Goal: Transaction & Acquisition: Purchase product/service

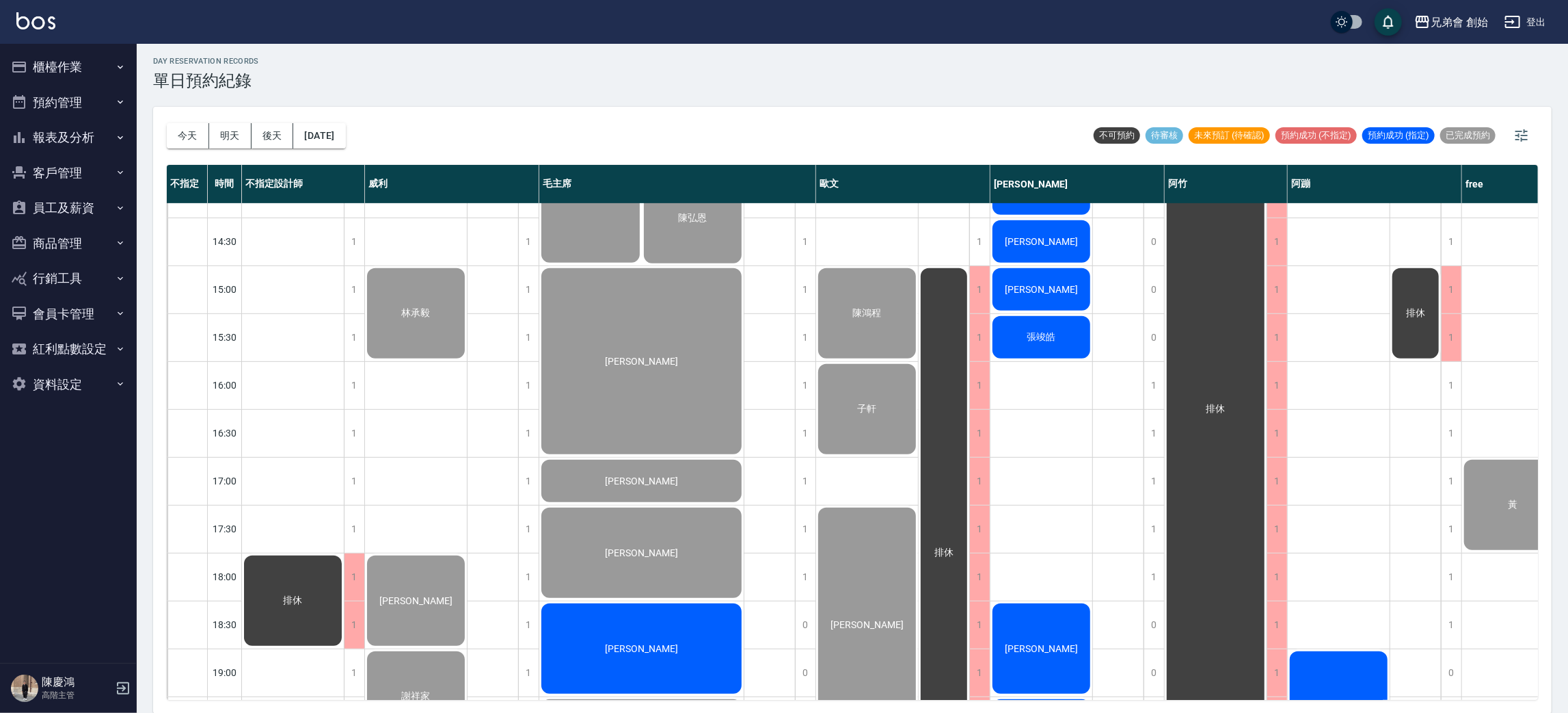
scroll to position [307, 0]
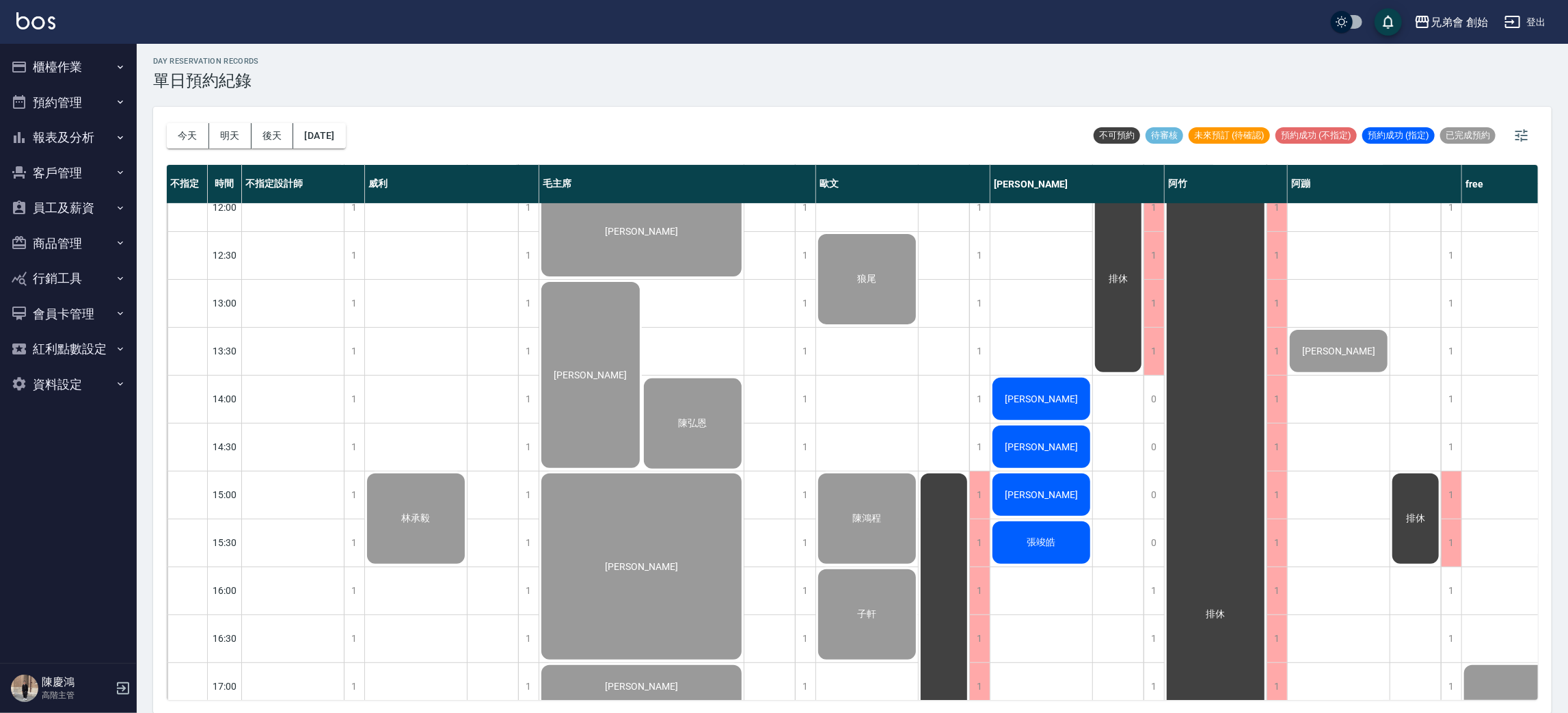
click at [1030, 395] on span "[PERSON_NAME]" at bounding box center [1041, 399] width 79 height 11
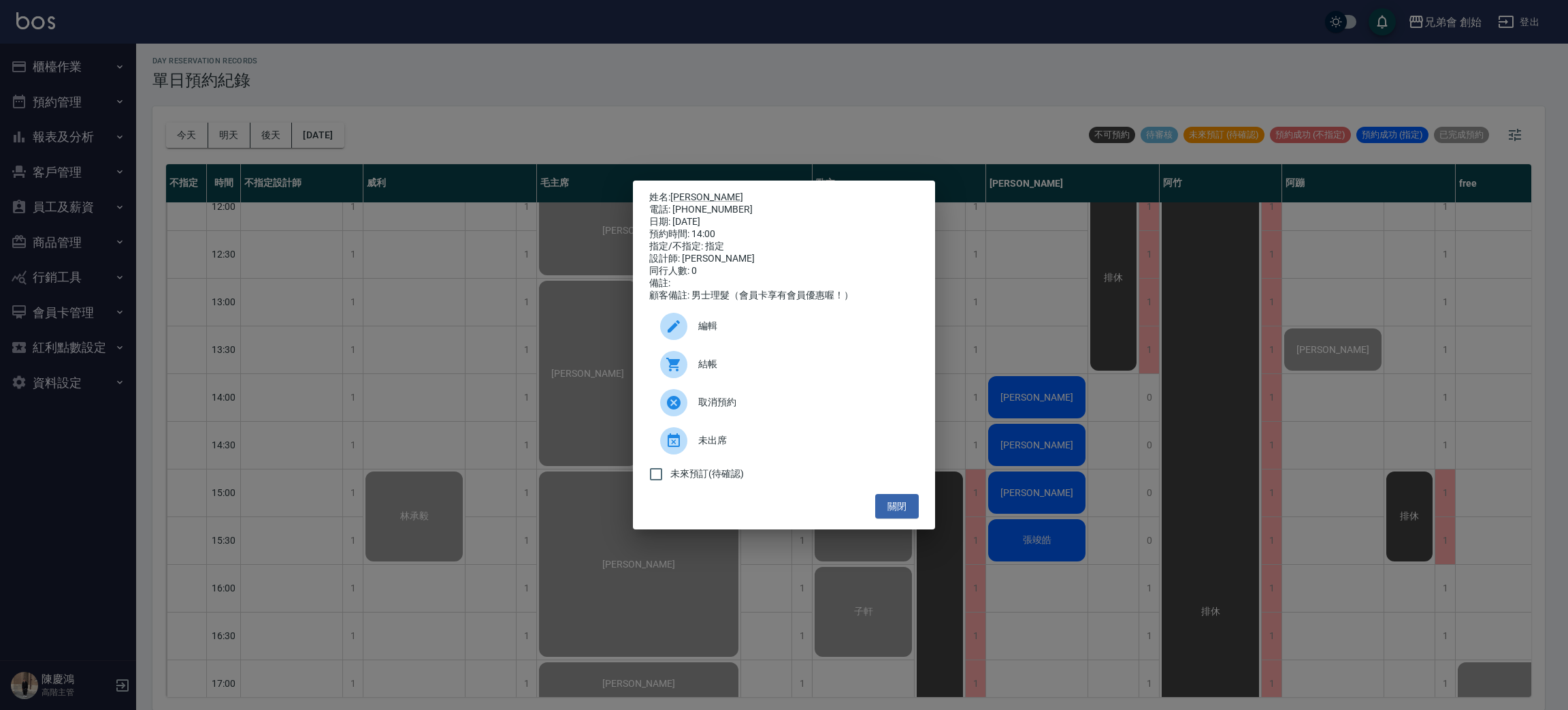
click at [744, 367] on span "結帳" at bounding box center [803, 363] width 209 height 14
drag, startPoint x: 509, startPoint y: 464, endPoint x: 557, endPoint y: 490, distance: 54.6
click at [521, 472] on div "姓名: 謝宗育 電話: 0952333297 日期: 2025/09/11 預約時間: 14:00 指定/不指定: 指定 設計師: 潘潘 同行人數: 0 備註…" at bounding box center [784, 355] width 1568 height 710
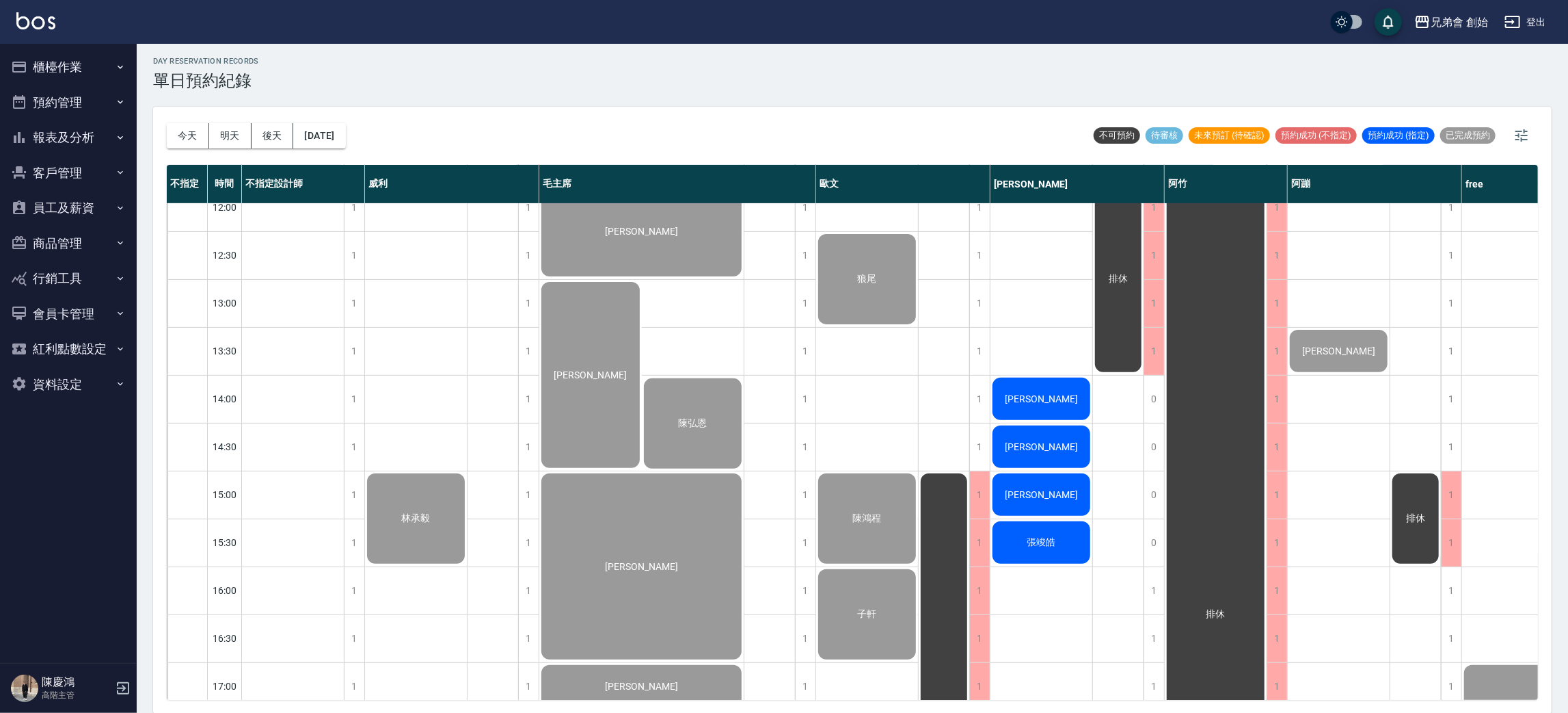
click at [1041, 458] on div "李宏洋" at bounding box center [1041, 446] width 102 height 46
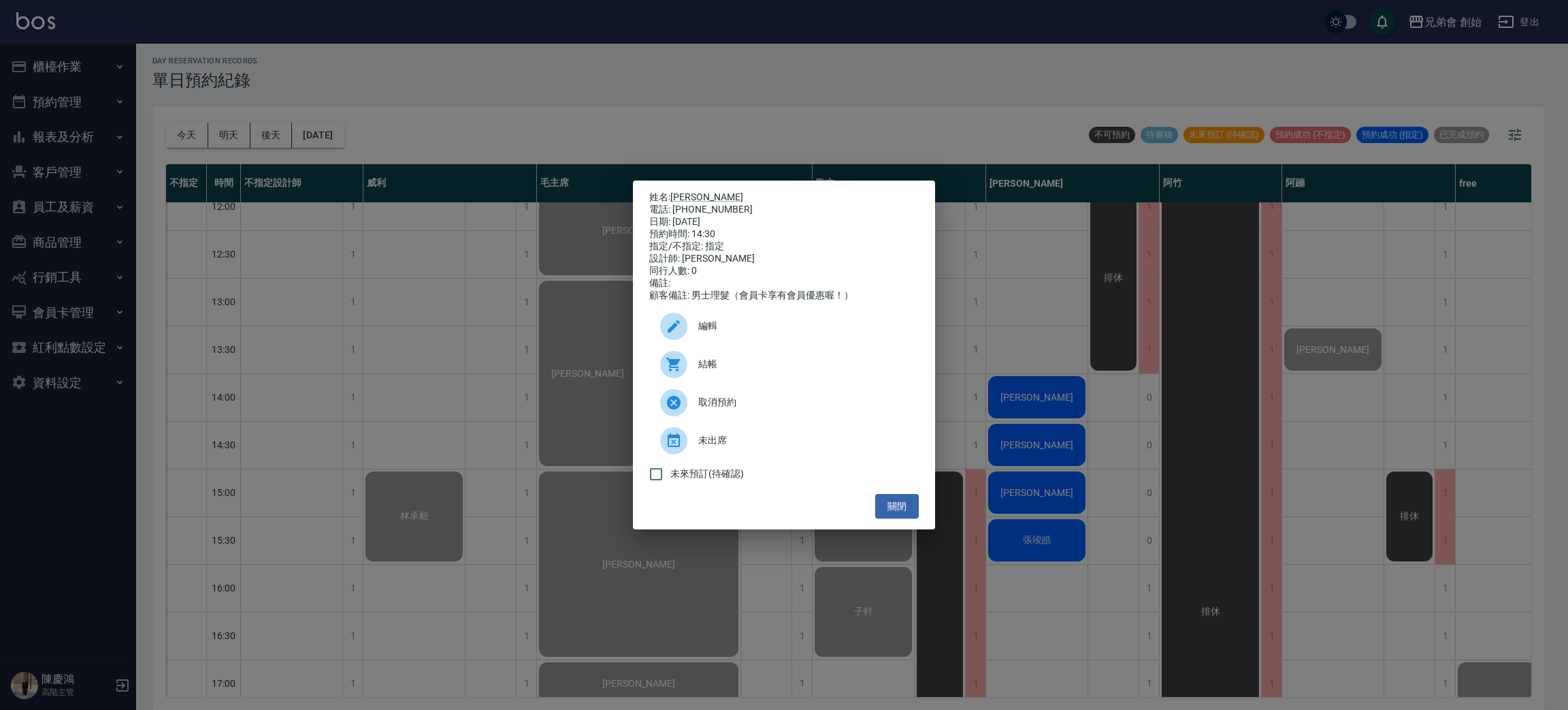
click at [724, 371] on span "結帳" at bounding box center [803, 363] width 209 height 14
drag, startPoint x: 322, startPoint y: 267, endPoint x: 371, endPoint y: 294, distance: 55.9
click at [324, 268] on div "姓名: 李宏洋 電話: 0938531519 日期: 2025/09/11 預約時間: 14:30 指定/不指定: 指定 設計師: 潘潘 同行人數: 0 備註…" at bounding box center [784, 355] width 1568 height 710
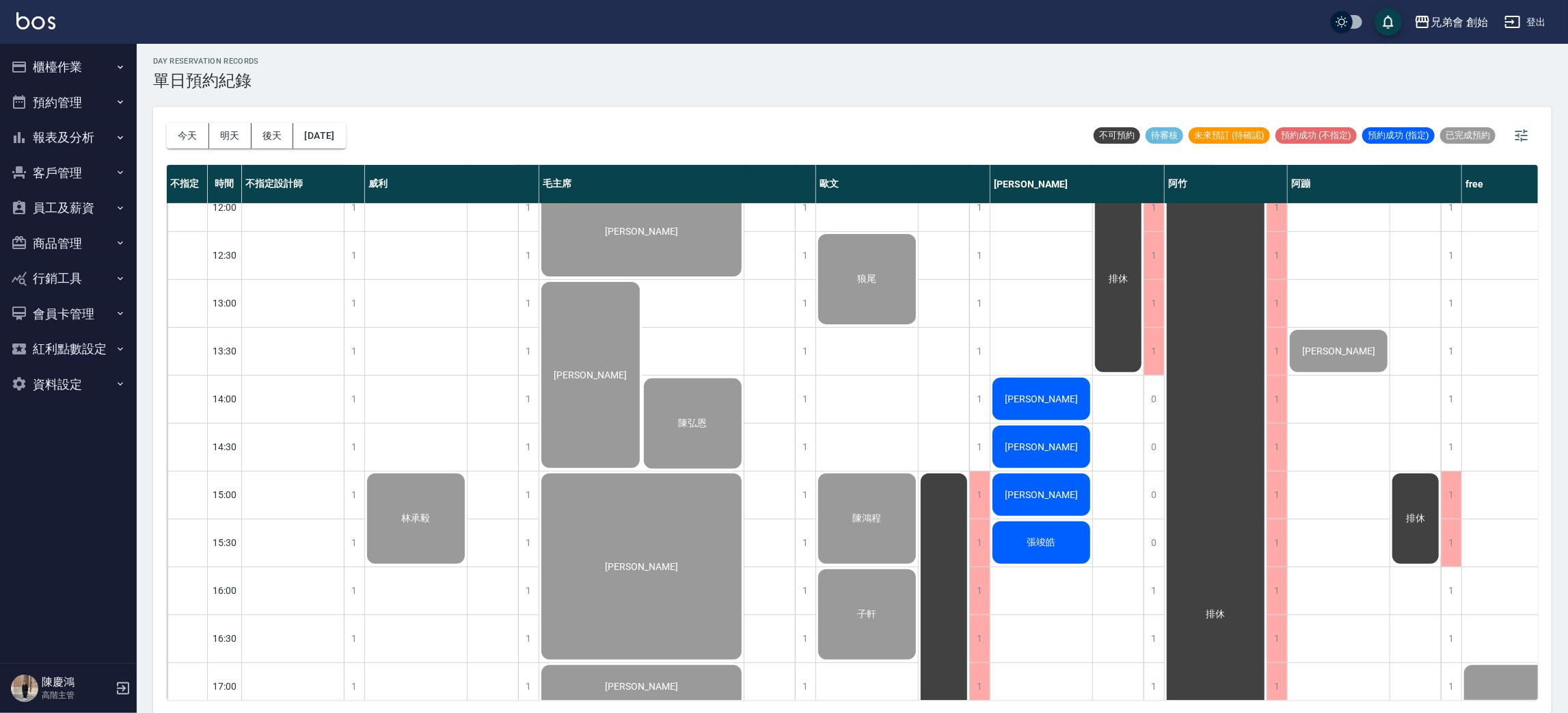
click at [1032, 498] on span "[PERSON_NAME]" at bounding box center [1041, 494] width 79 height 11
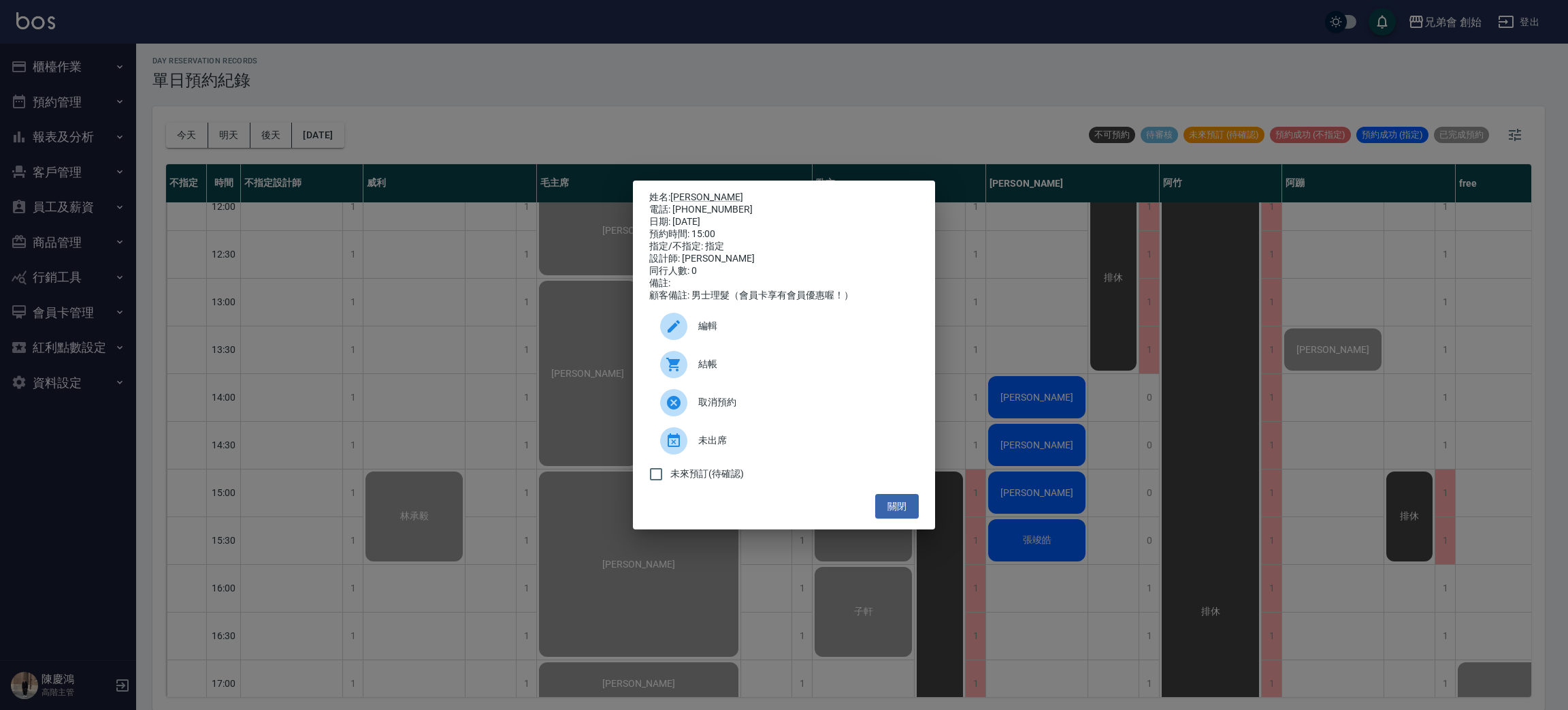
click at [700, 371] on span "結帳" at bounding box center [803, 363] width 209 height 14
drag, startPoint x: 1134, startPoint y: 567, endPoint x: 1124, endPoint y: 568, distance: 10.0
click at [1132, 571] on div "姓名: Frank 電話: 0976328466 日期: 2025/09/11 預約時間: 15:00 指定/不指定: 指定 設計師: 潘潘 同行人數: 0 …" at bounding box center [784, 355] width 1568 height 710
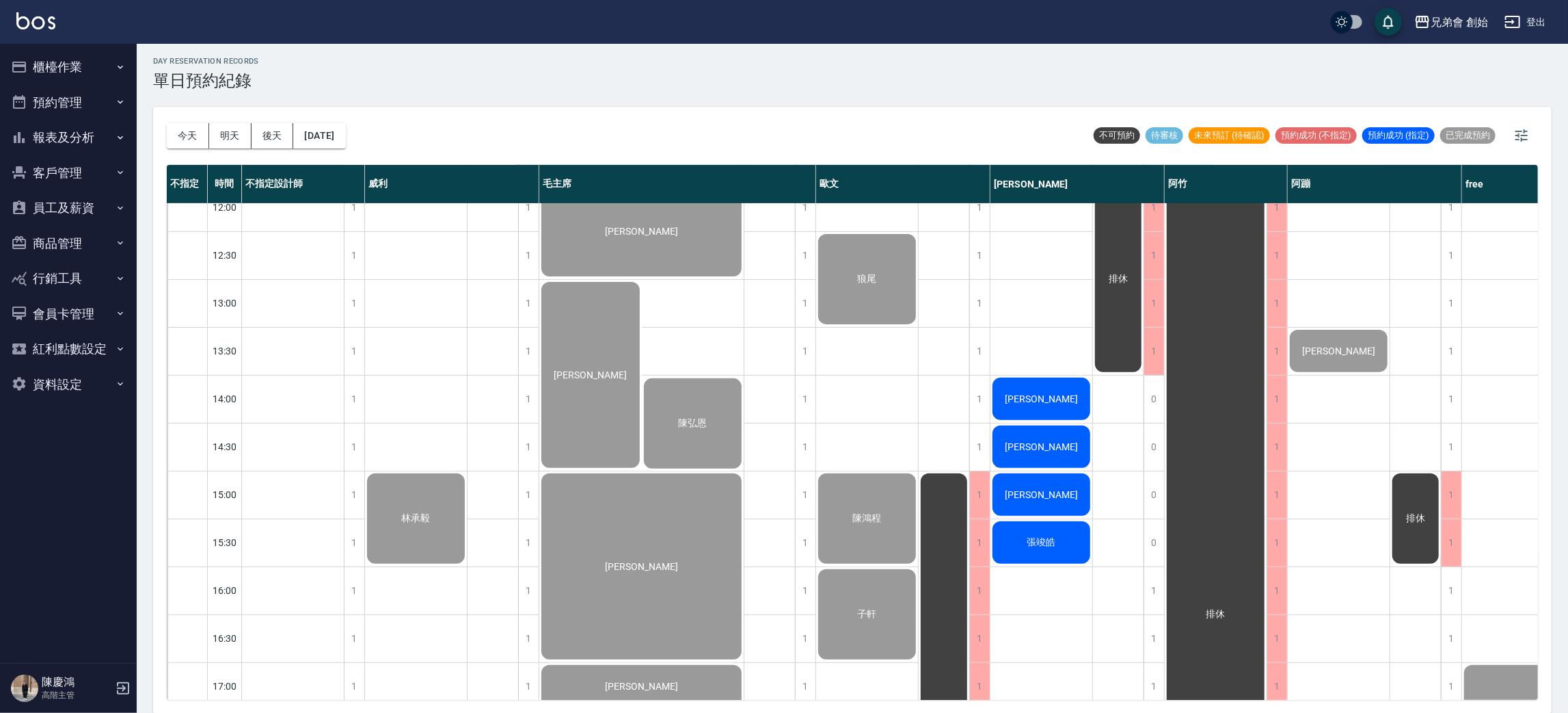
click at [1028, 544] on span "張竣皓" at bounding box center [1042, 542] width 34 height 13
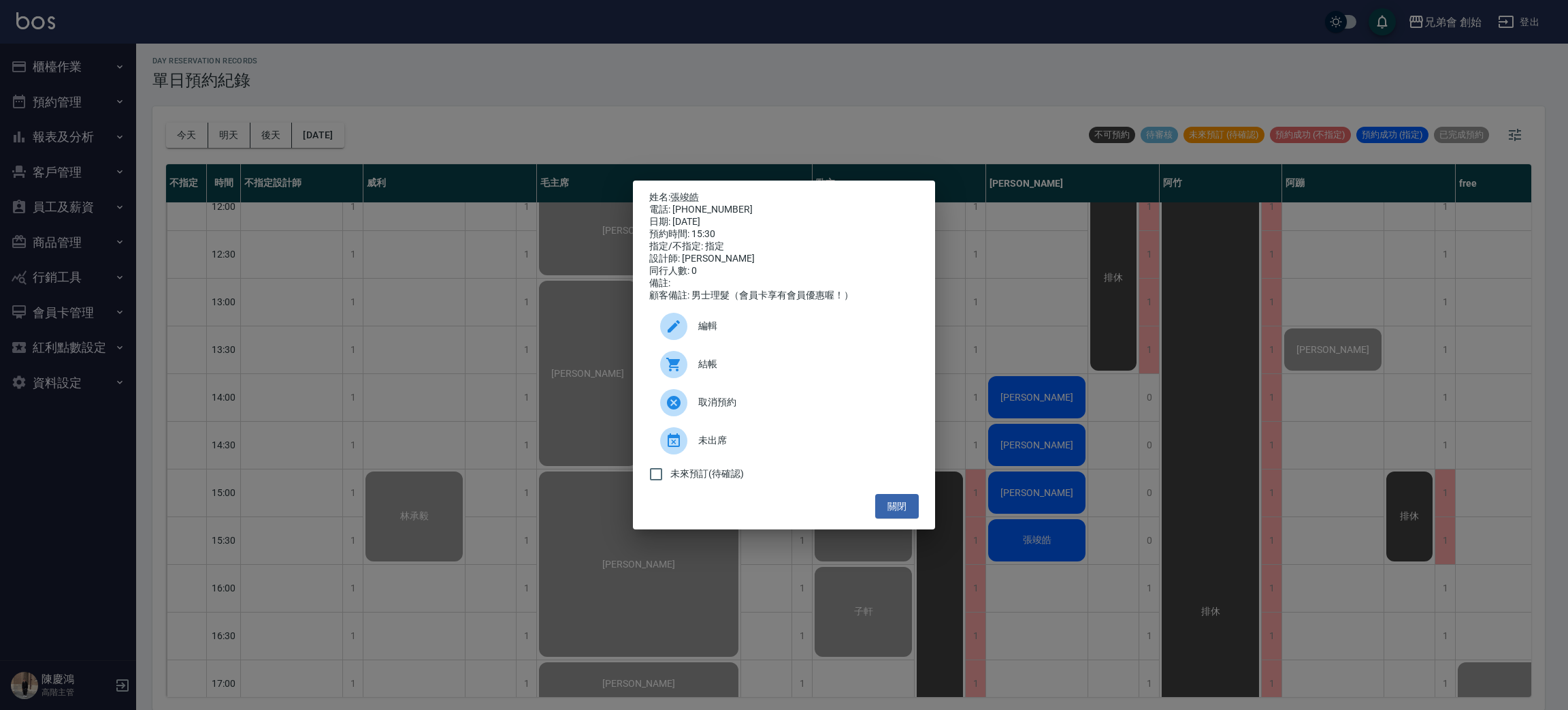
click at [706, 204] on div "電話: 0963626648" at bounding box center [784, 209] width 270 height 13
copy div "0963626648"
click at [468, 351] on div "姓名: 張竣皓 電話: 0963626648 日期: 2025/09/11 預約時間: 15:30 指定/不指定: 指定 設計師: 潘潘 同行人數: 0 備註…" at bounding box center [784, 355] width 1568 height 710
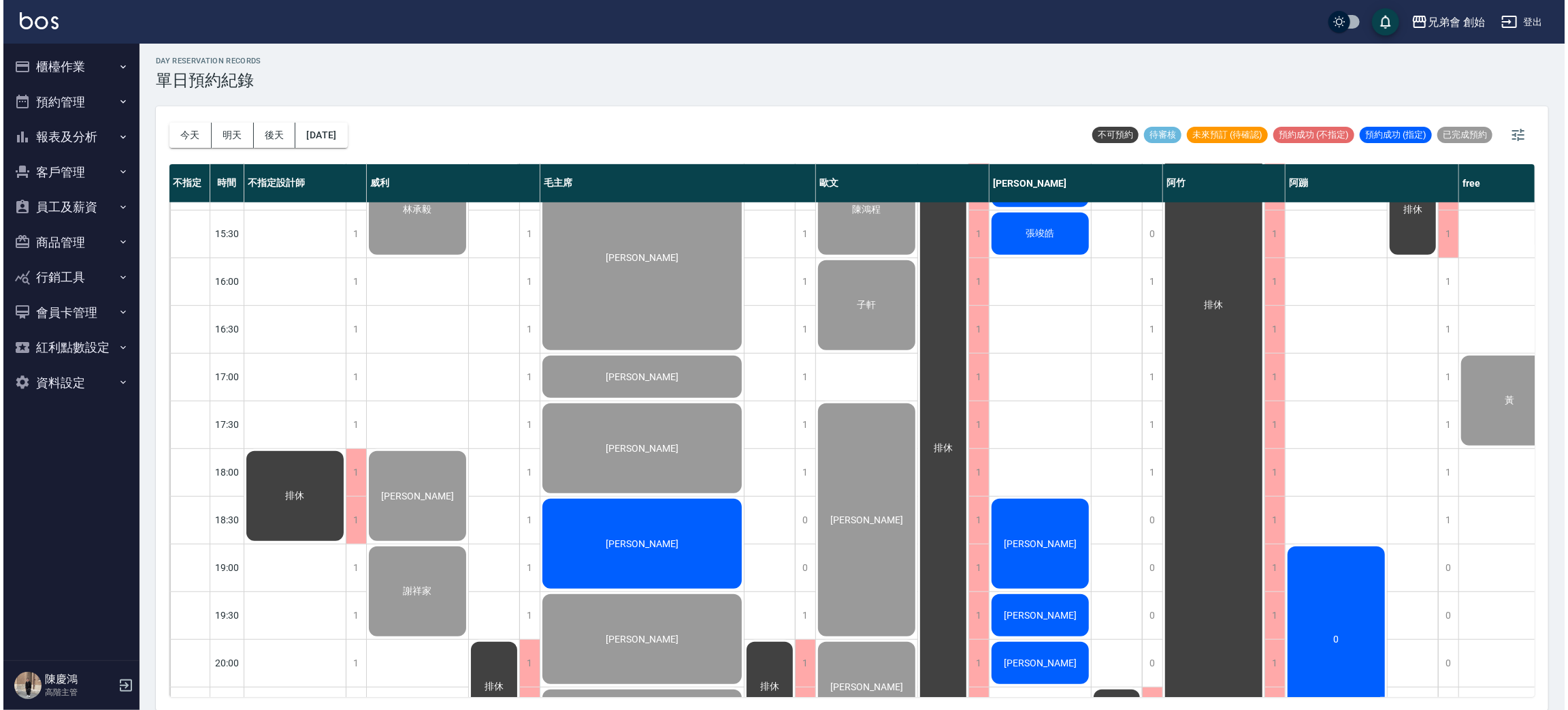
scroll to position [715, 0]
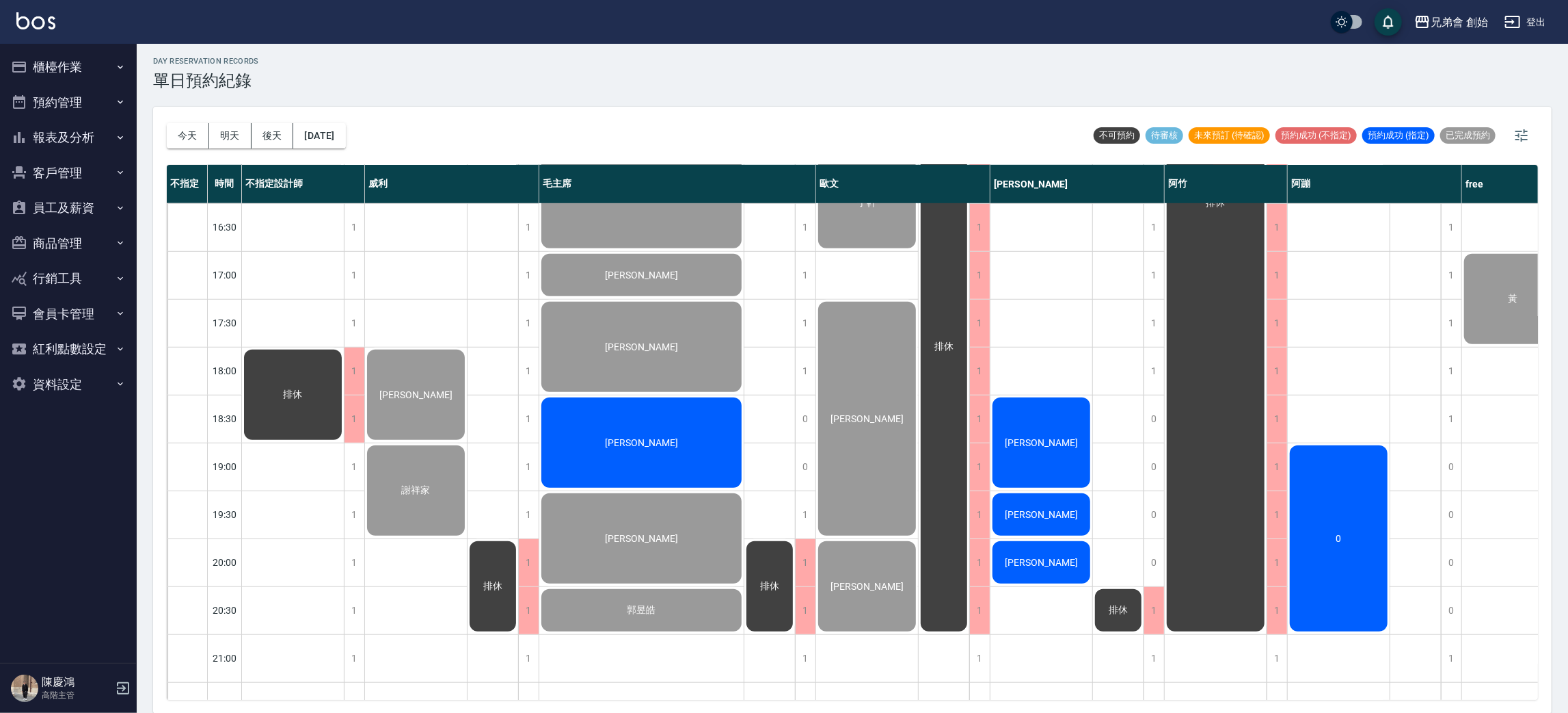
click at [1019, 451] on div "姜伯儒" at bounding box center [1041, 443] width 102 height 95
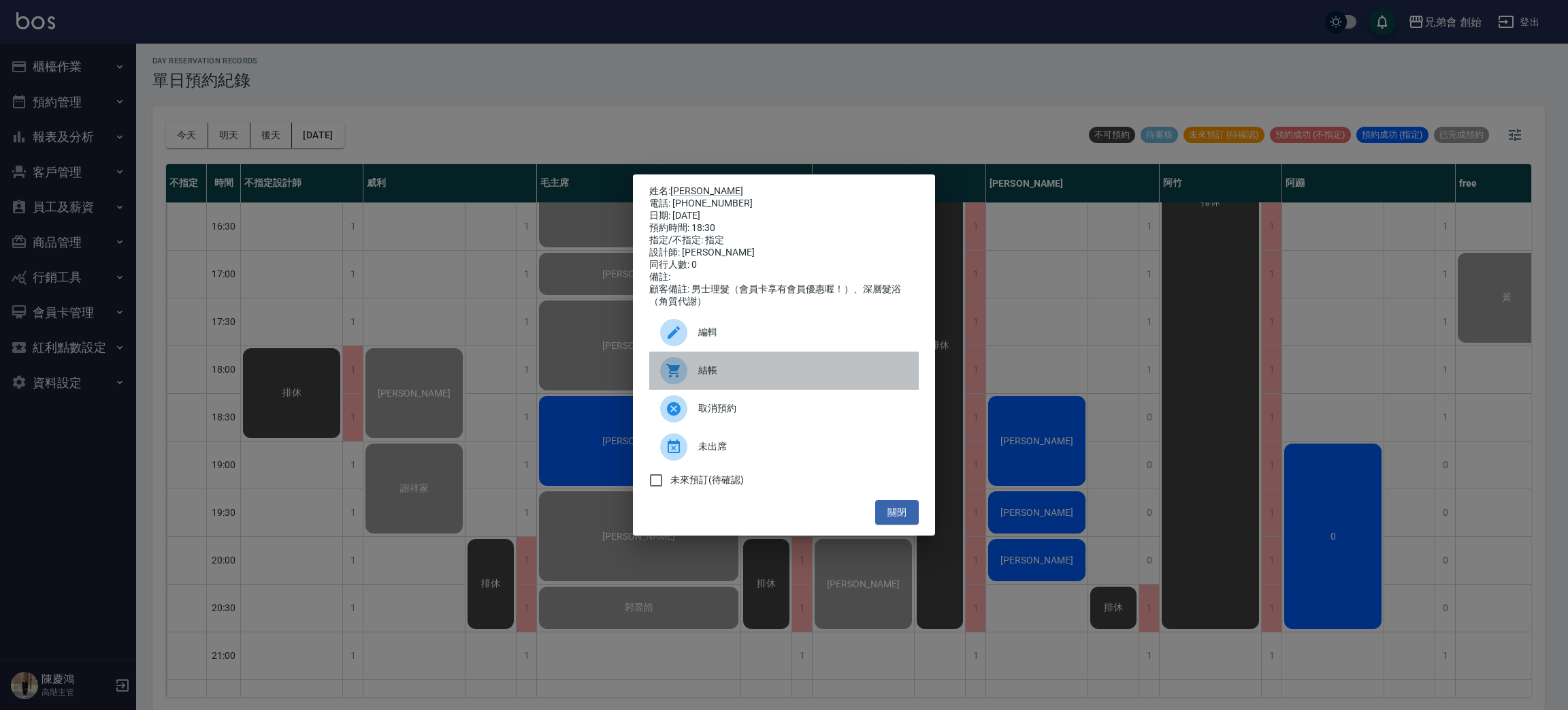
click at [783, 378] on span "結帳" at bounding box center [803, 370] width 209 height 14
click at [352, 411] on div "姓名: 姜伯儒 電話: 0917350722 日期: 2025/09/11 預約時間: 18:30 指定/不指定: 指定 設計師: 潘潘 同行人數: 0 備註…" at bounding box center [784, 355] width 1568 height 710
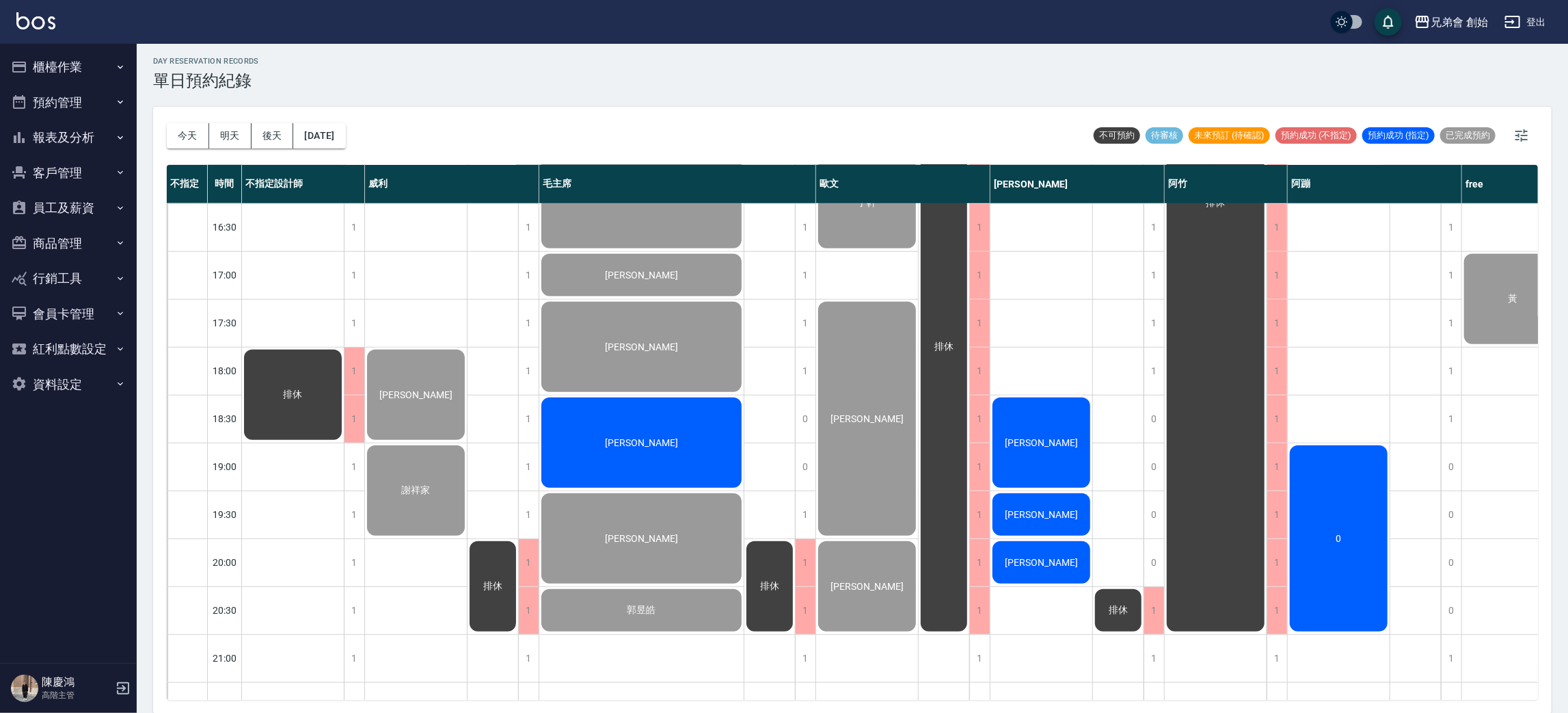
click at [1061, 501] on div "游文瑞" at bounding box center [1041, 514] width 102 height 46
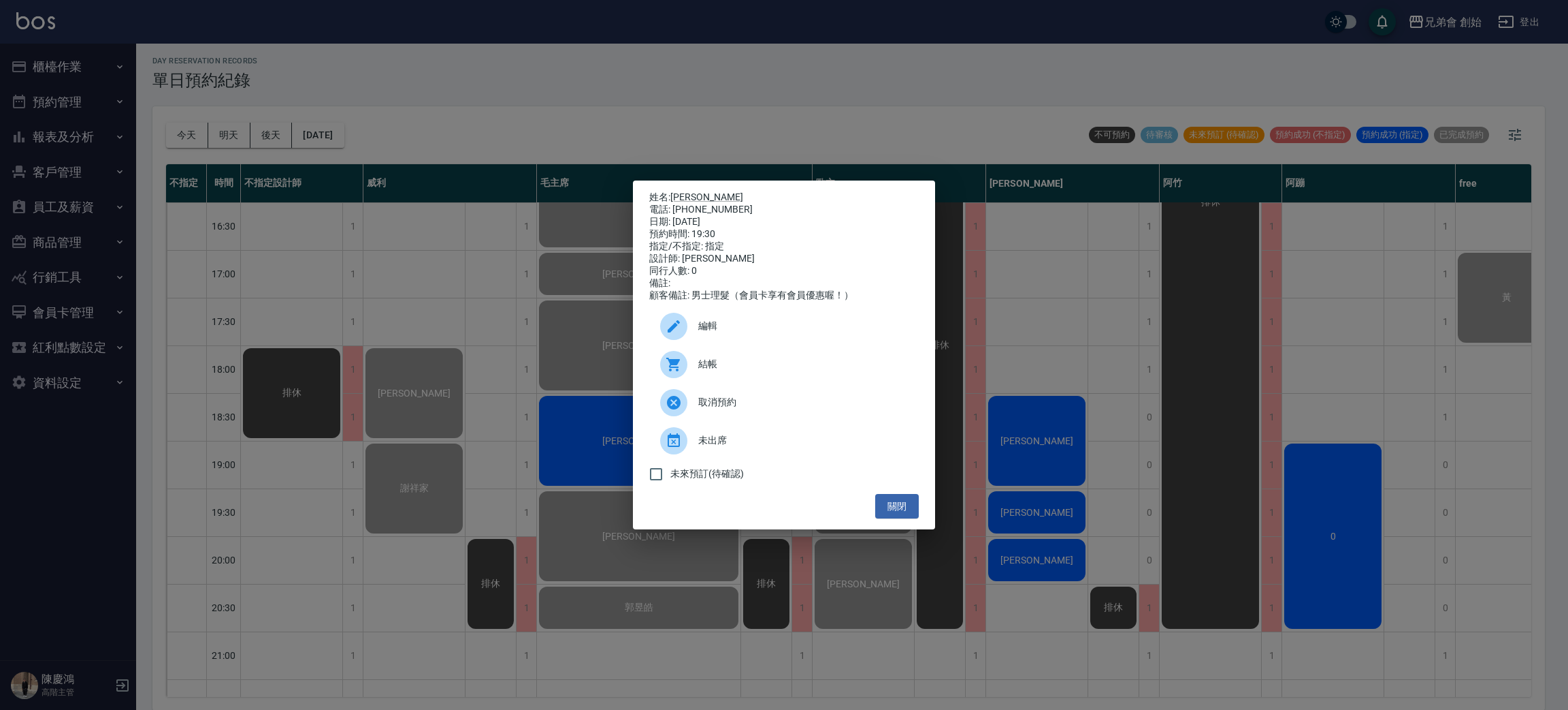
click at [784, 394] on div "取消預約" at bounding box center [784, 402] width 270 height 38
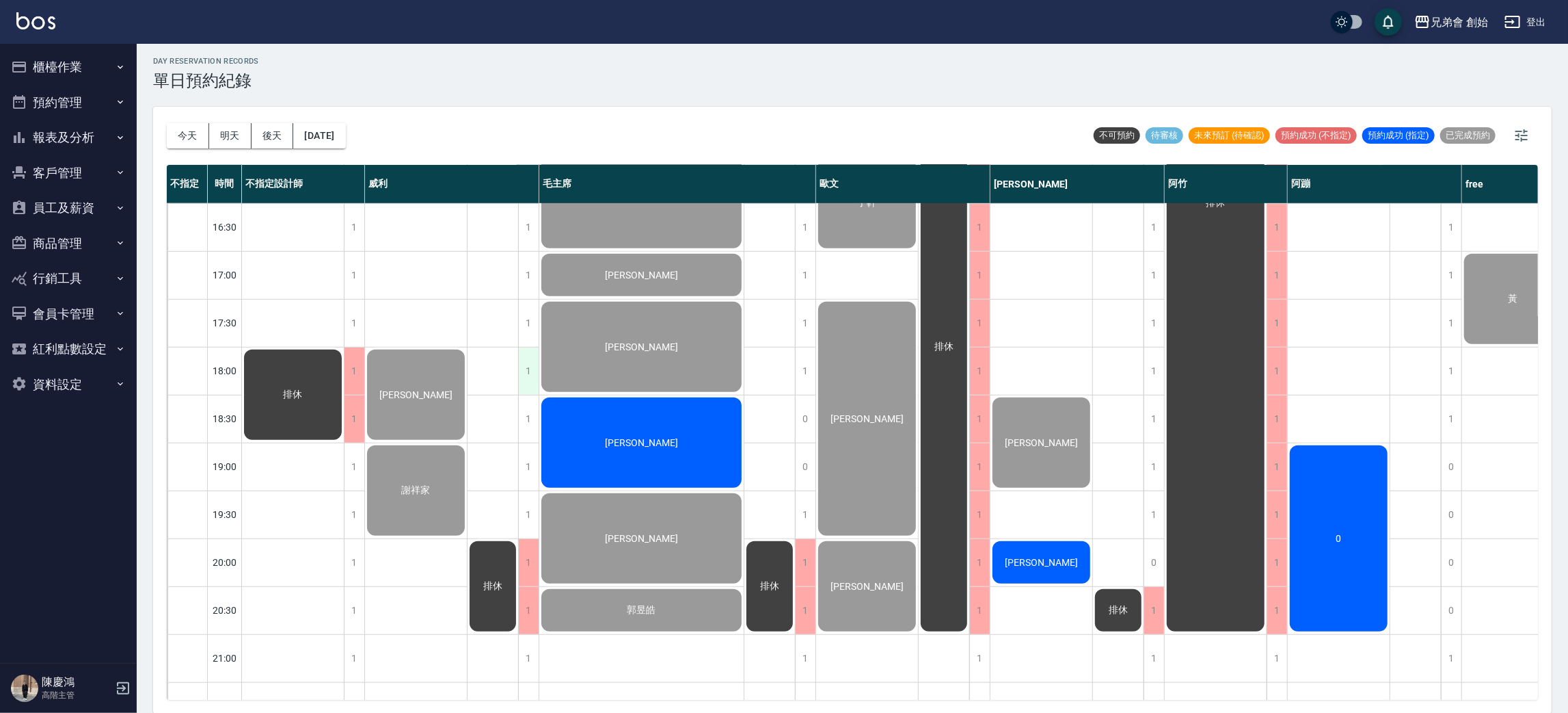
click at [528, 379] on div "1" at bounding box center [529, 371] width 20 height 47
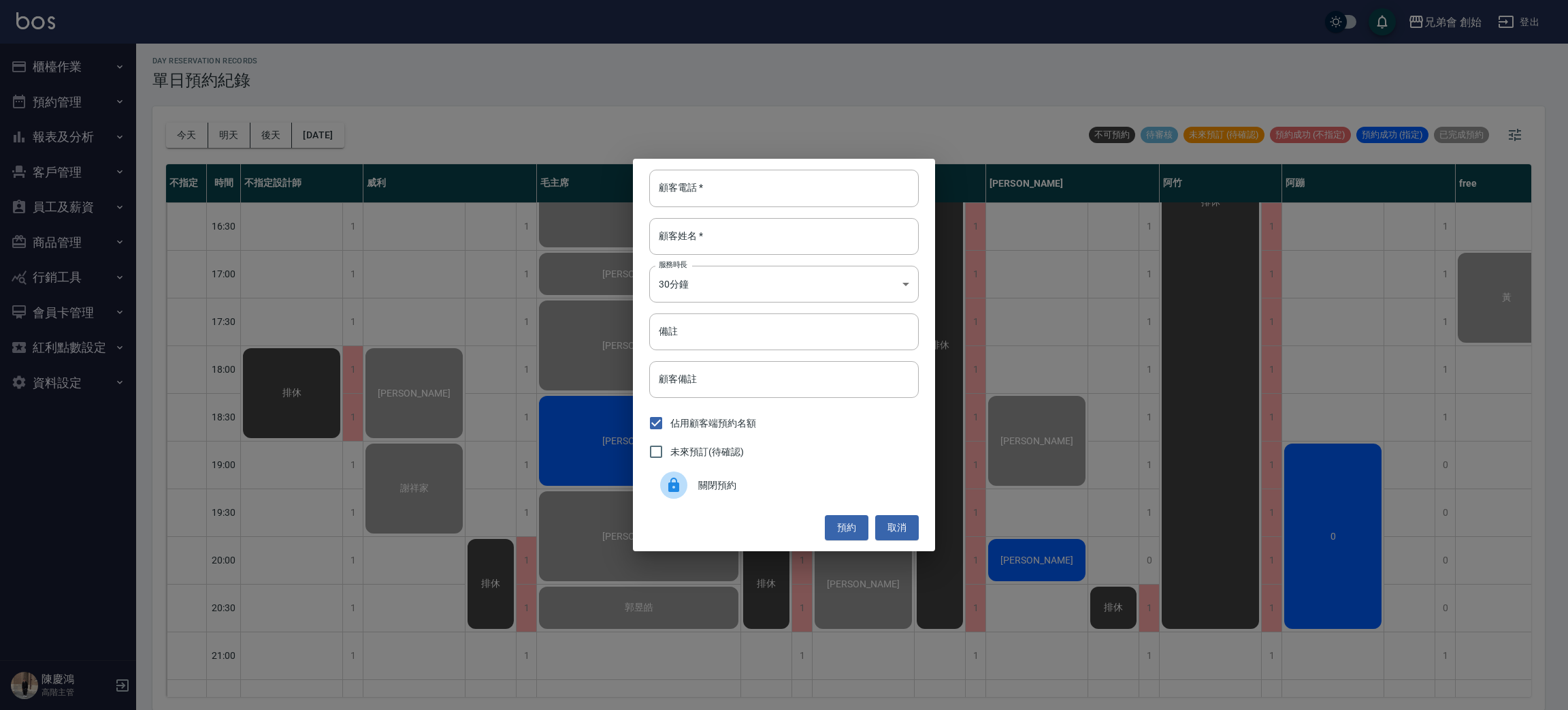
click at [1051, 563] on div "顧客電話   * 顧客電話   * 顧客姓名   * 顧客姓名   * 服務時長 30分鐘 1 服務時長 備註 備註 顧客備註 顧客備註 佔用顧客端預約名額 …" at bounding box center [784, 355] width 1568 height 710
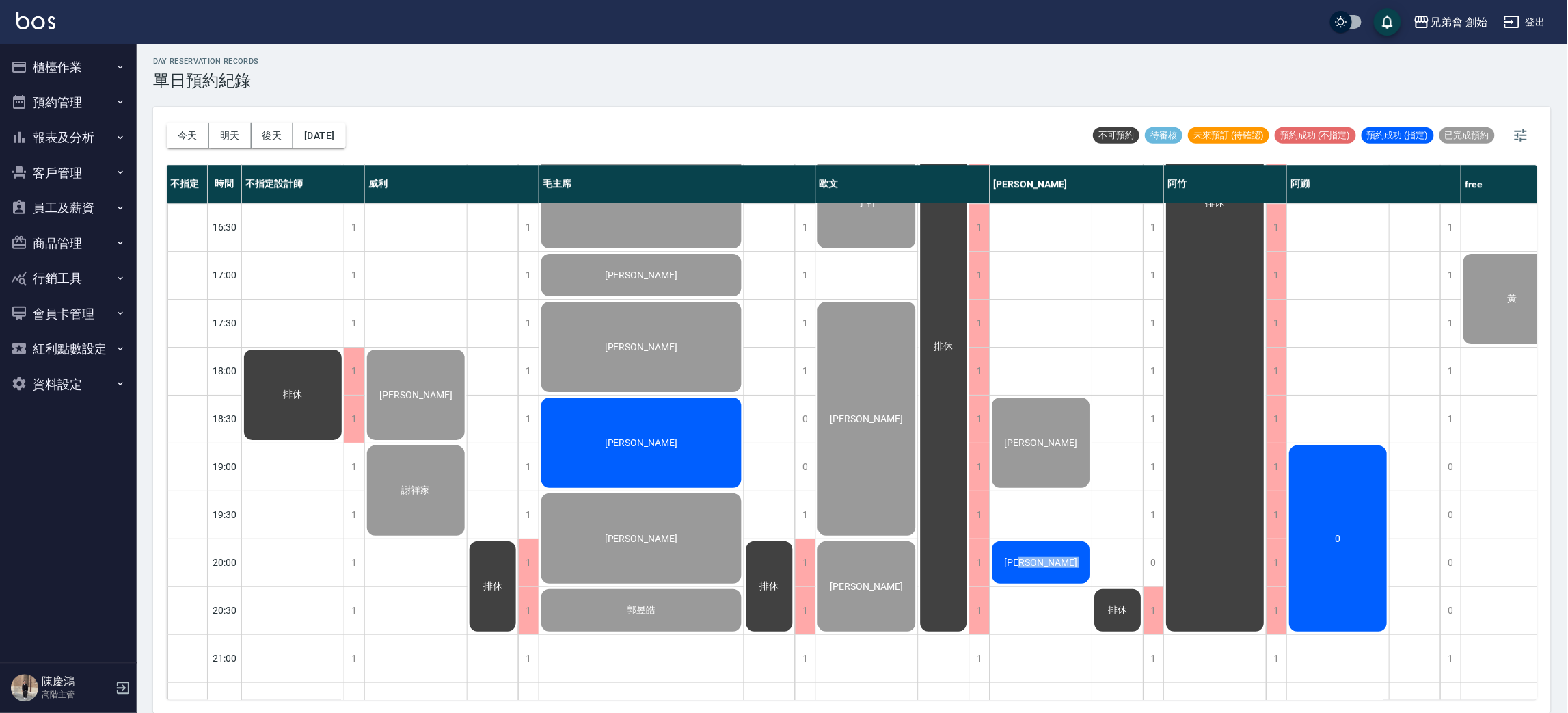
click at [1055, 565] on span "[PERSON_NAME]" at bounding box center [1041, 562] width 79 height 11
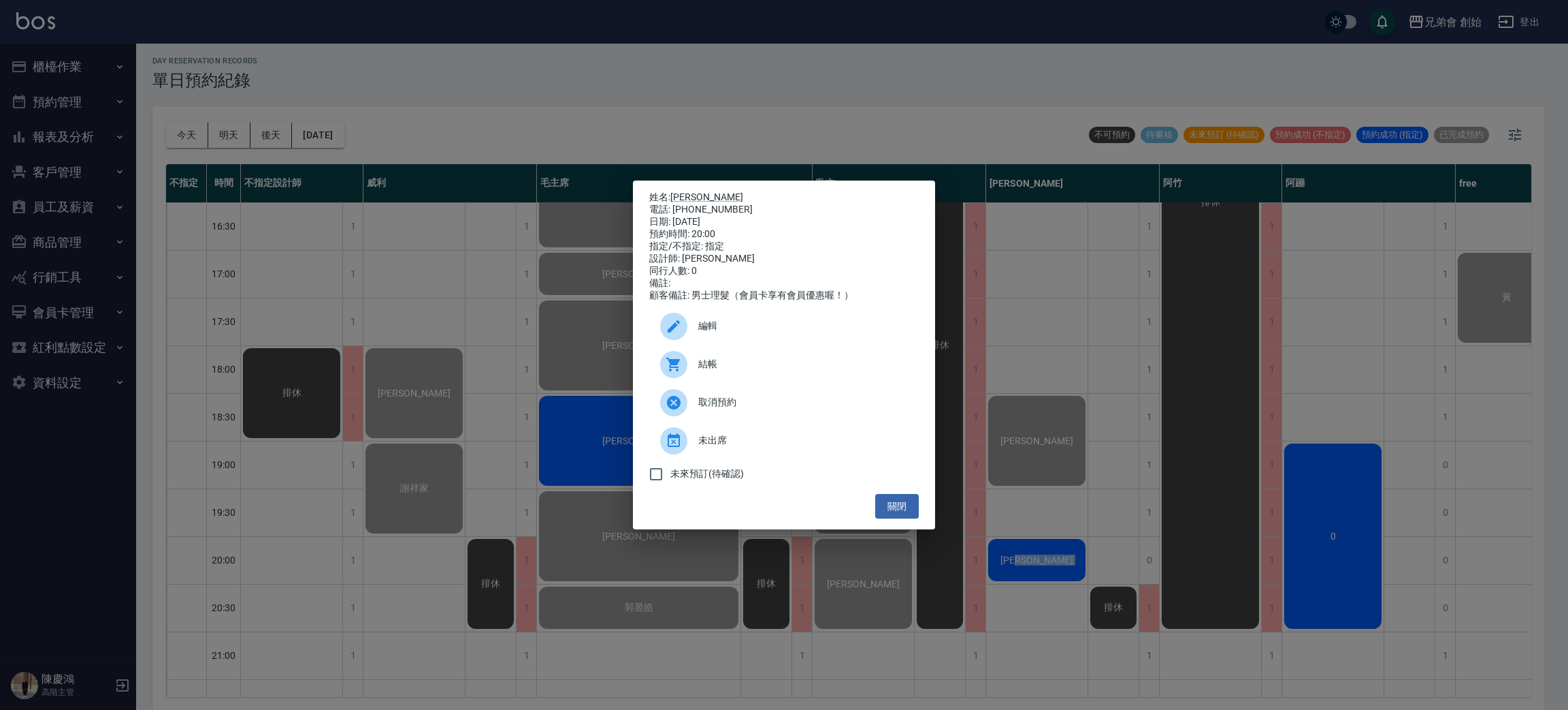
click at [784, 371] on span "結帳" at bounding box center [803, 363] width 209 height 14
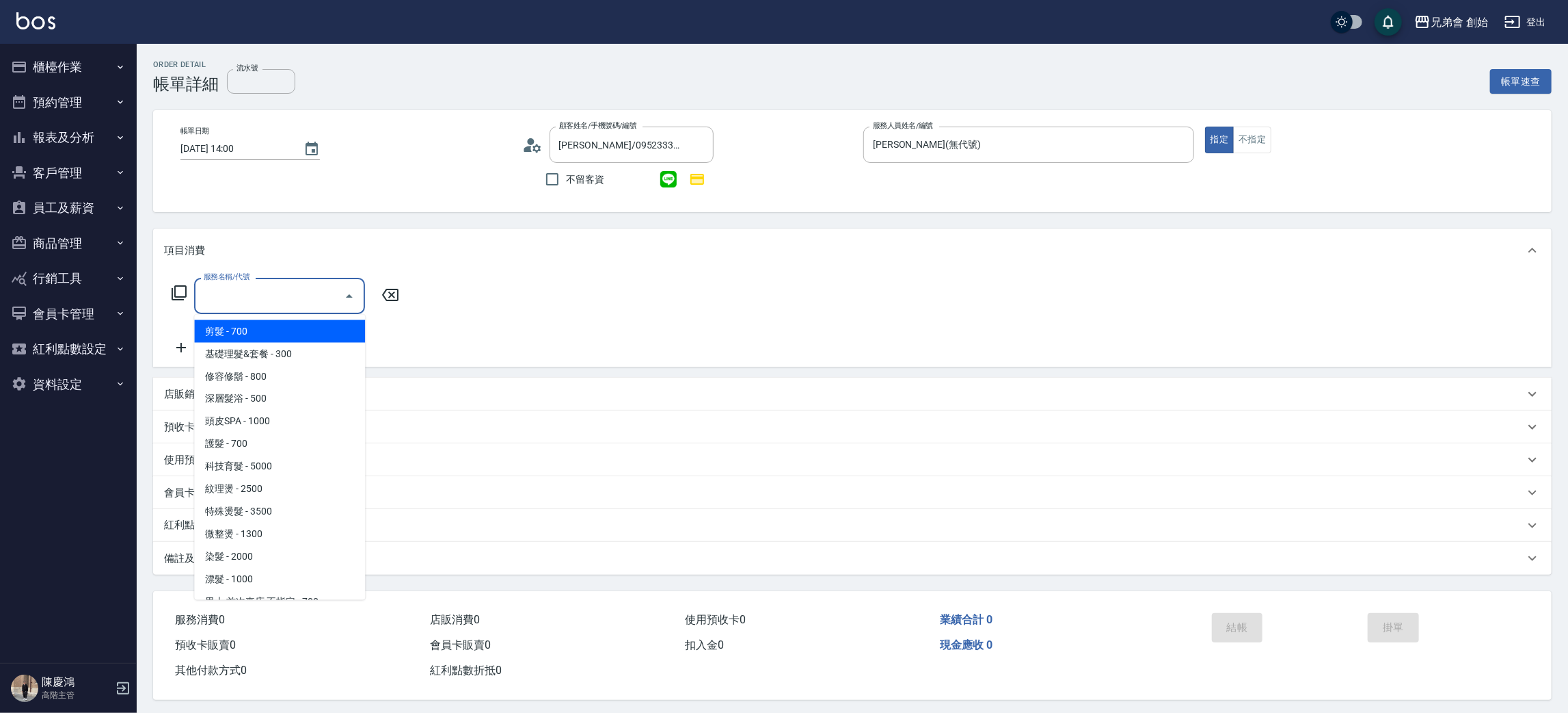
click at [214, 329] on span "剪髮 - 700" at bounding box center [279, 331] width 171 height 23
type input "剪髮(A01)"
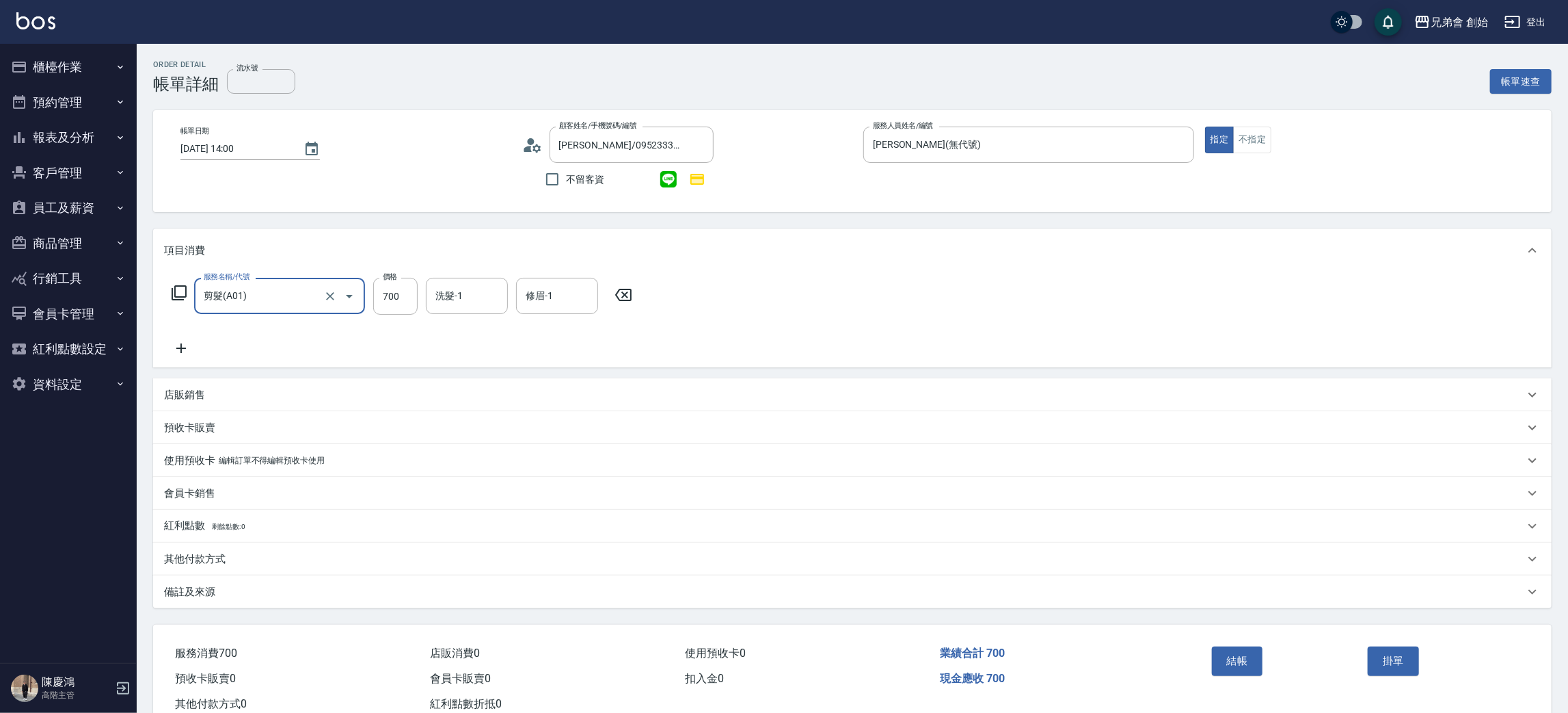
scroll to position [40, 0]
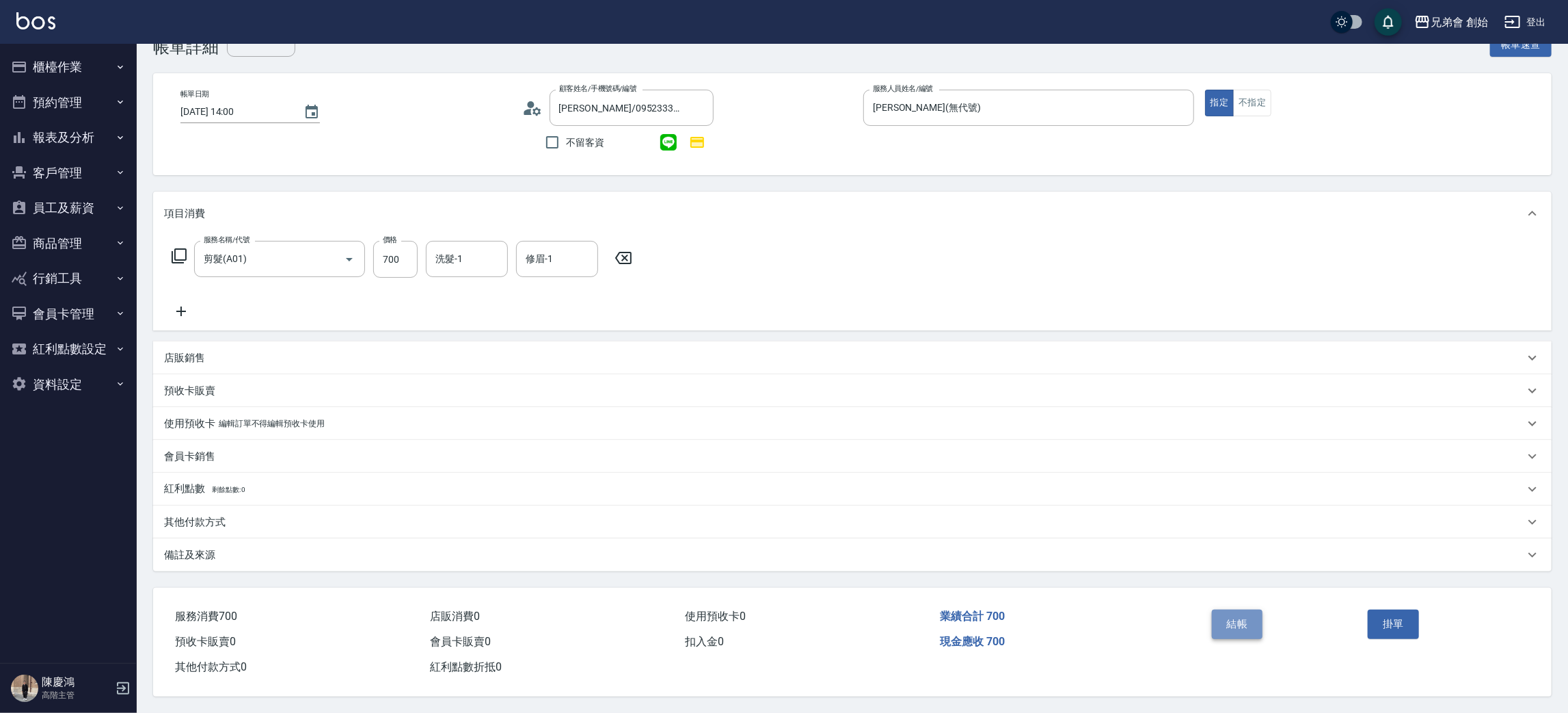
click at [1249, 622] on button "結帳" at bounding box center [1237, 623] width 52 height 29
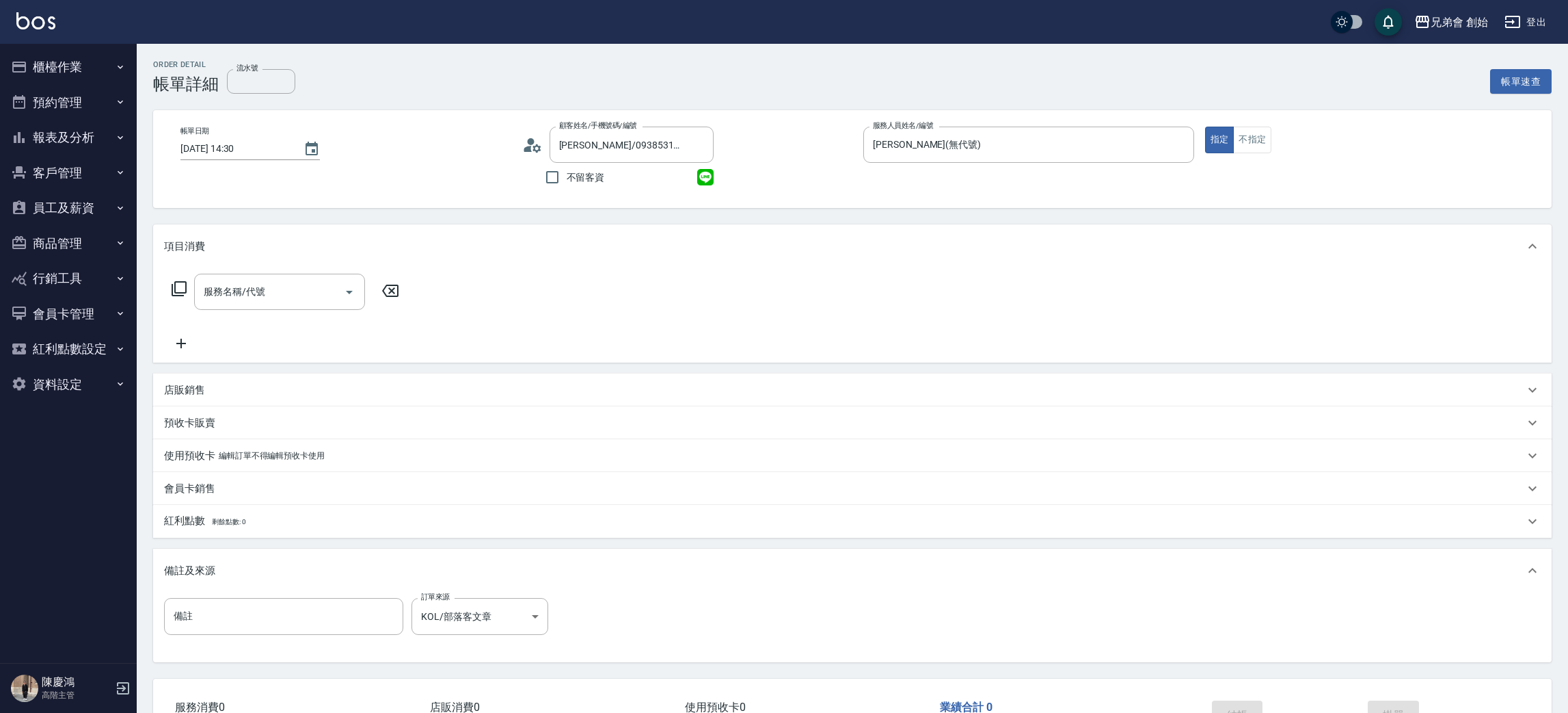
click at [249, 291] on div "服務名稱/代號 服務名稱/代號" at bounding box center [279, 291] width 171 height 36
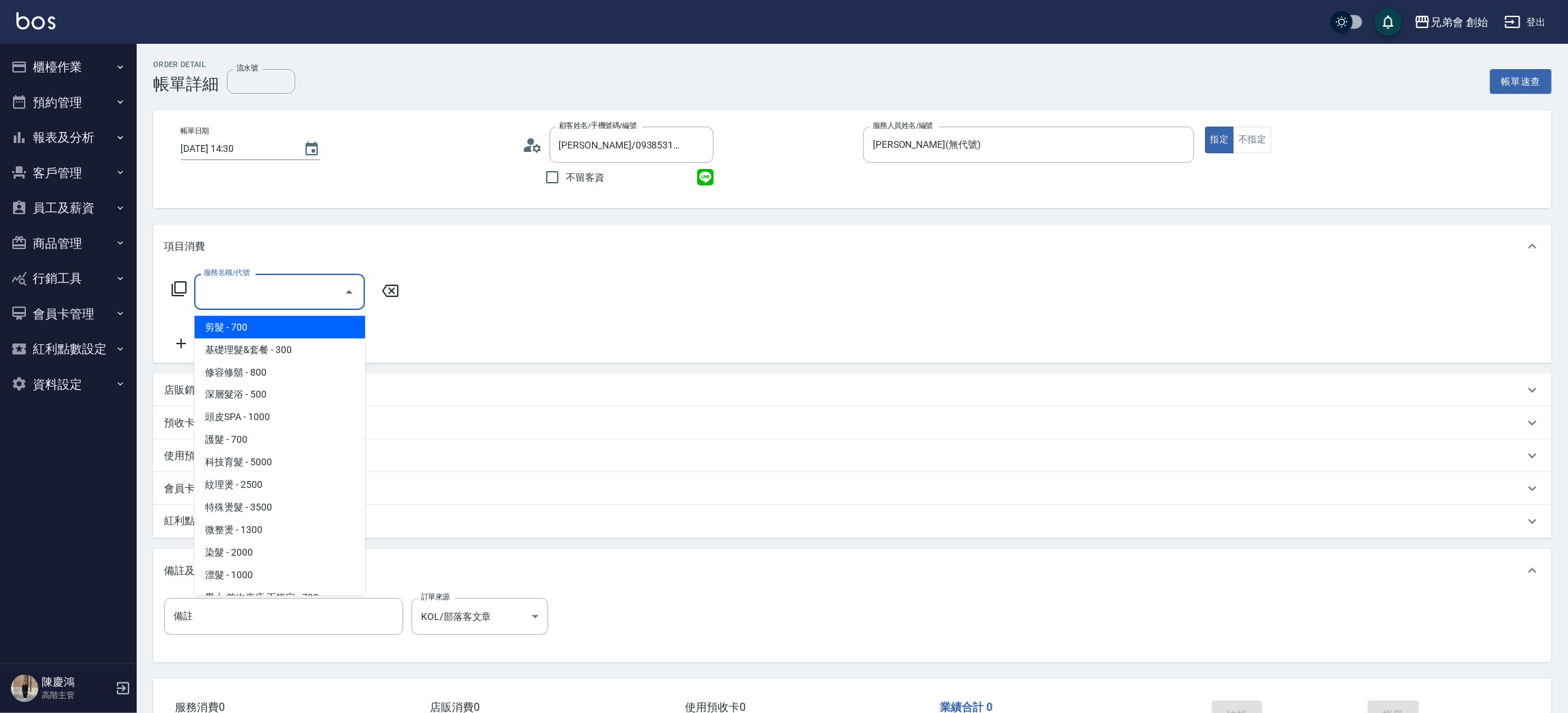
click at [252, 324] on span "剪髮 - 700" at bounding box center [279, 327] width 171 height 23
type input "剪髮(A01)"
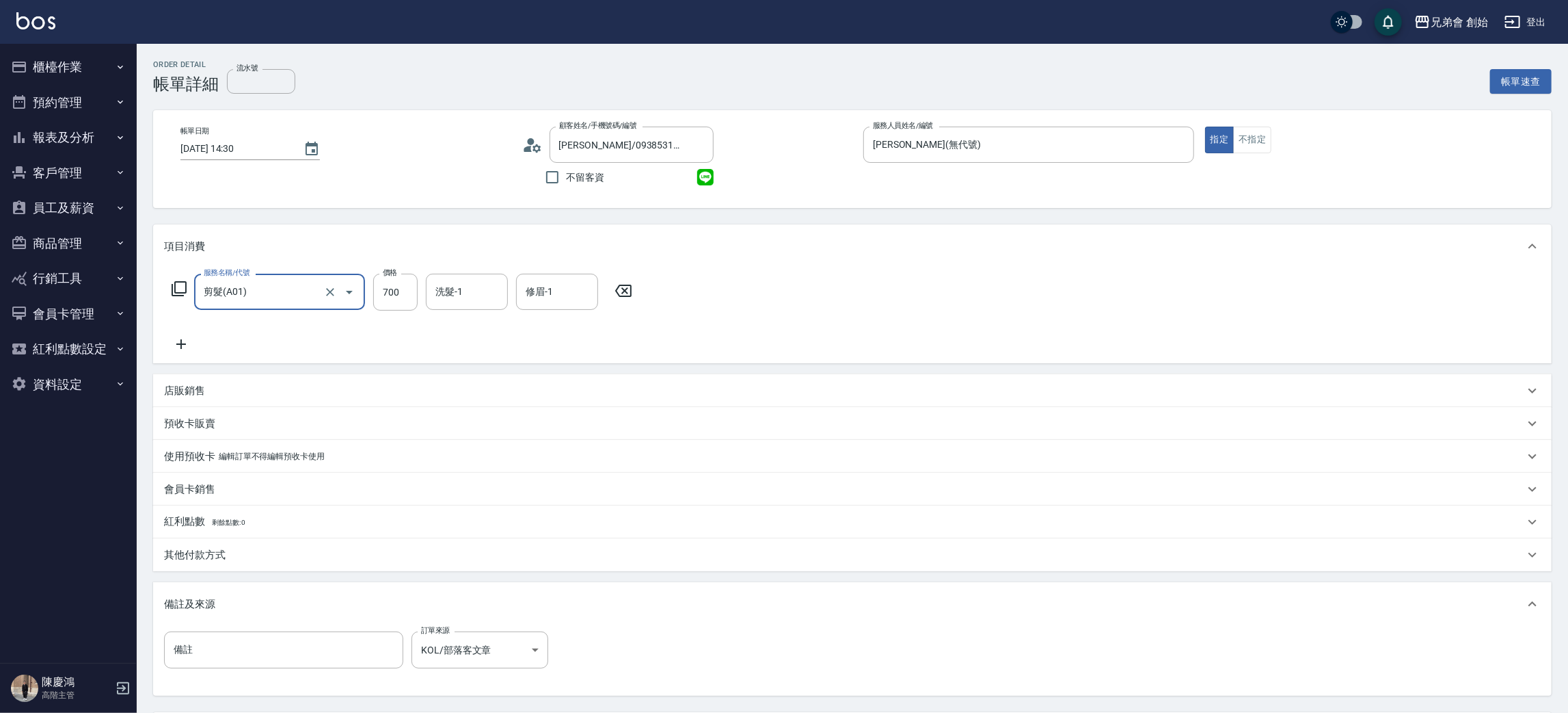
scroll to position [128, 0]
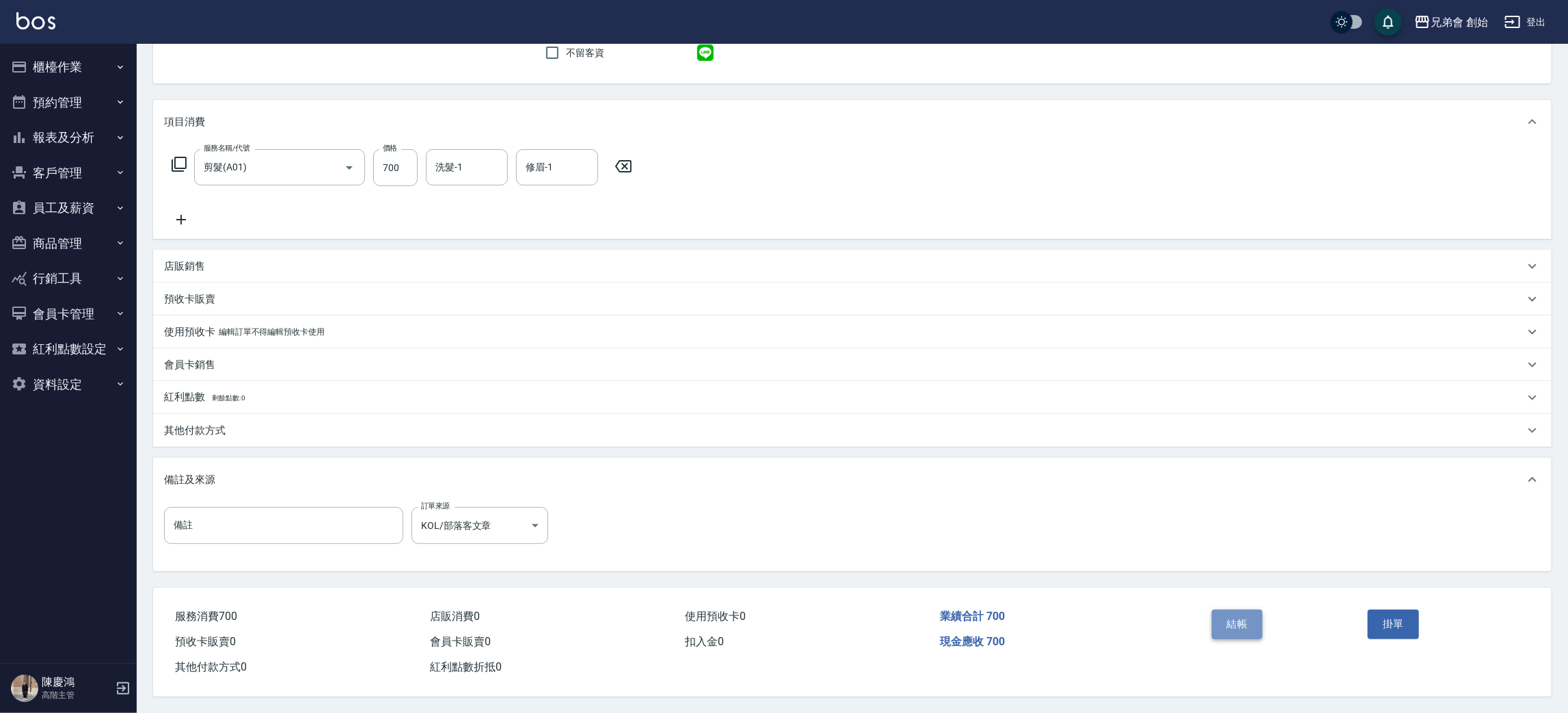
click at [1252, 615] on button "結帳" at bounding box center [1237, 623] width 52 height 29
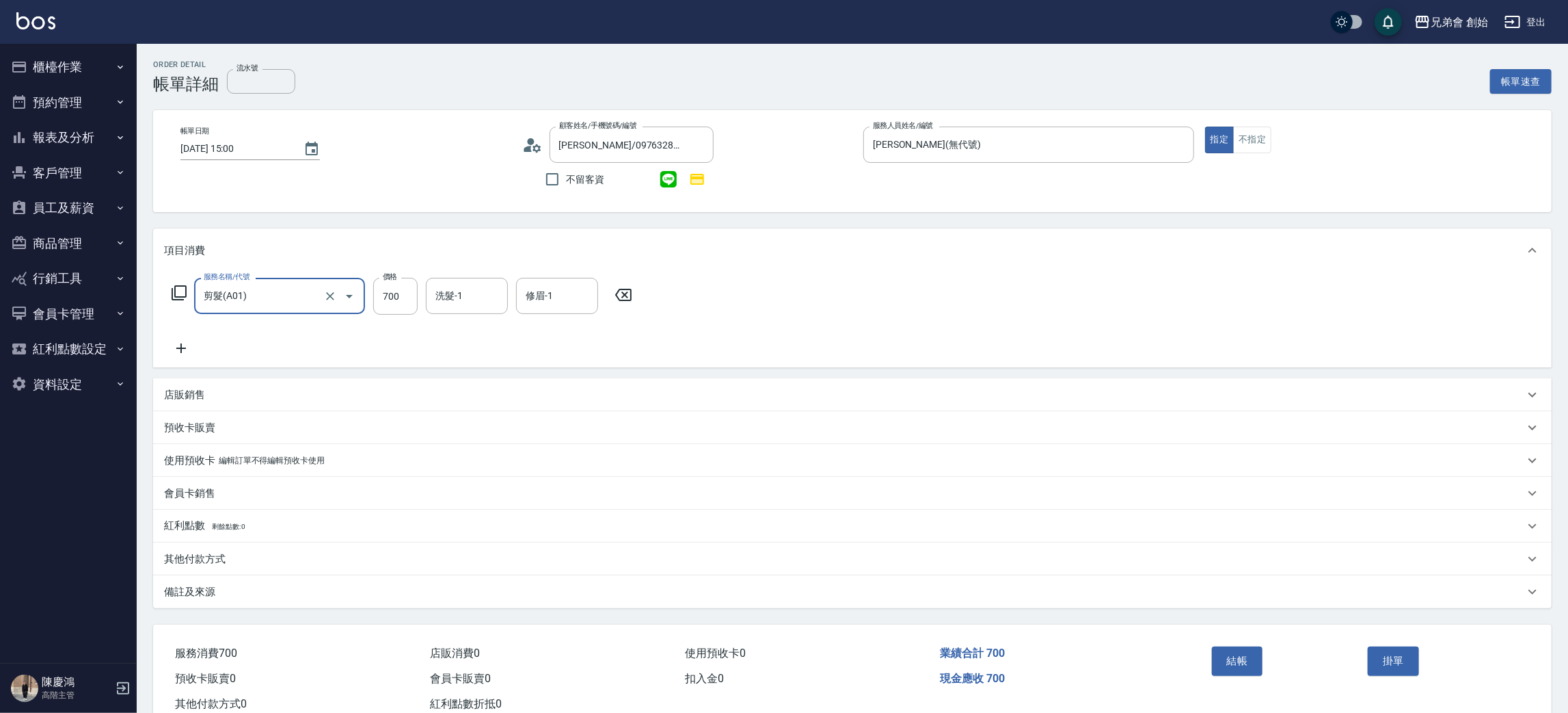
scroll to position [40, 0]
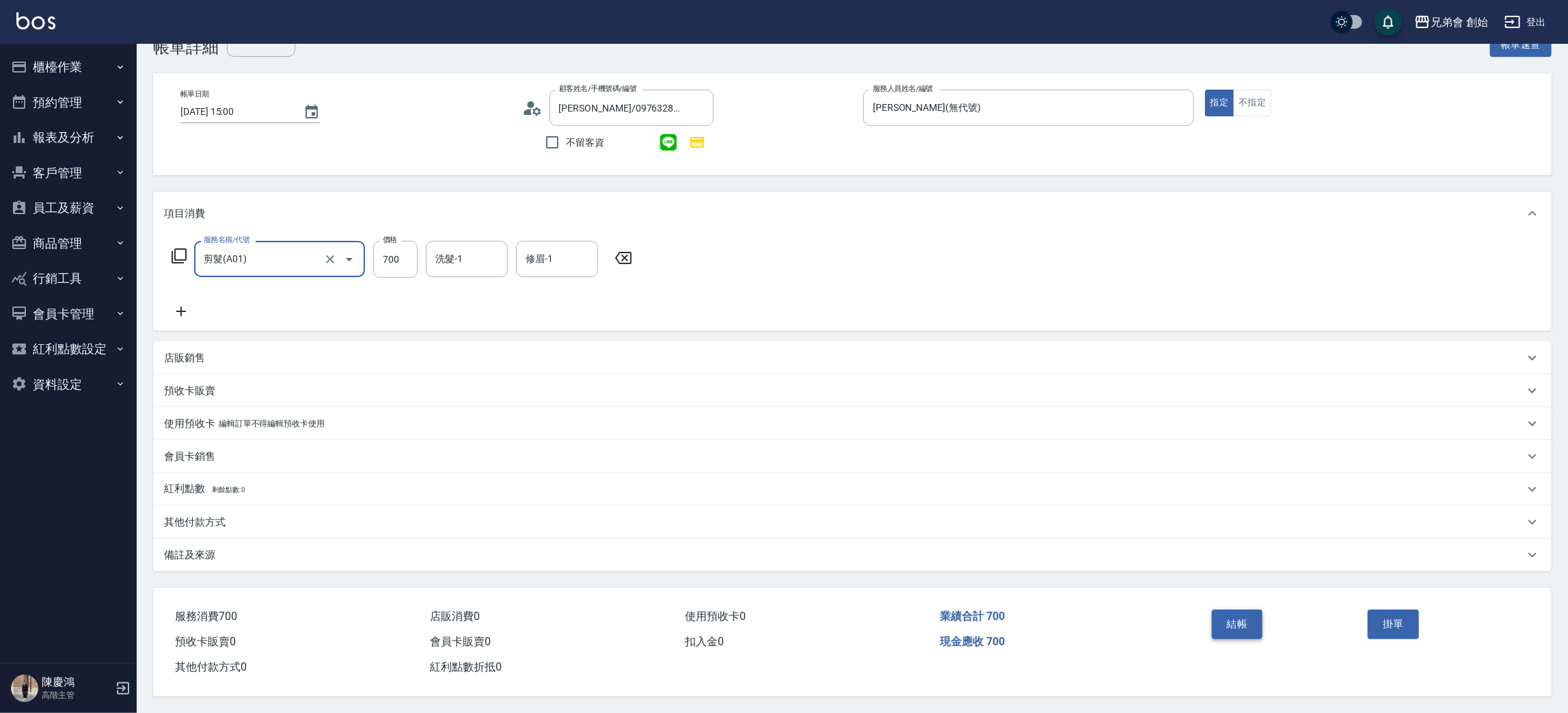
click at [1235, 628] on button "結帳" at bounding box center [1237, 623] width 52 height 29
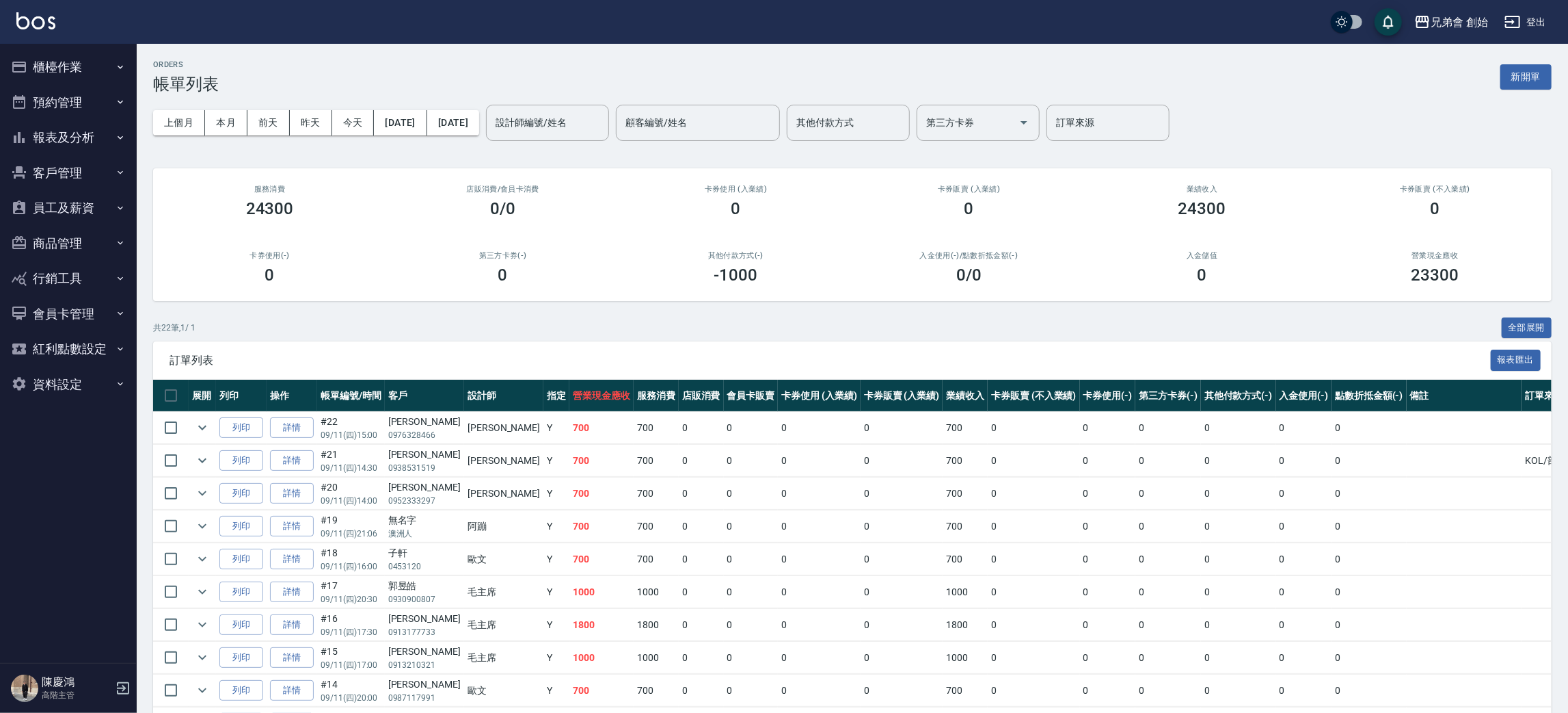
click at [72, 69] on button "櫃檯作業" at bounding box center [68, 67] width 126 height 35
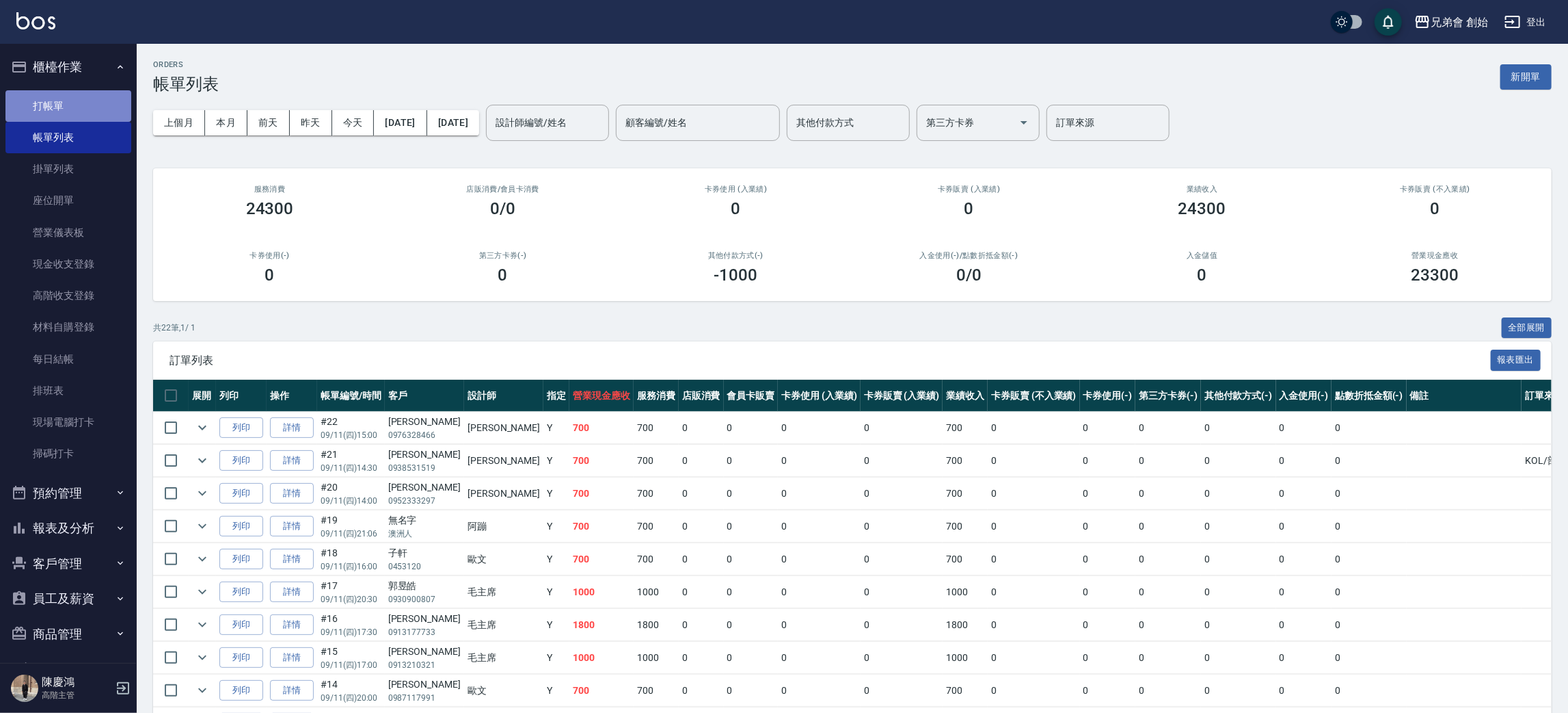
click at [74, 117] on link "打帳單" at bounding box center [68, 106] width 126 height 31
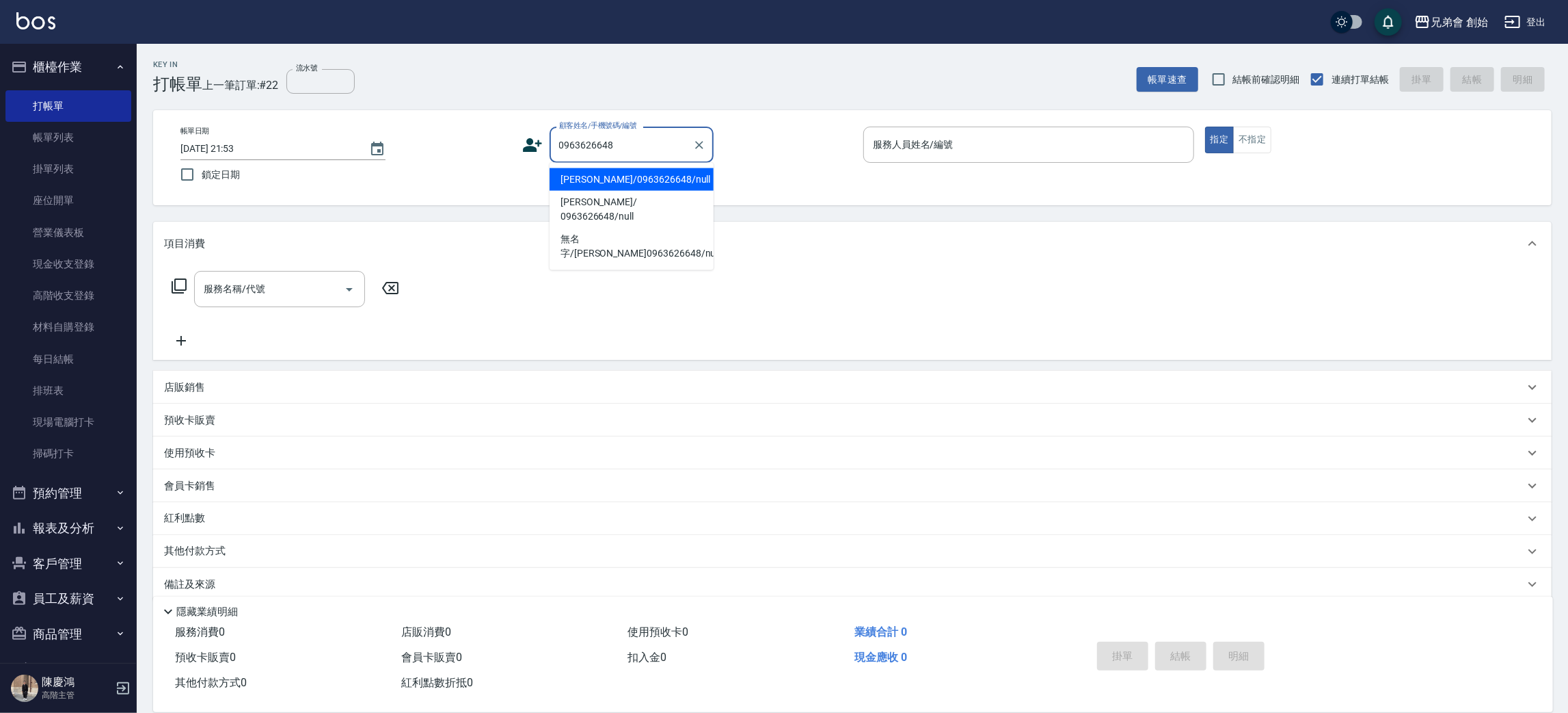
click at [605, 174] on li "張竣皓/0963626648/null" at bounding box center [632, 179] width 164 height 23
type input "張竣皓/0963626648/null"
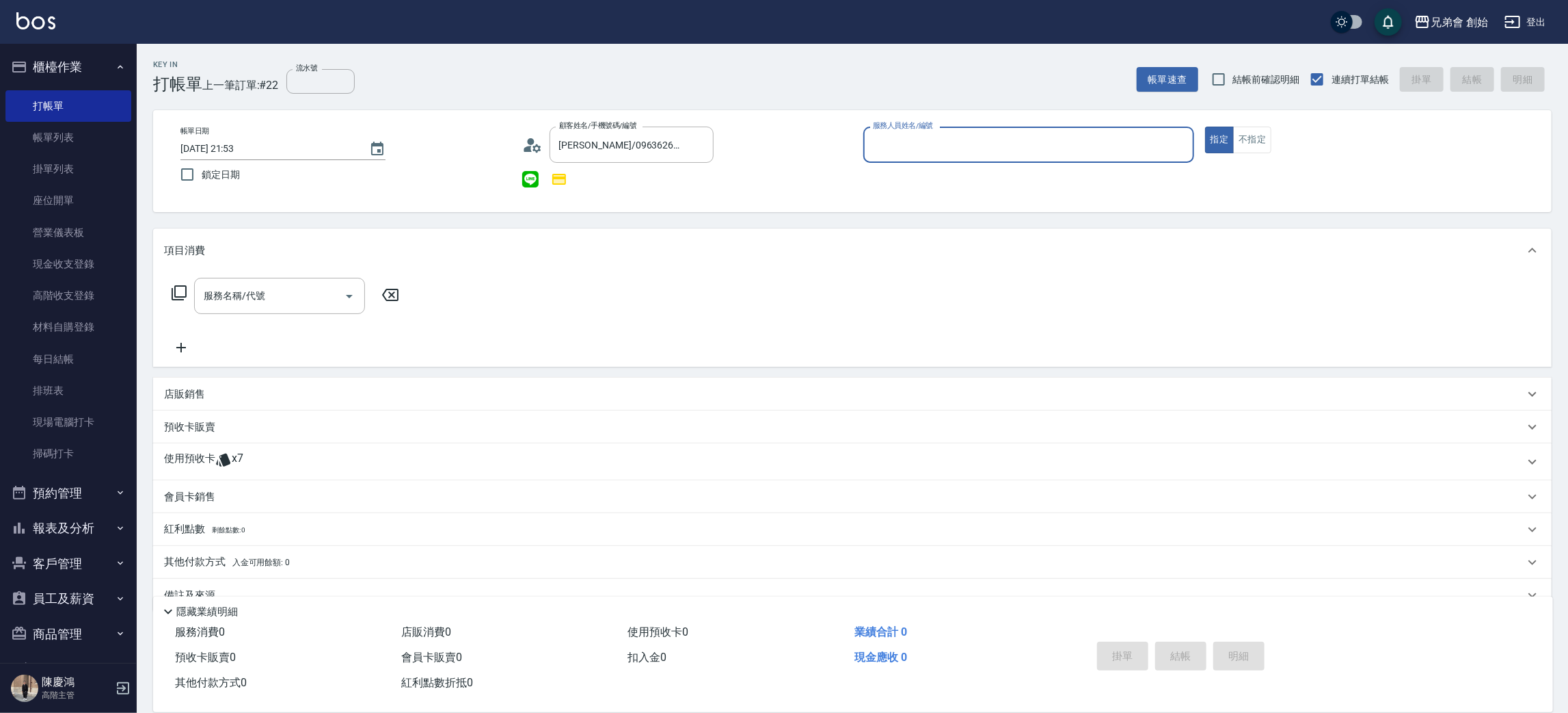
click at [900, 146] on input "服務人員姓名/編號" at bounding box center [1028, 144] width 318 height 24
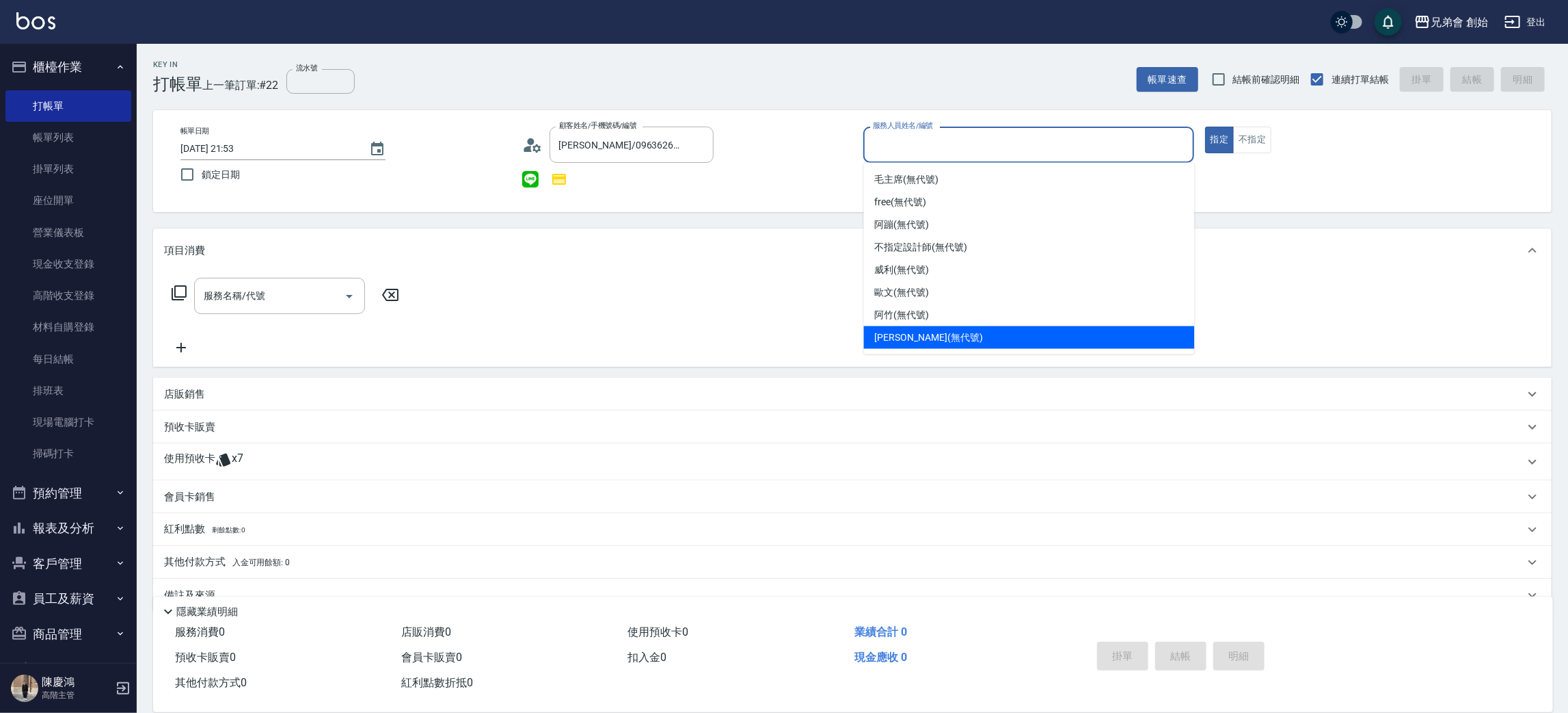
click at [889, 345] on div "[PERSON_NAME] (無代號)" at bounding box center [1029, 337] width 331 height 23
type input "[PERSON_NAME](無代號)"
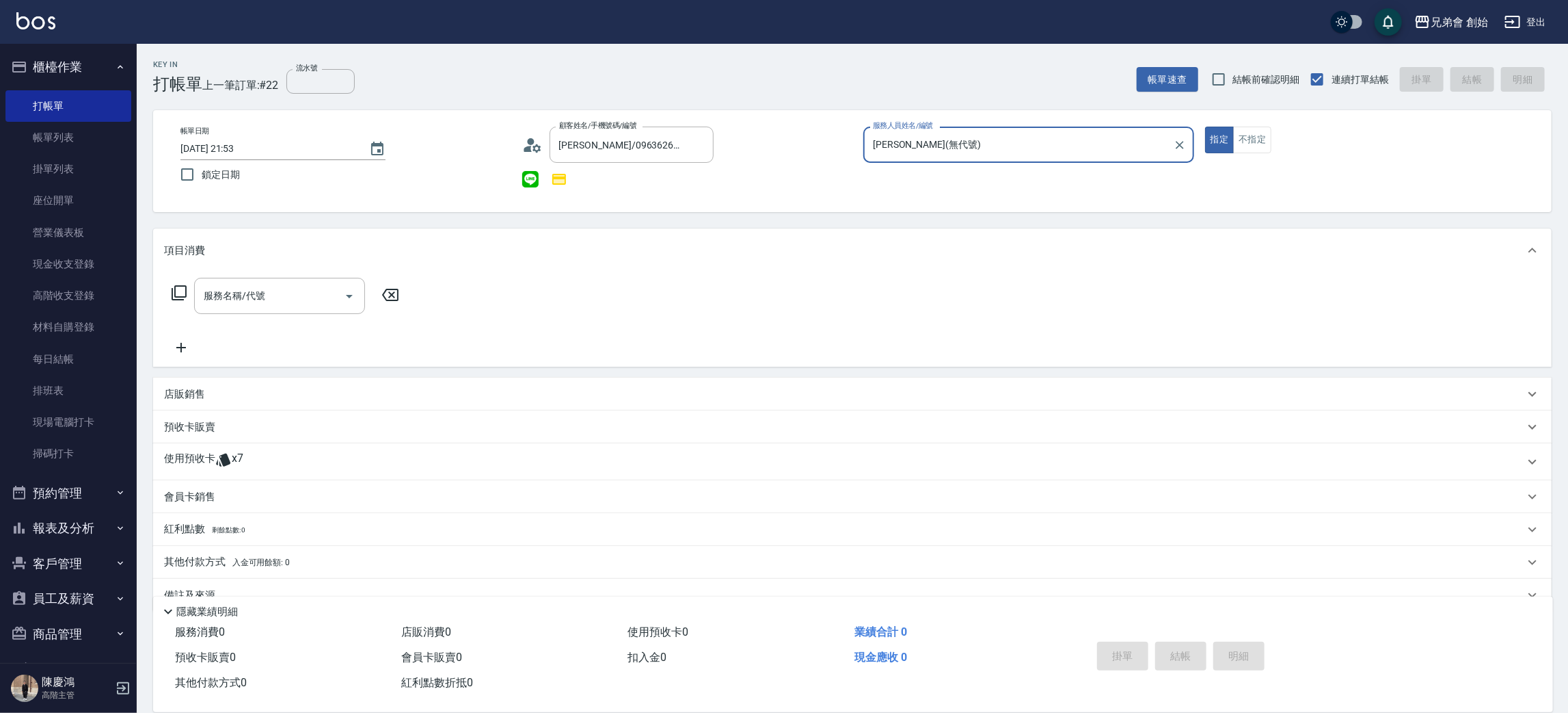
drag, startPoint x: 265, startPoint y: 459, endPoint x: 269, endPoint y: 468, distance: 9.8
click at [265, 458] on div "使用預收卡 x7" at bounding box center [844, 461] width 1360 height 20
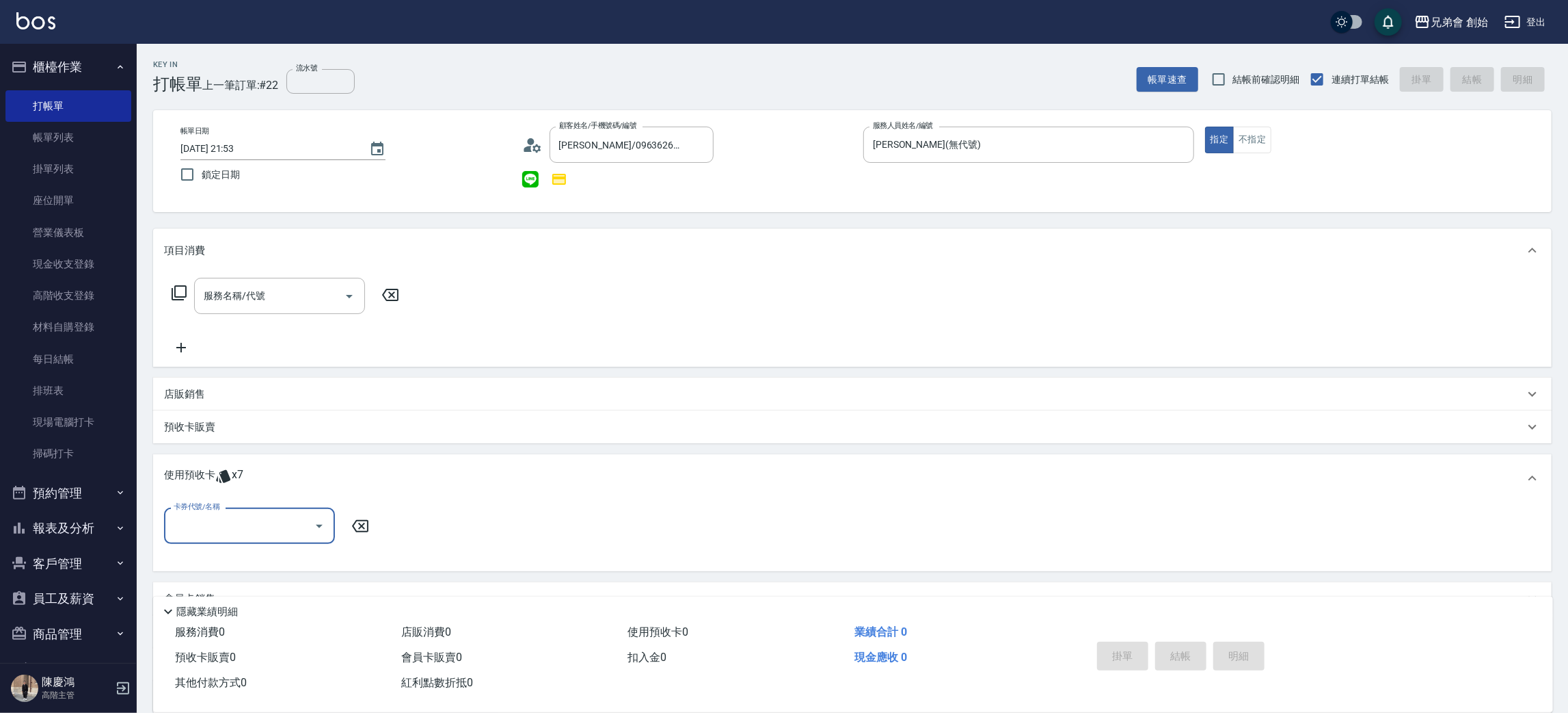
click at [262, 523] on input "卡券代號/名稱" at bounding box center [240, 525] width 138 height 24
click at [240, 554] on div "儲值7000 剩餘7張" at bounding box center [249, 559] width 171 height 23
type input "儲值7000"
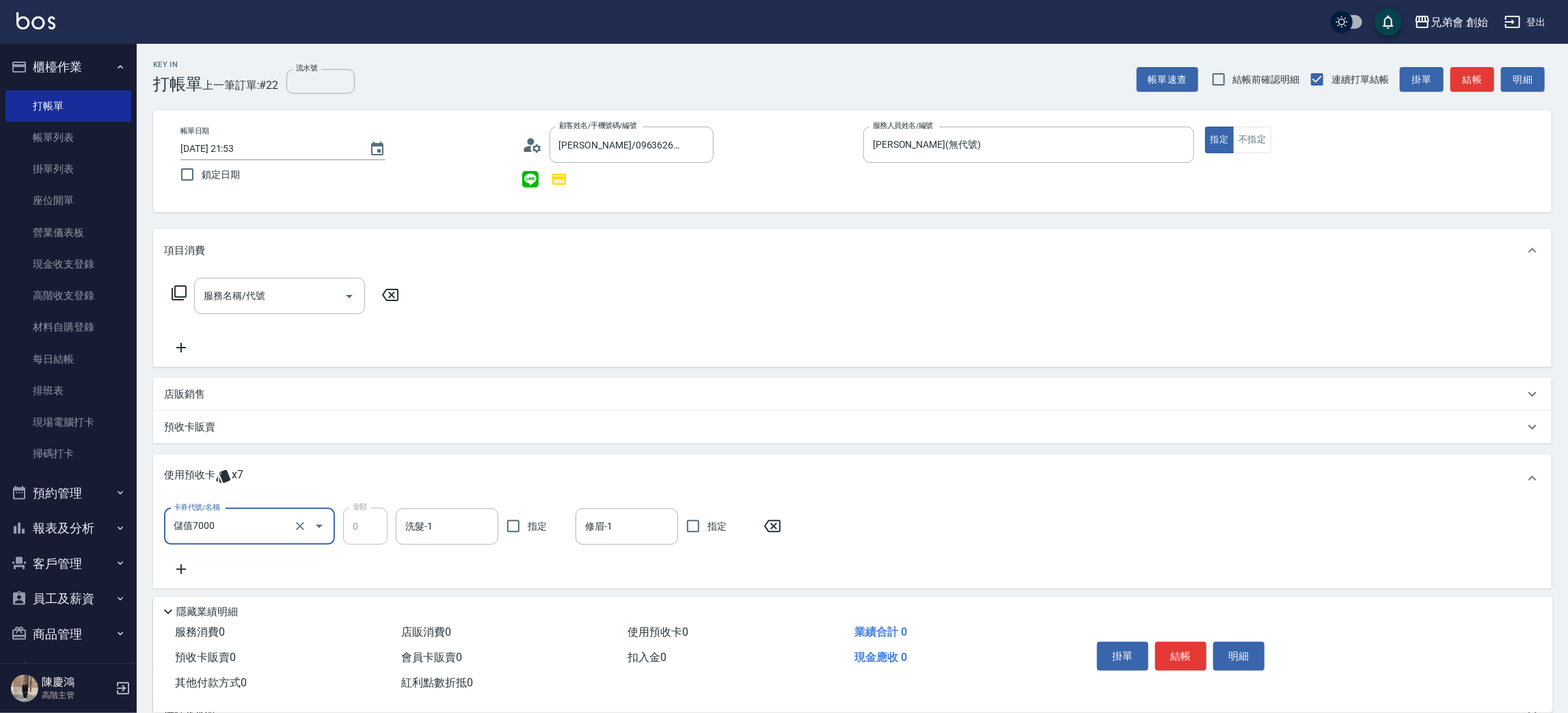
scroll to position [145, 0]
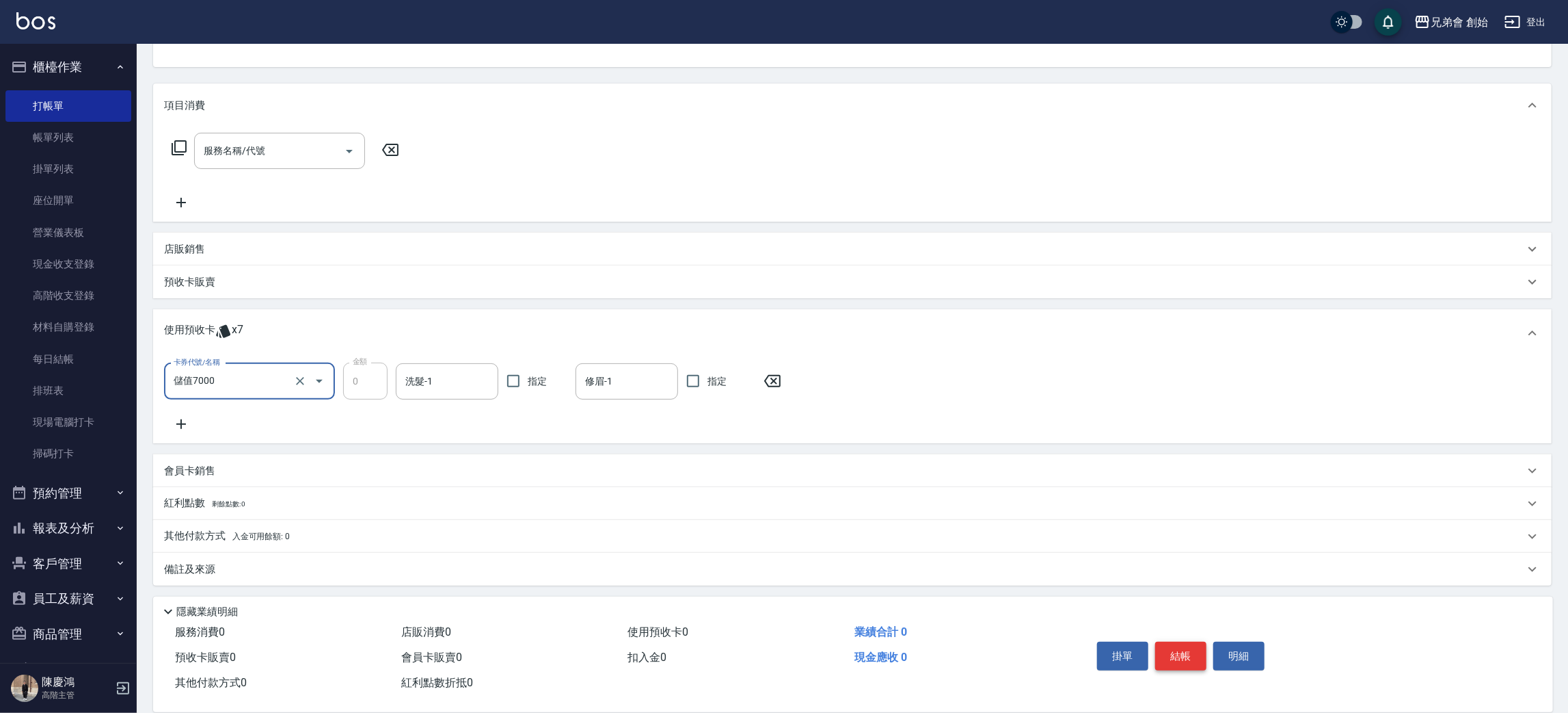
click at [1182, 659] on button "結帳" at bounding box center [1180, 656] width 52 height 29
type input "2025/09/11 21:54"
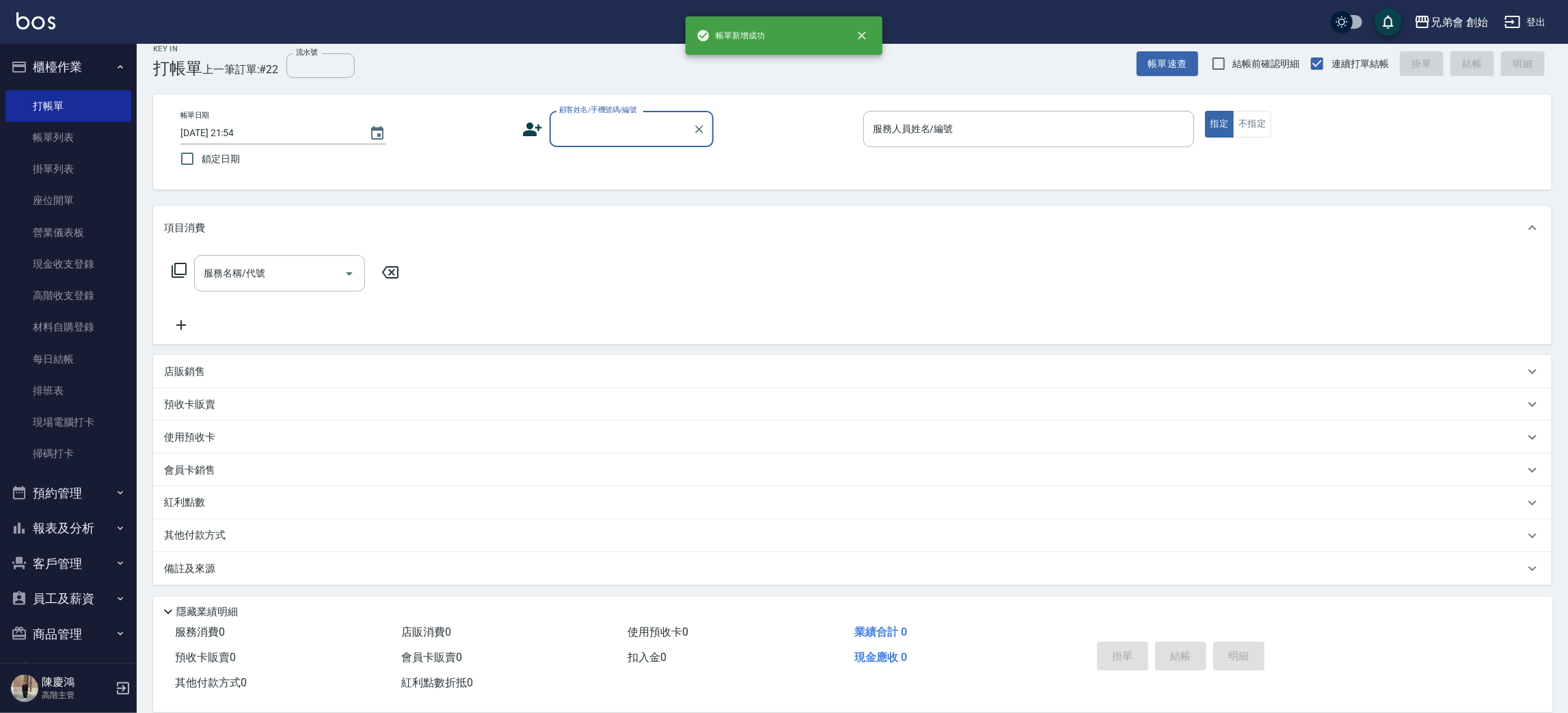
scroll to position [15, 0]
click at [622, 124] on input "顧客姓名/手機號碼/編號" at bounding box center [621, 129] width 131 height 24
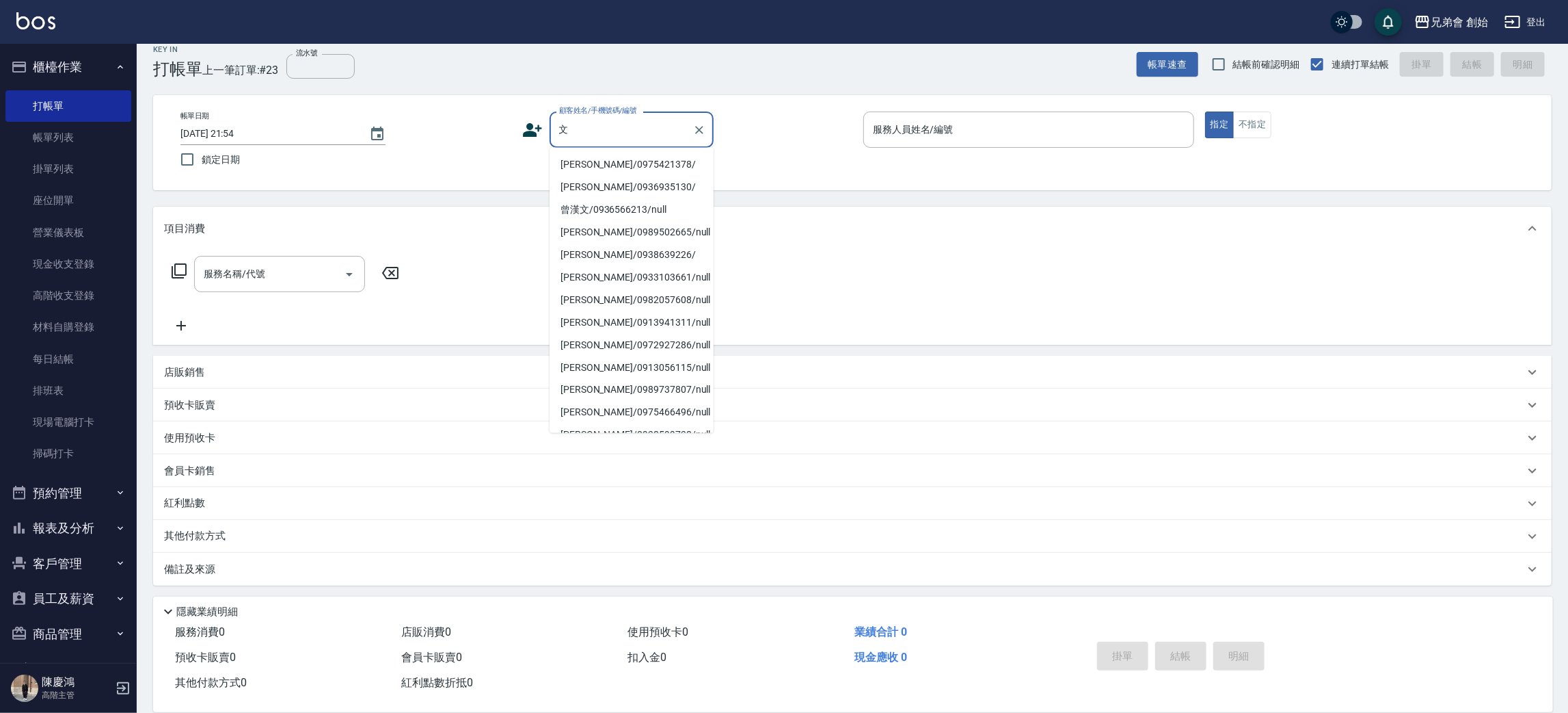
type input "文"
click at [397, 98] on div "帳單日期 2025/09/11 21:54 鎖定日期 顧客姓名/手機號碼/編號 顧客姓名/手機號碼/編號 服務人員姓名/編號 服務人員姓名/編號 指定 不指定" at bounding box center [852, 143] width 1398 height 95
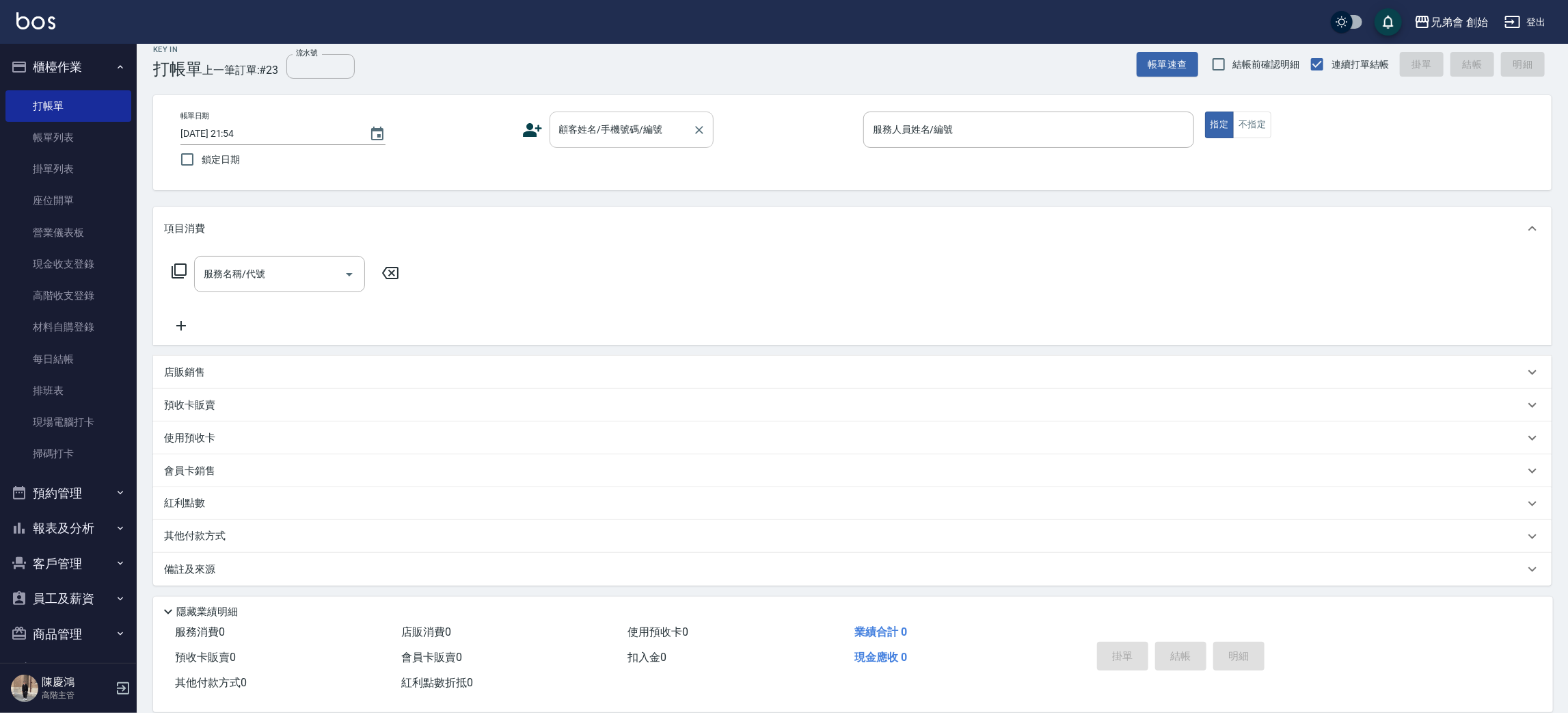
click at [613, 139] on input "顧客姓名/手機號碼/編號" at bounding box center [621, 129] width 131 height 24
type input "["
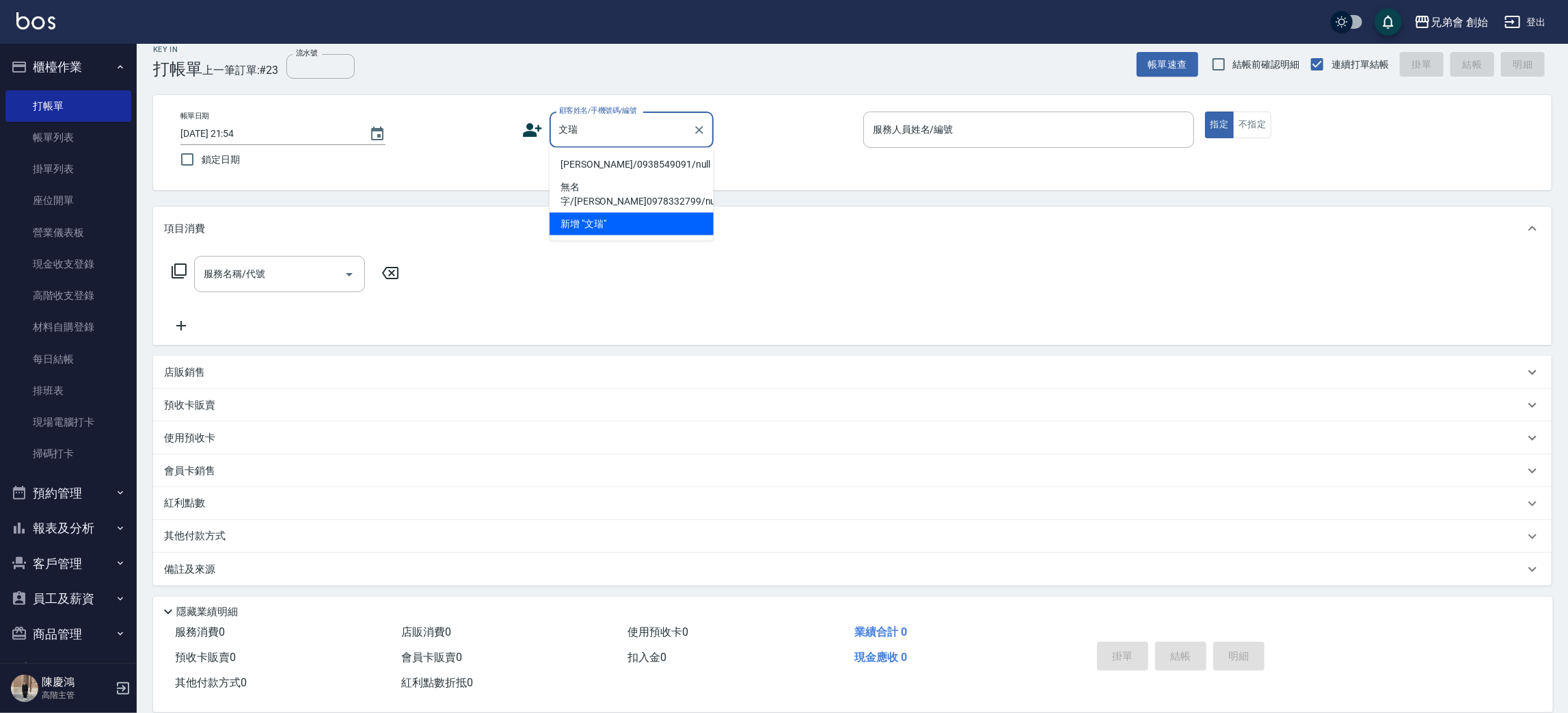
click at [639, 162] on li "游文瑞/0938549091/null" at bounding box center [632, 164] width 164 height 23
type input "游文瑞/0938549091/null"
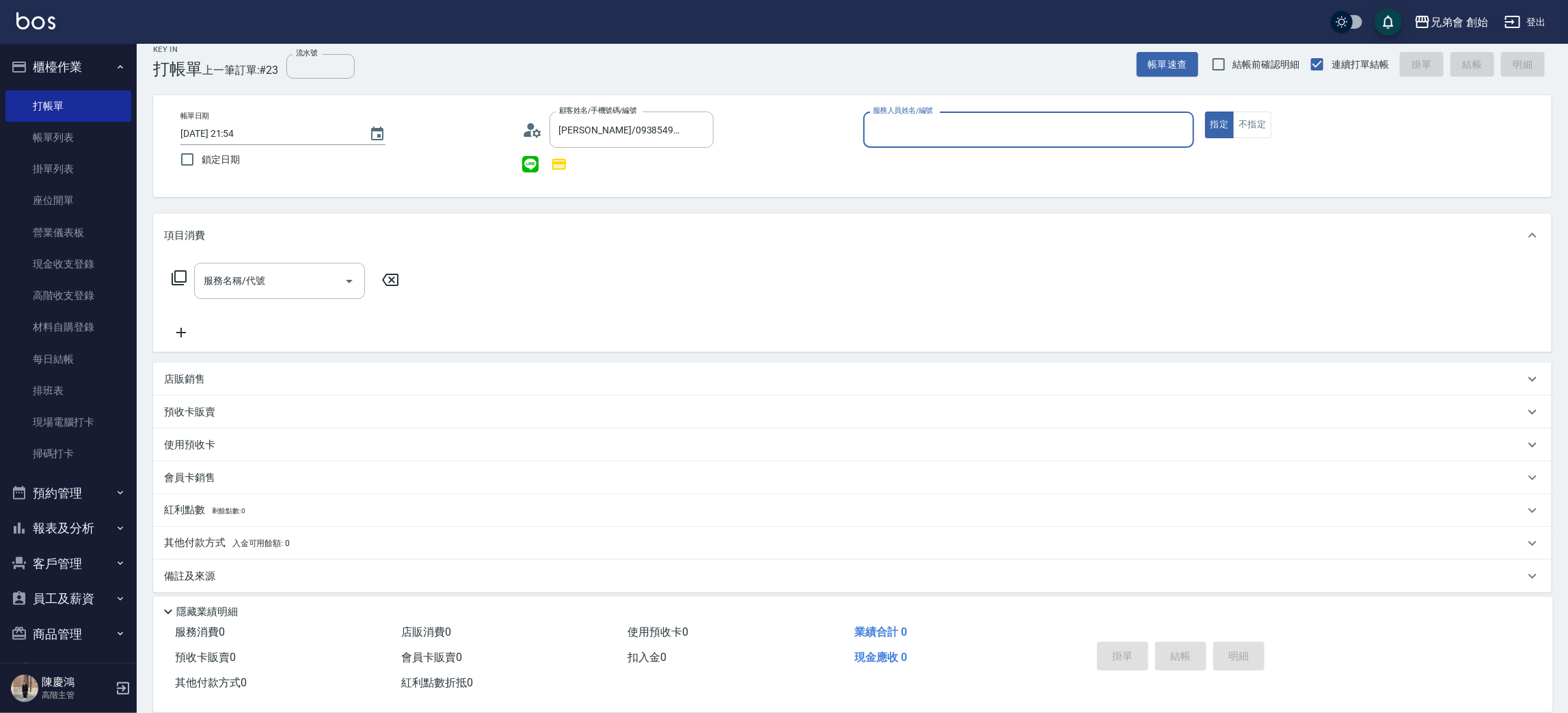
click at [888, 139] on input "服務人員姓名/編號" at bounding box center [1028, 129] width 318 height 24
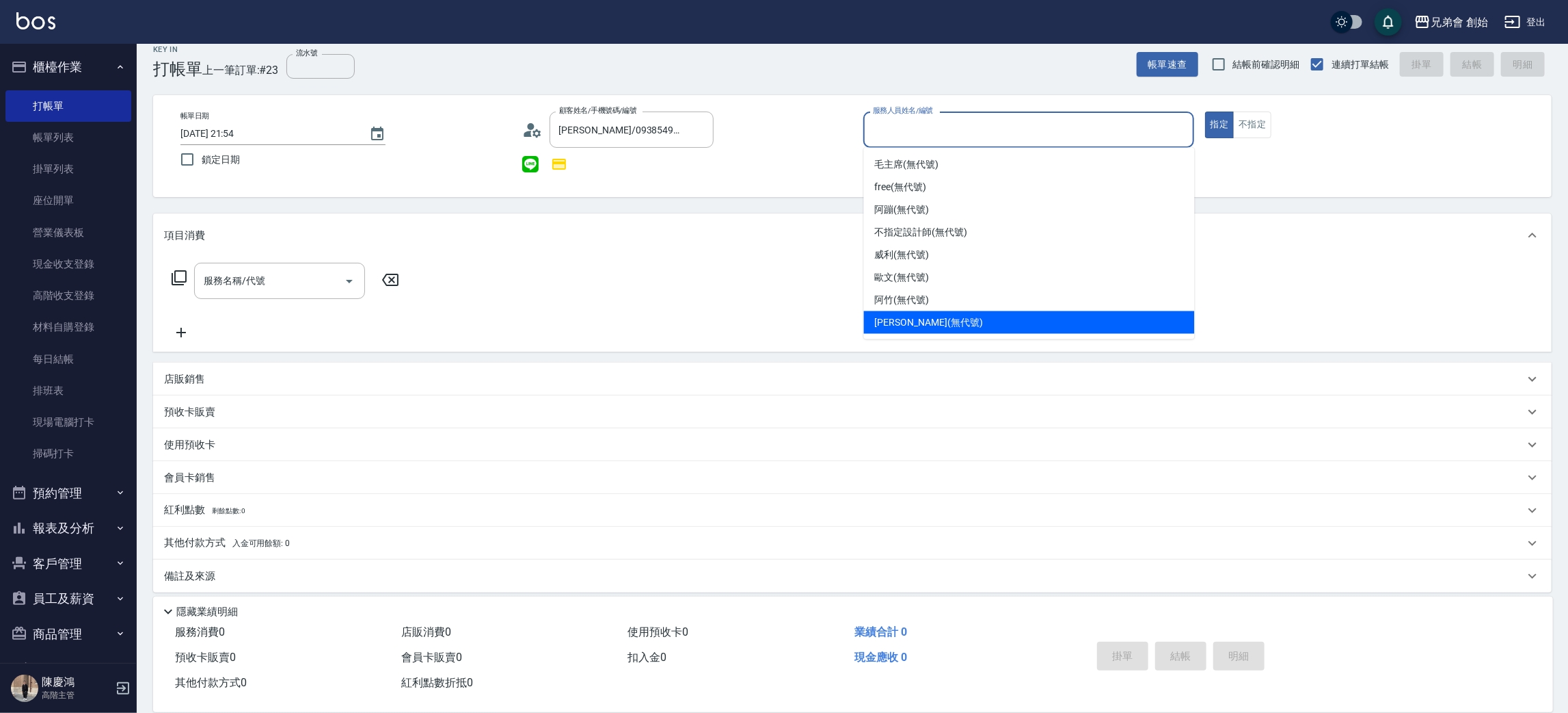
click at [911, 311] on div "[PERSON_NAME] (無代號)" at bounding box center [1029, 322] width 331 height 23
type input "[PERSON_NAME](無代號)"
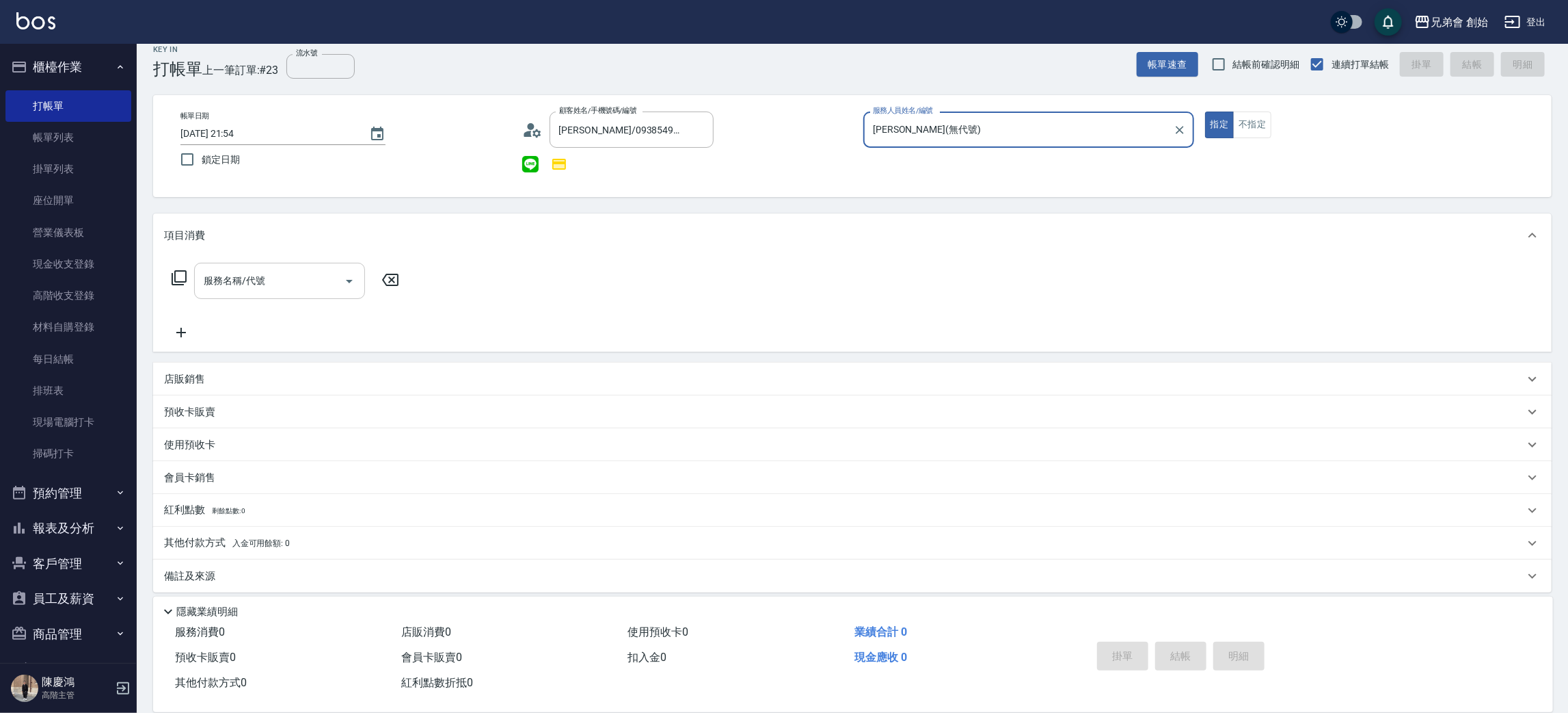
drag, startPoint x: 269, startPoint y: 278, endPoint x: 275, endPoint y: 289, distance: 12.5
click at [271, 278] on input "服務名稱/代號" at bounding box center [269, 280] width 138 height 24
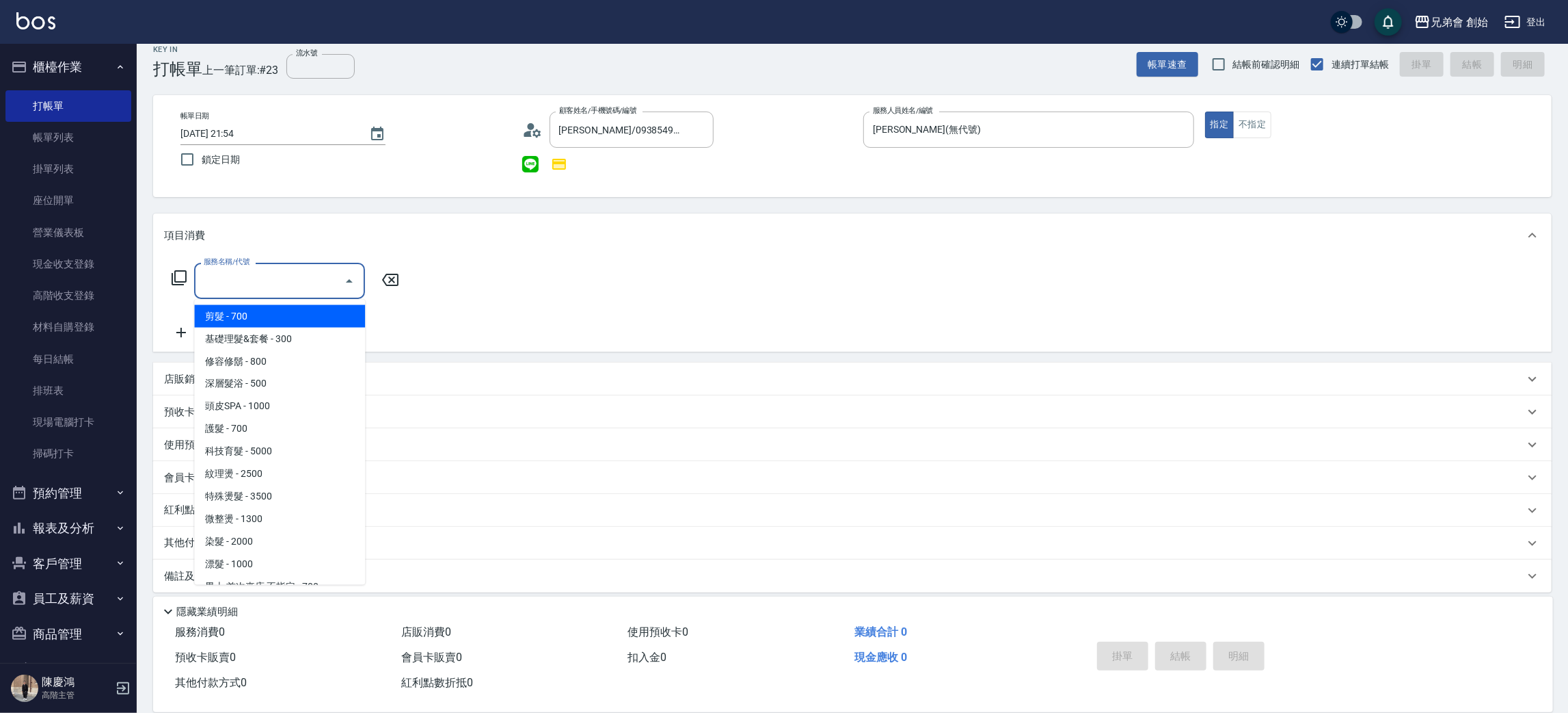
click at [282, 314] on span "剪髮 - 700" at bounding box center [279, 316] width 171 height 23
type input "剪髮(A01)"
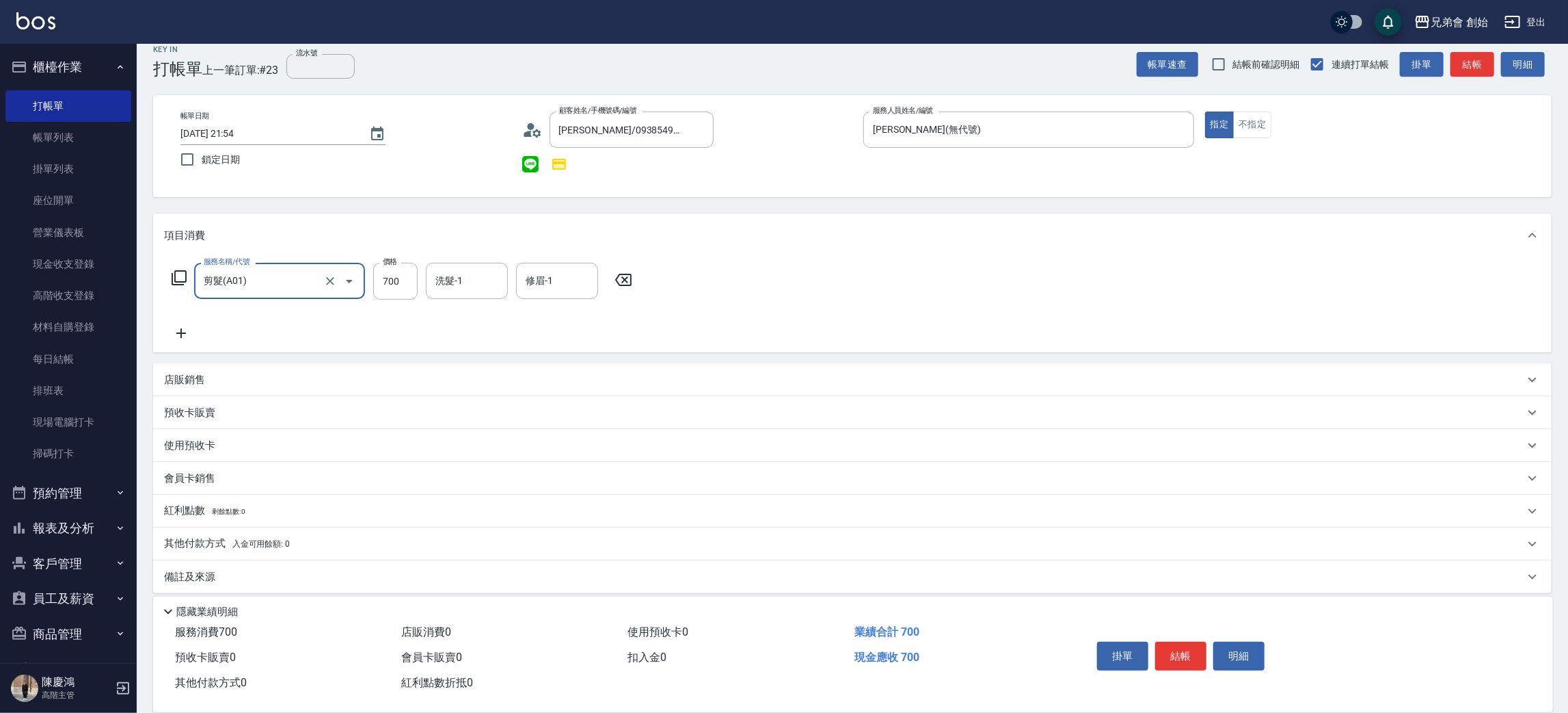
scroll to position [24, 0]
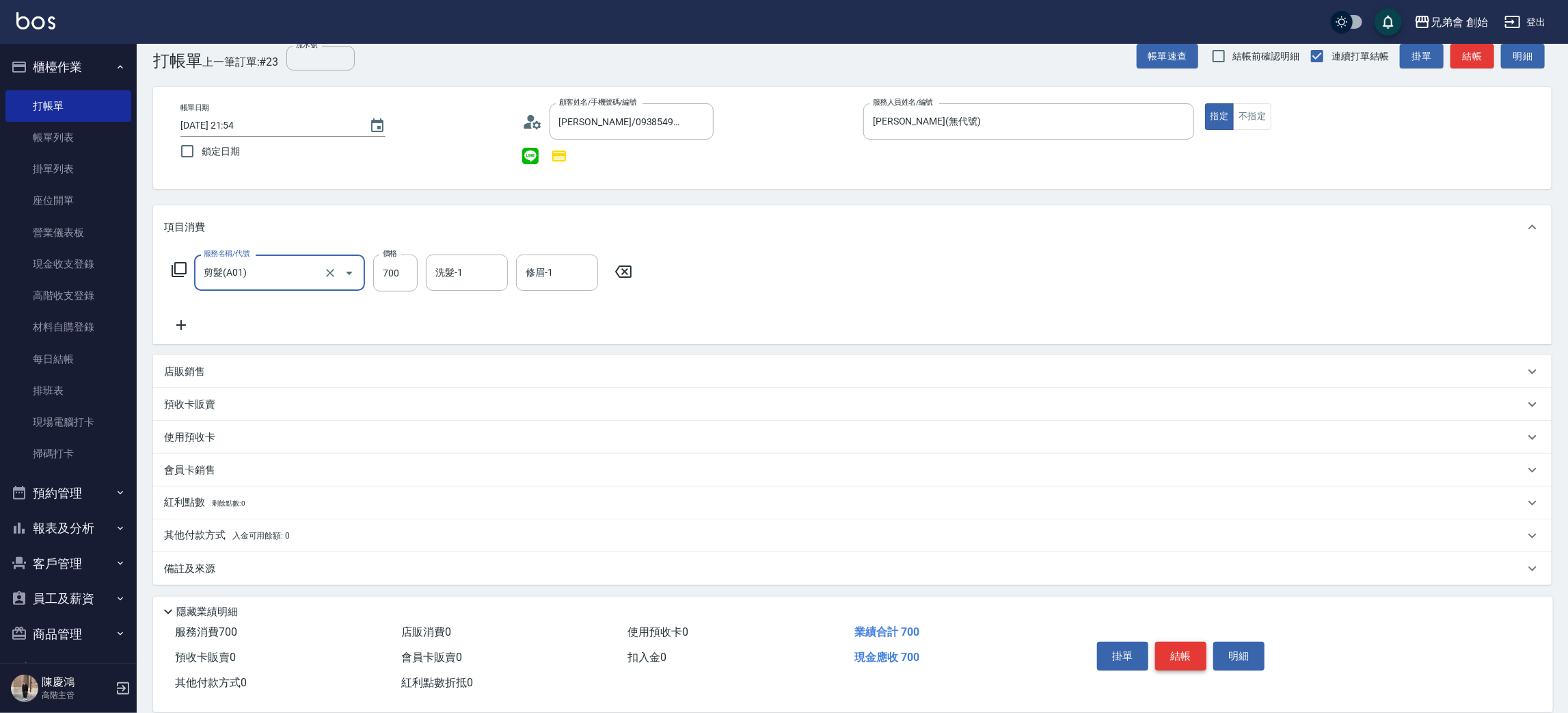
click at [1171, 659] on button "結帳" at bounding box center [1180, 656] width 52 height 29
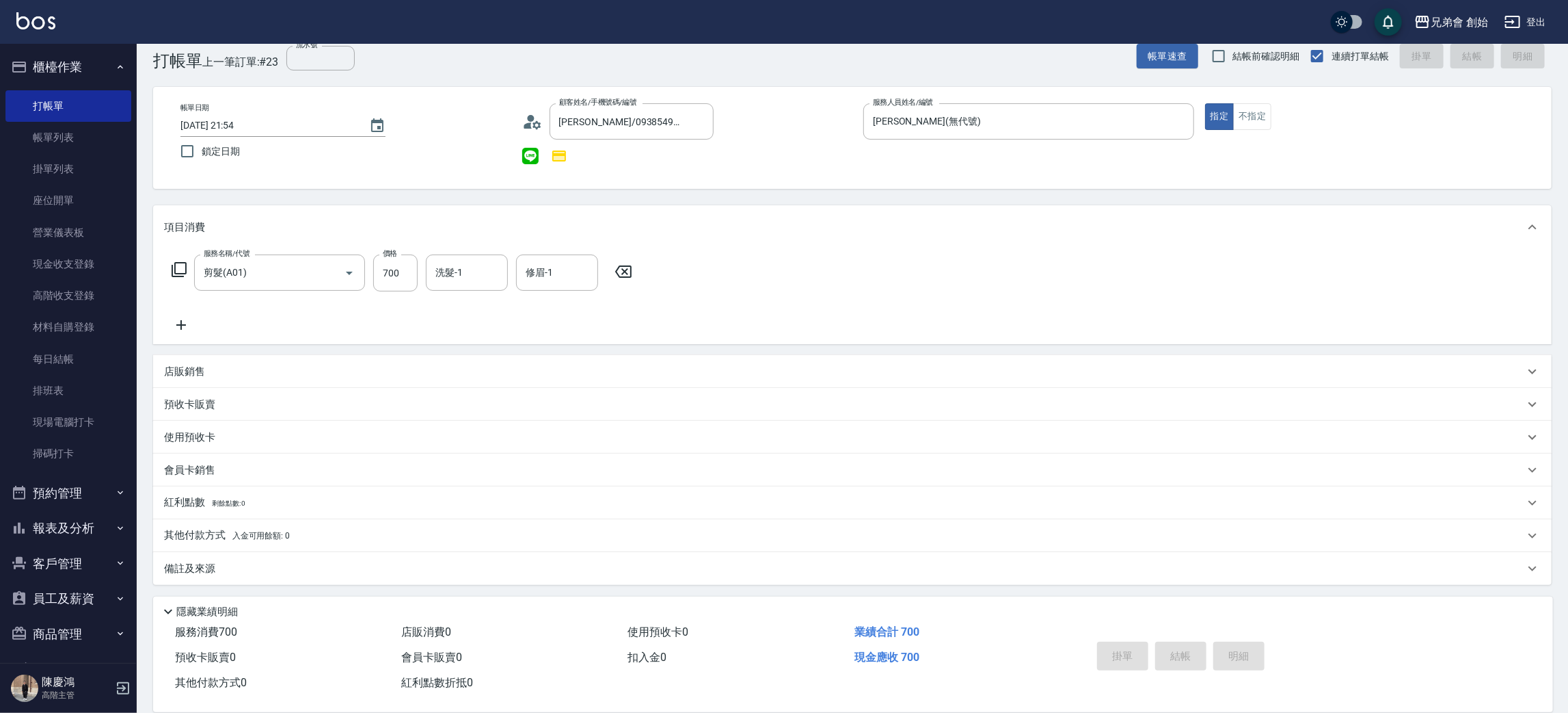
type input "2025/09/11 21:55"
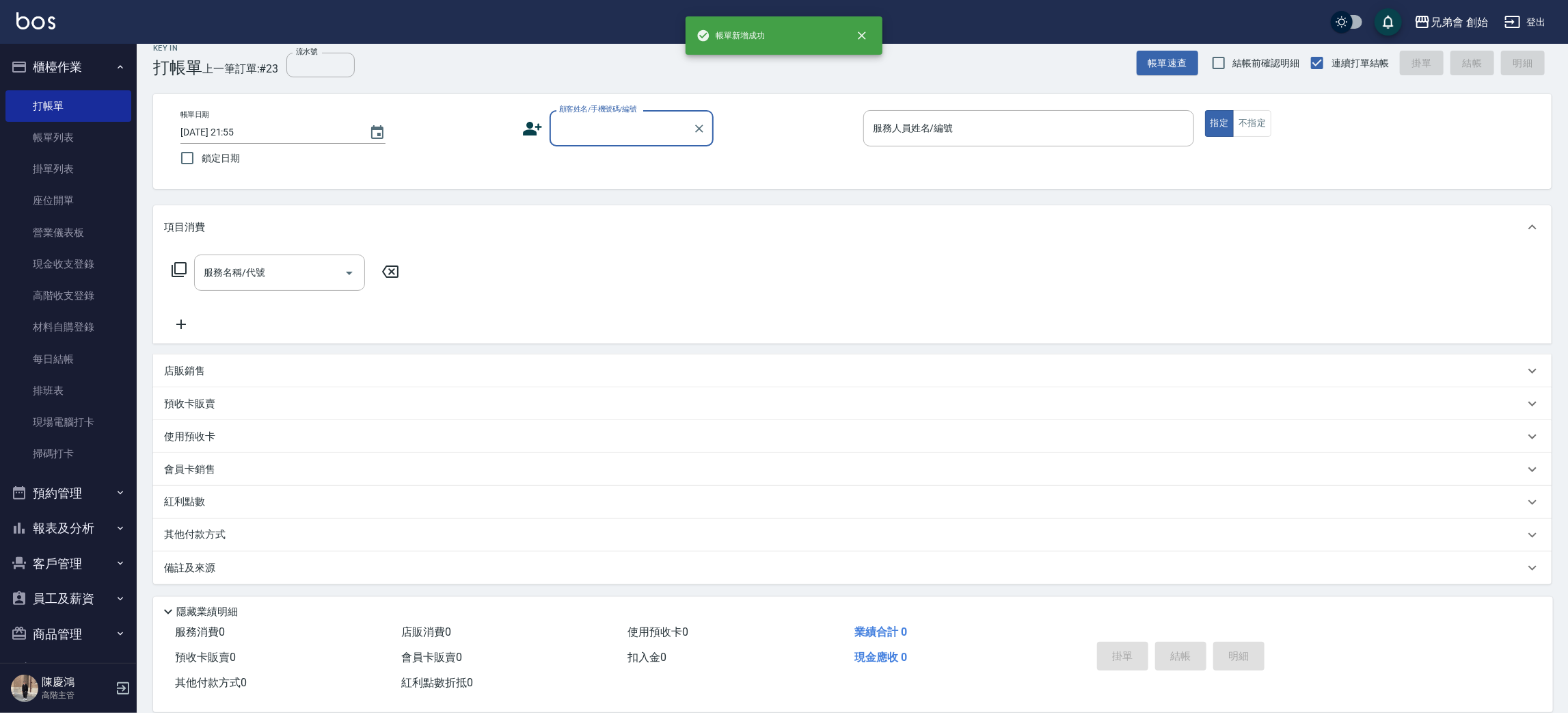
scroll to position [15, 0]
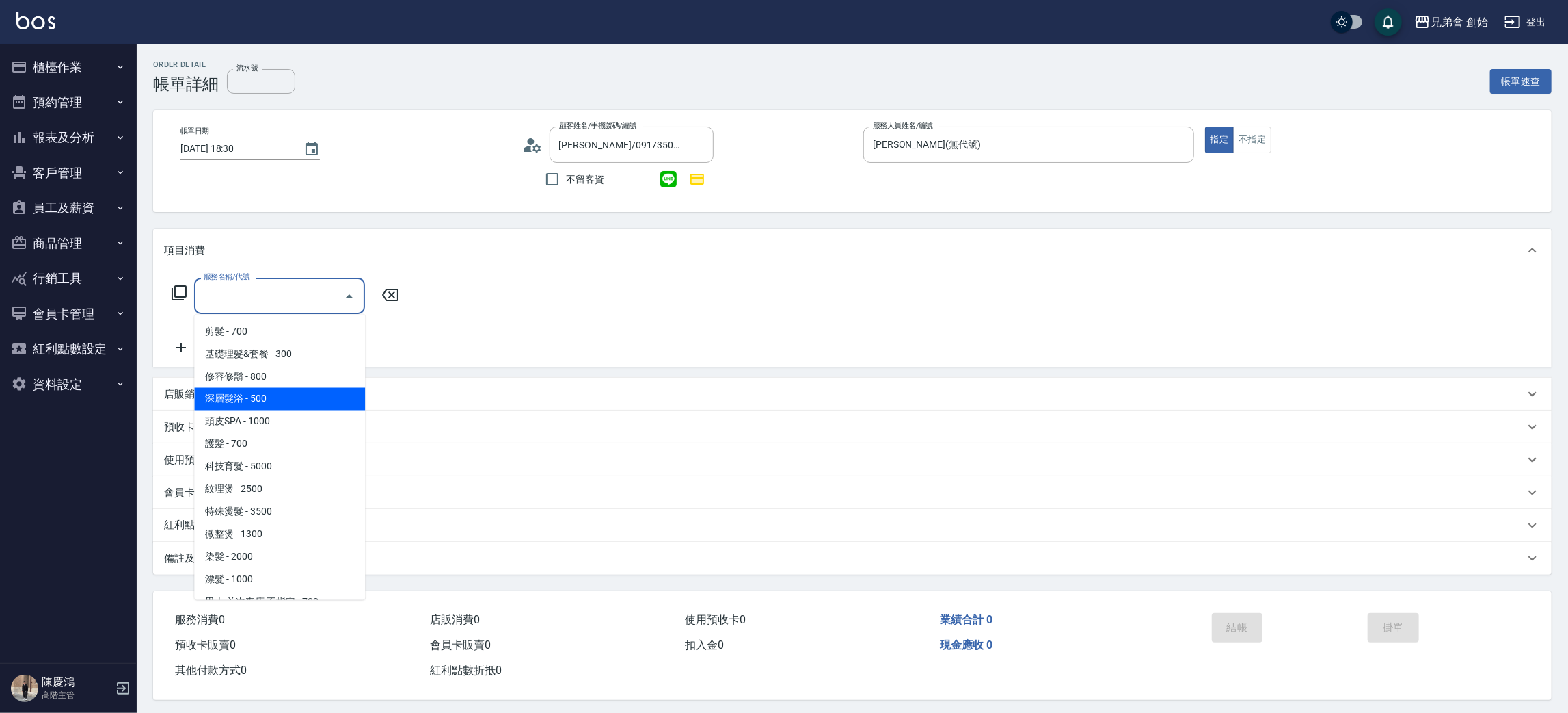
click at [297, 400] on span "深層髮浴 - 500" at bounding box center [279, 399] width 171 height 23
type input "深層髮浴(B01)"
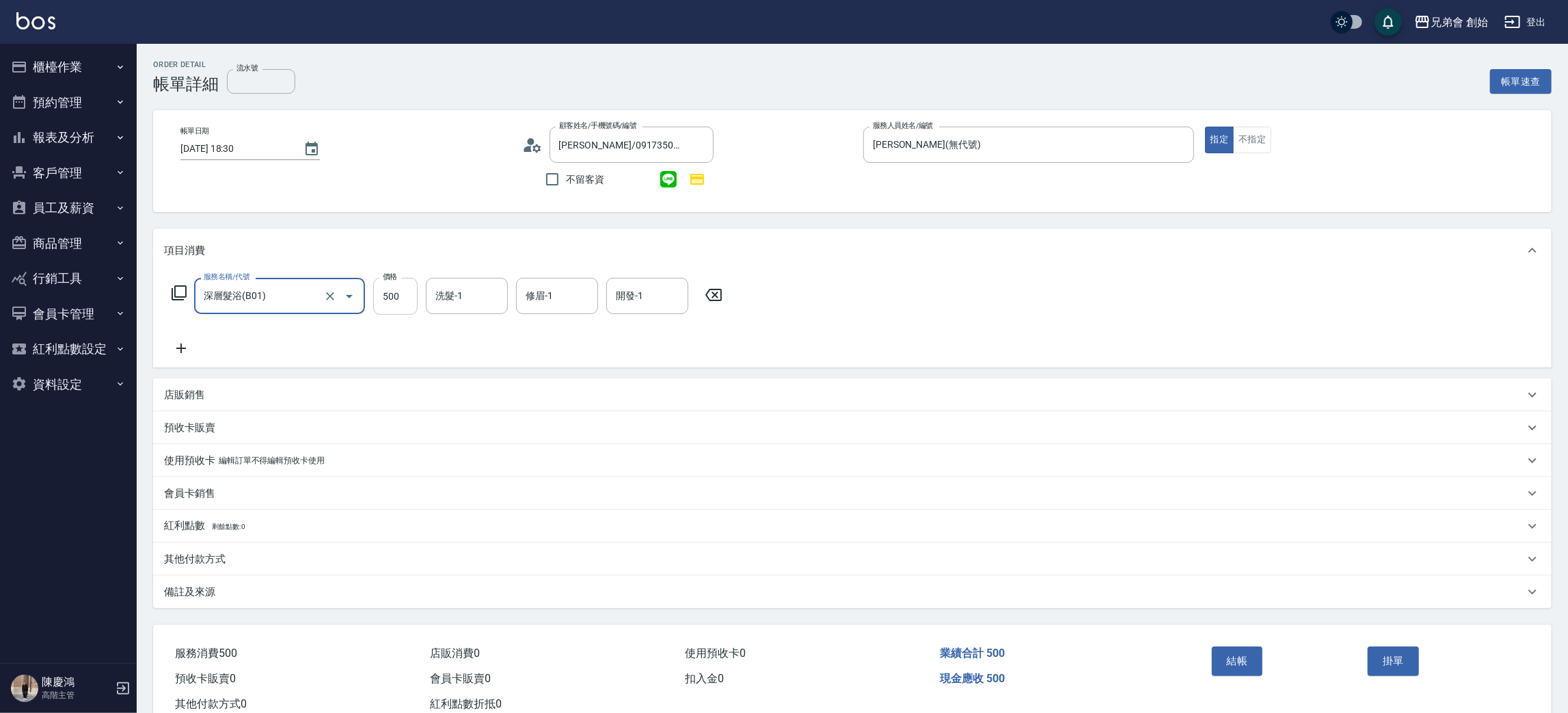
click at [392, 298] on input "500" at bounding box center [395, 297] width 45 height 37
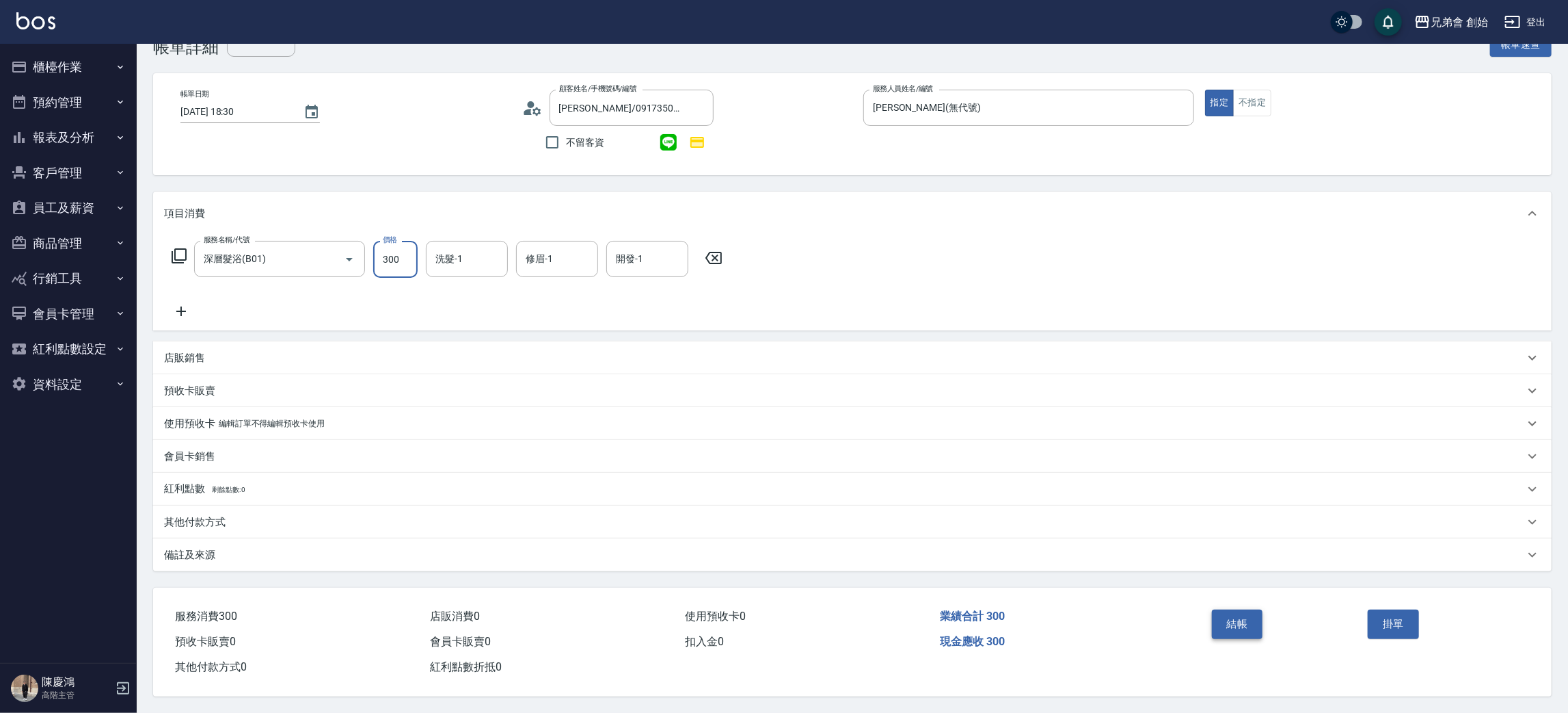
type input "300"
click at [1237, 610] on button "結帳" at bounding box center [1237, 623] width 52 height 29
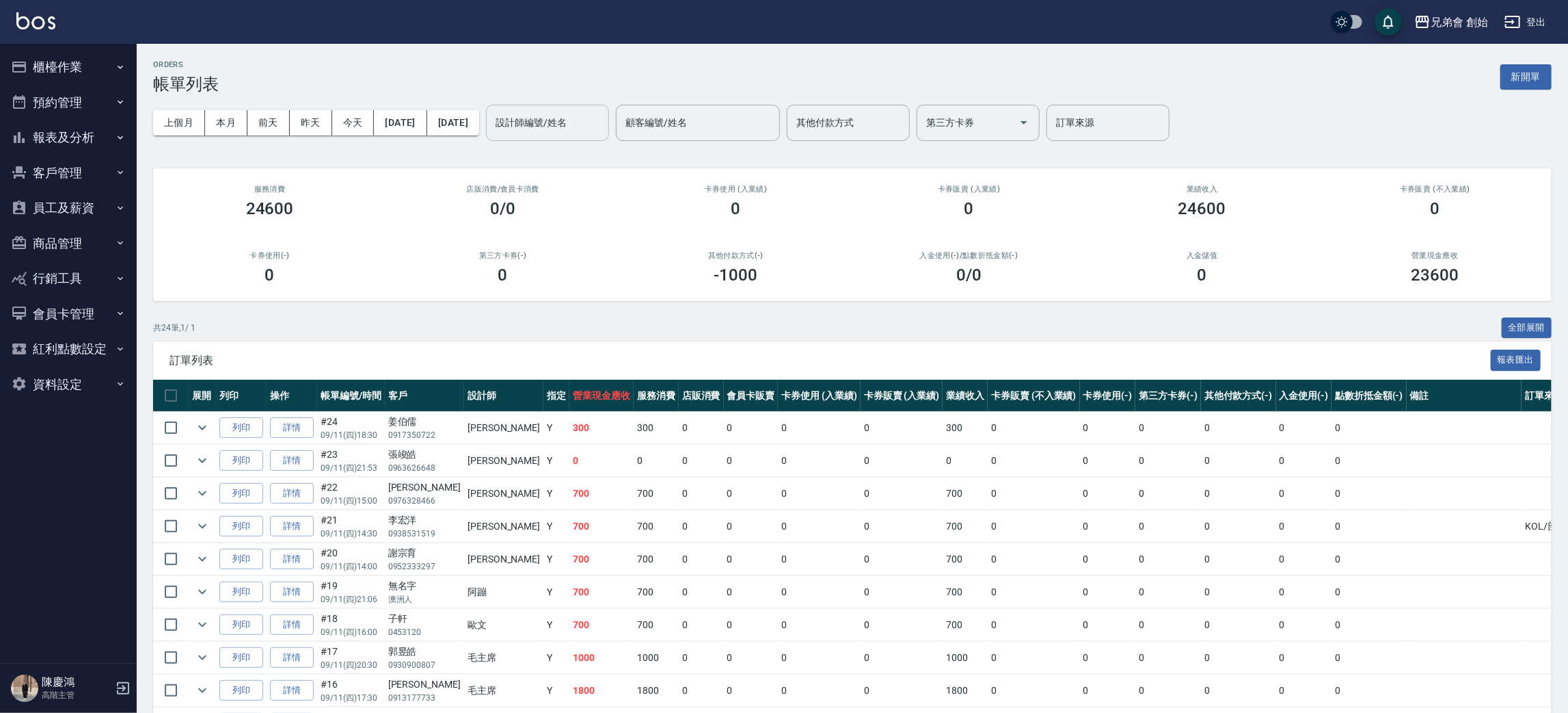
click at [609, 106] on div "設計師編號/姓名" at bounding box center [548, 122] width 123 height 36
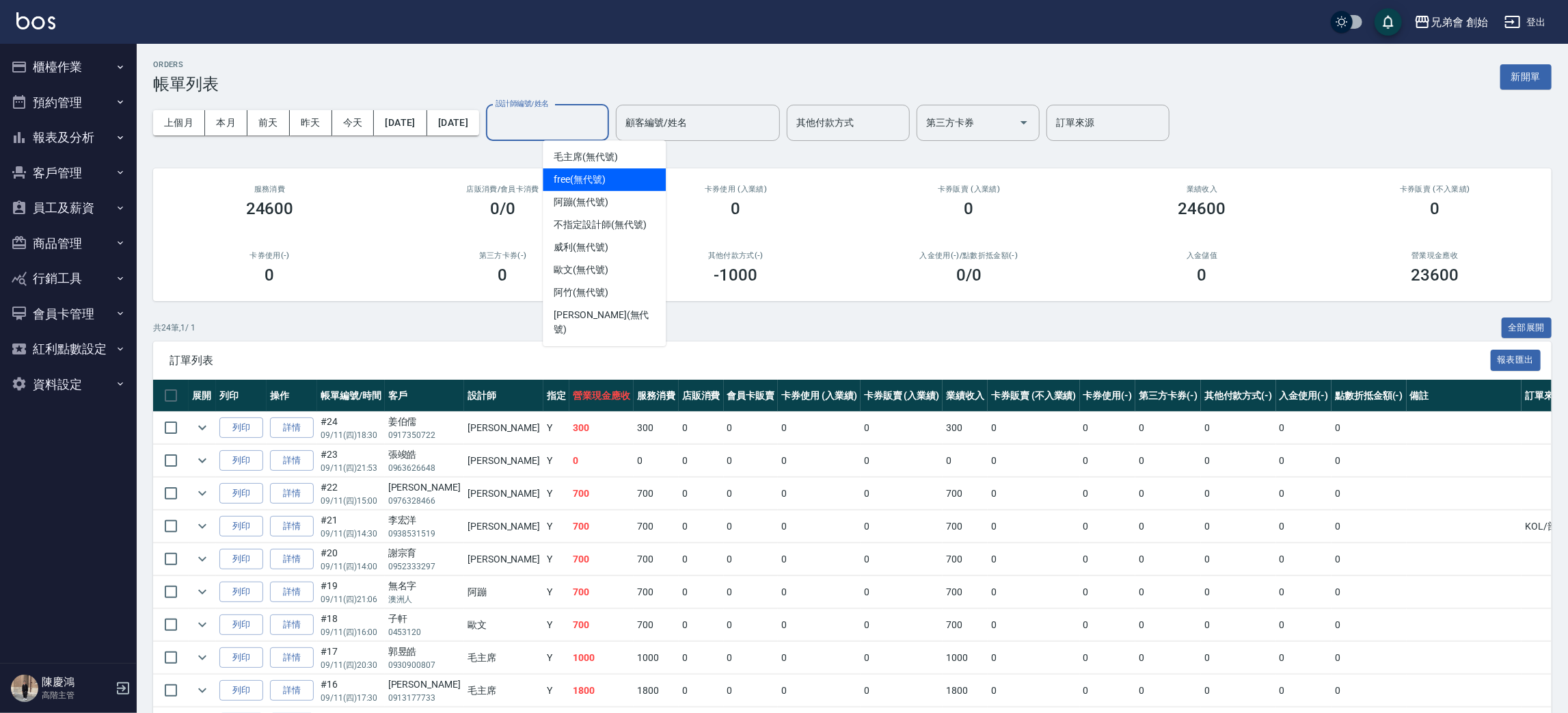
click at [600, 191] on div "阿蹦 (無代號)" at bounding box center [605, 202] width 123 height 23
type input "阿蹦(無代號)"
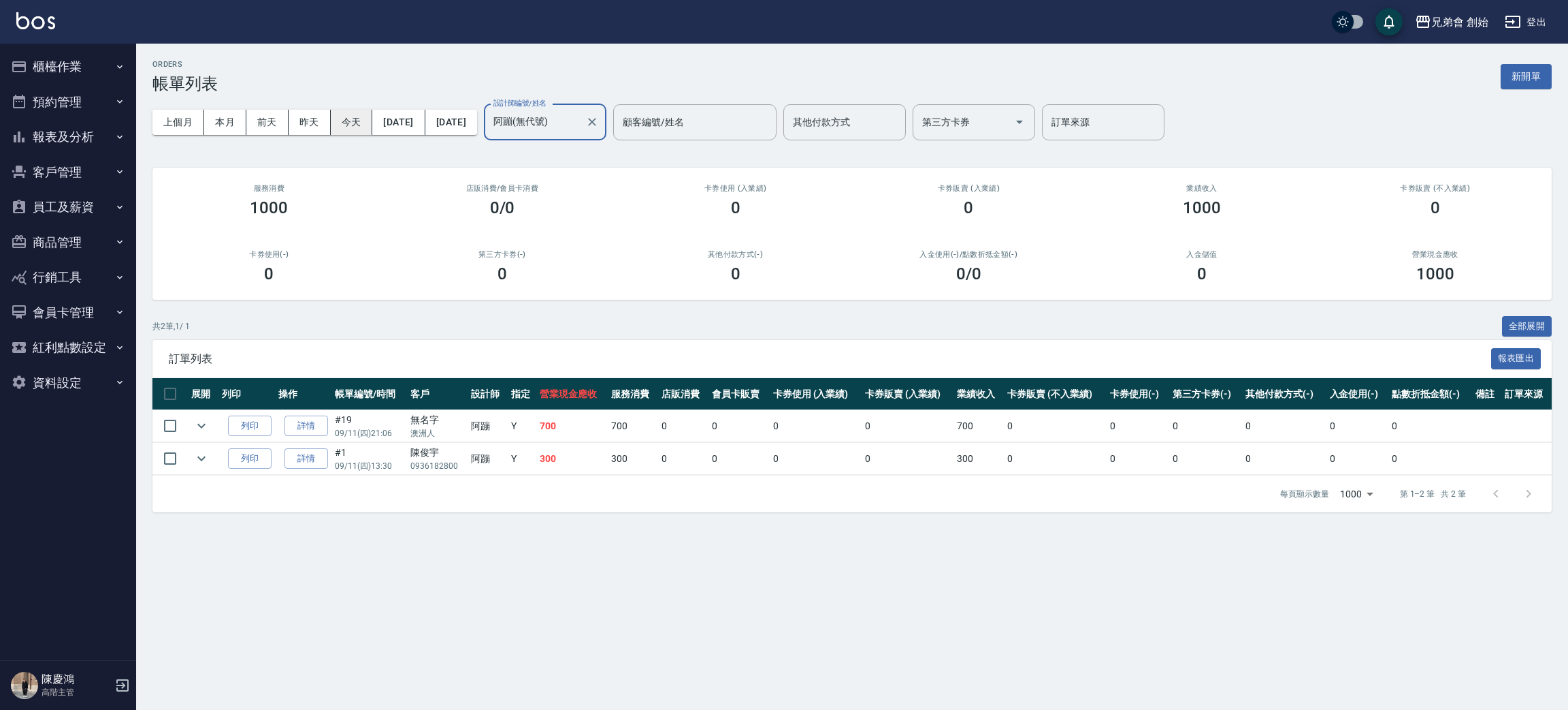
click at [356, 119] on button "今天" at bounding box center [351, 122] width 42 height 25
click at [599, 126] on icon "Clear" at bounding box center [592, 122] width 13 height 13
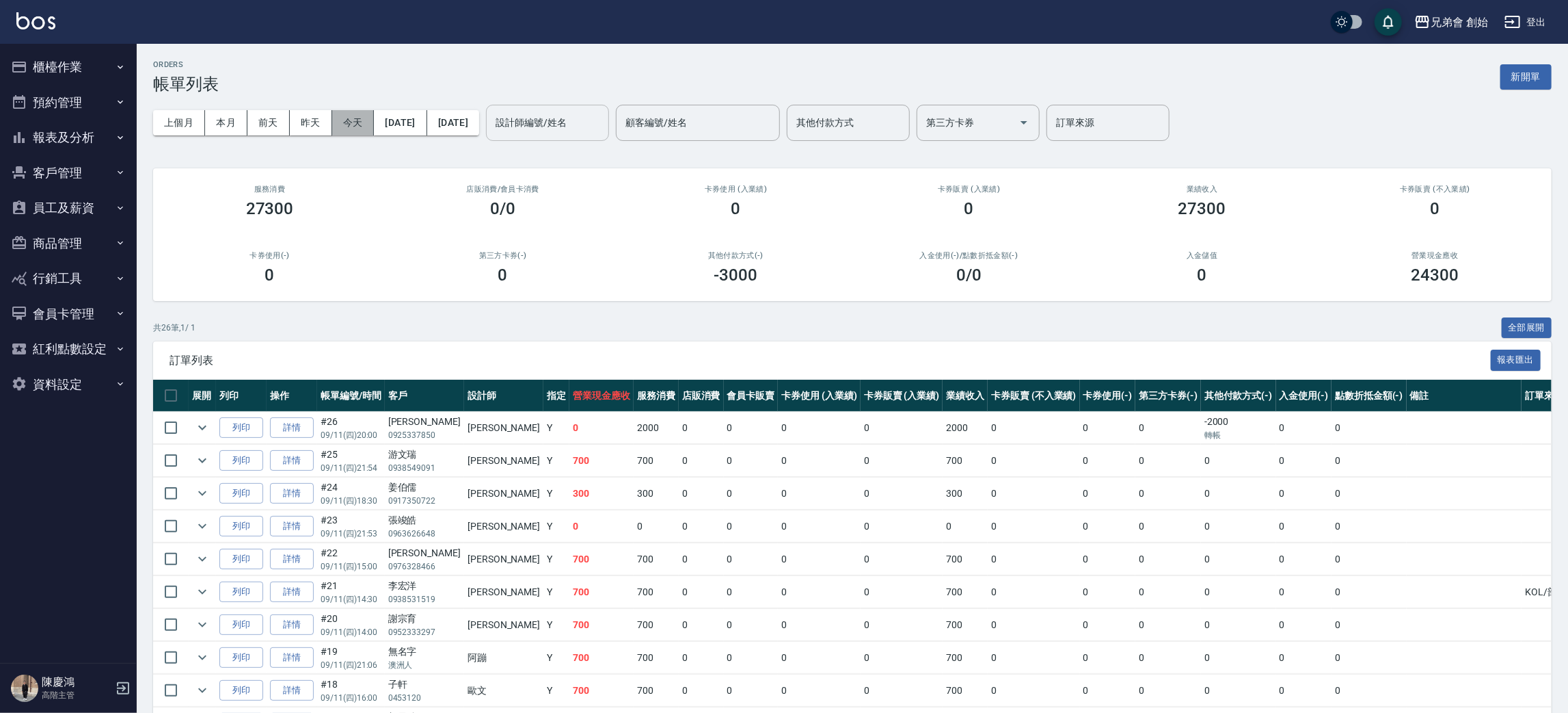
click at [356, 122] on button "今天" at bounding box center [353, 122] width 42 height 25
click at [74, 57] on button "櫃檯作業" at bounding box center [68, 67] width 126 height 35
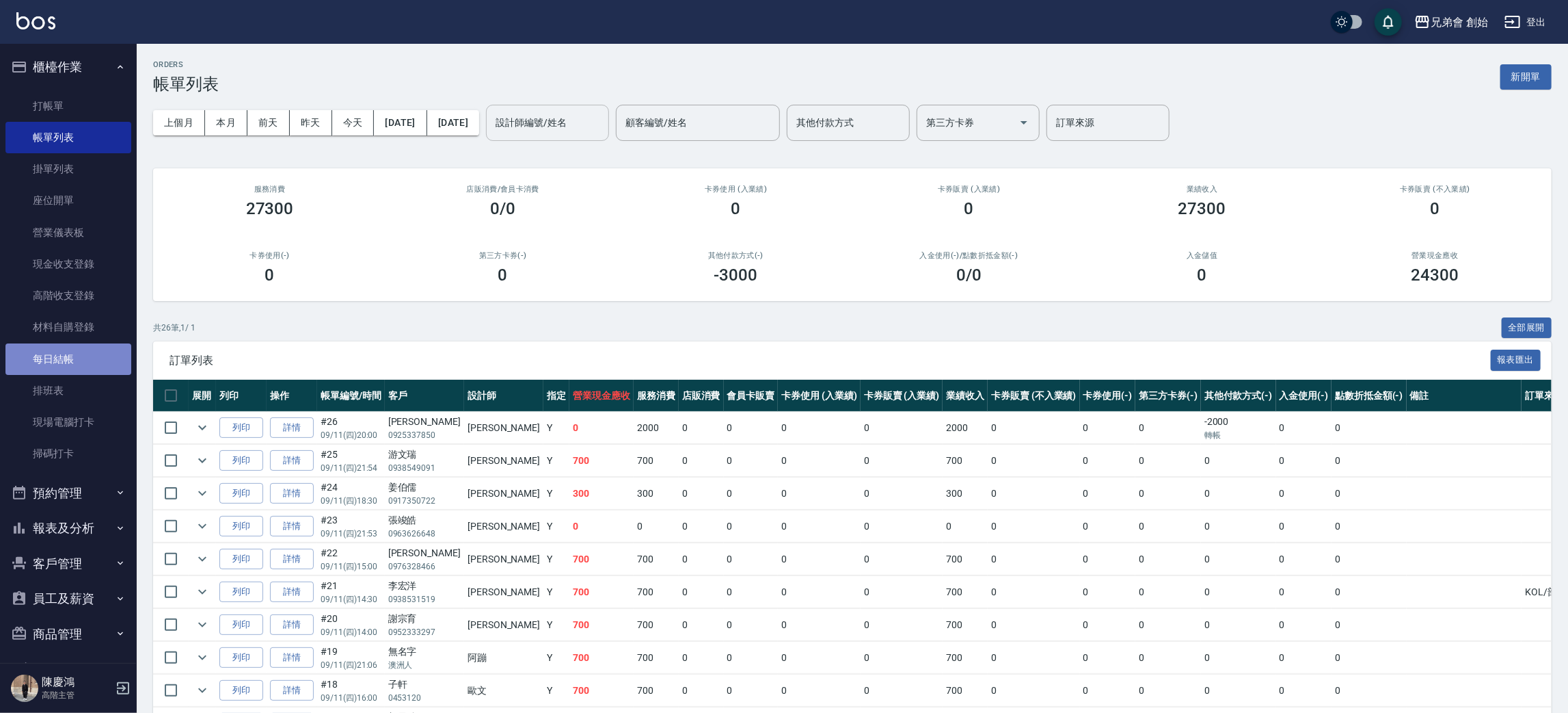
click at [88, 368] on link "每日結帳" at bounding box center [68, 358] width 126 height 31
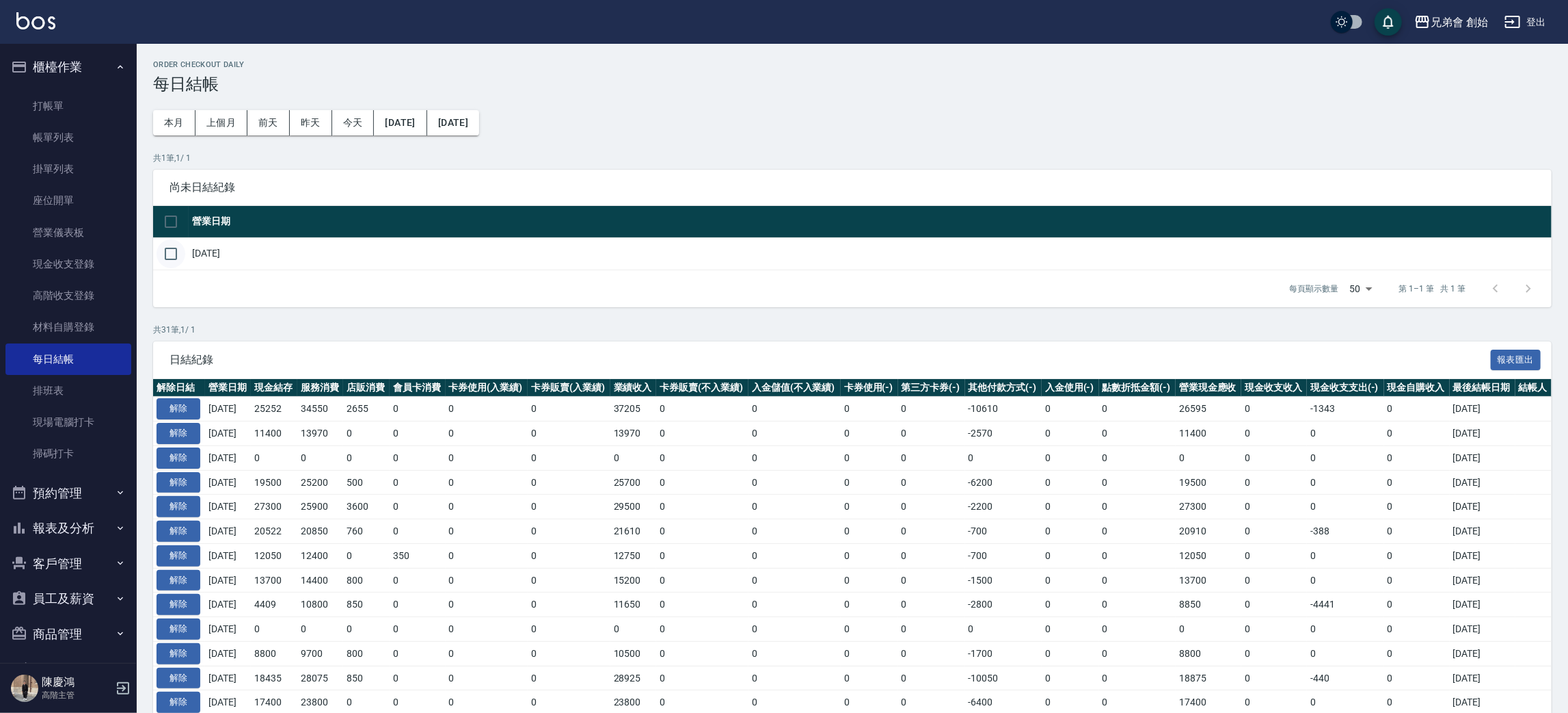
click at [171, 248] on input "checkbox" at bounding box center [171, 253] width 29 height 29
checkbox input "true"
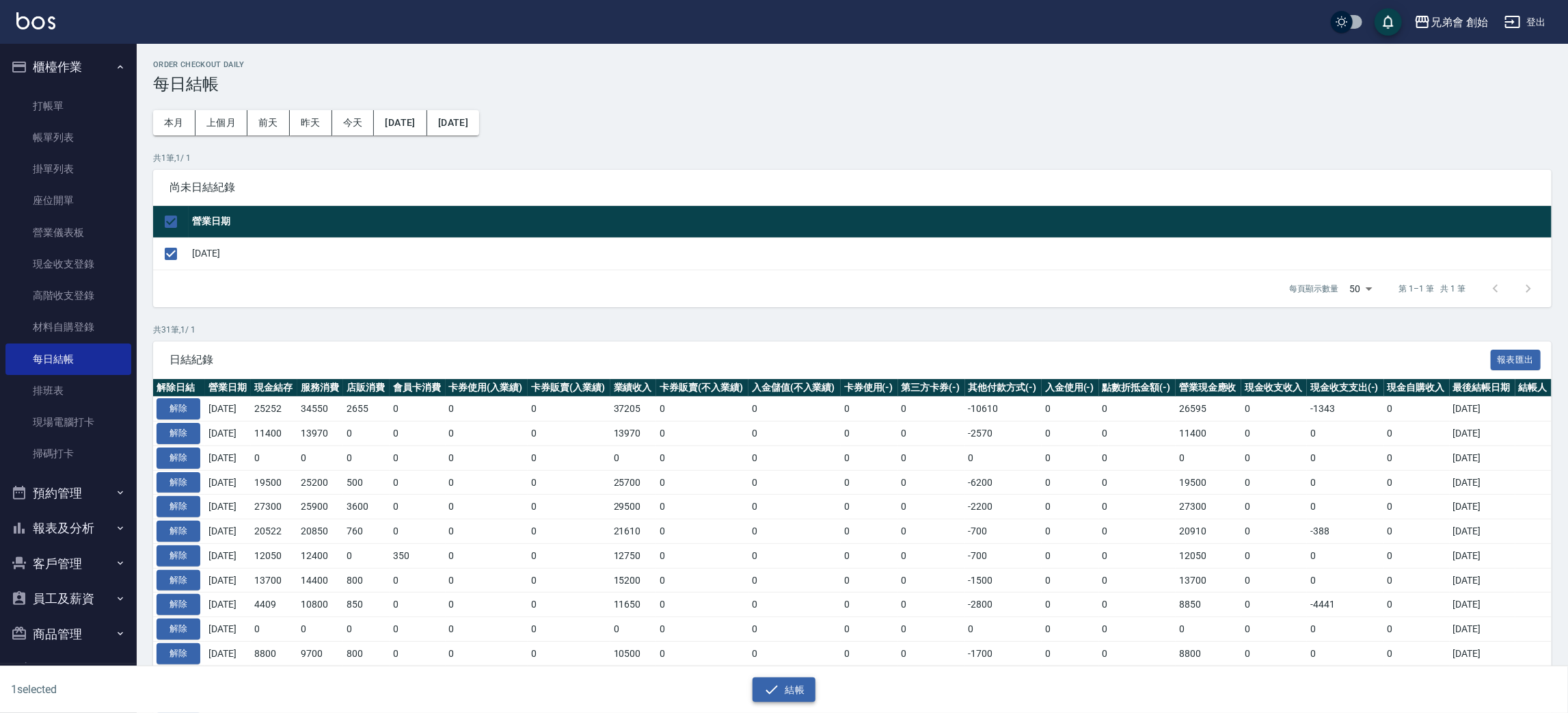
click at [782, 679] on button "結帳" at bounding box center [784, 689] width 63 height 25
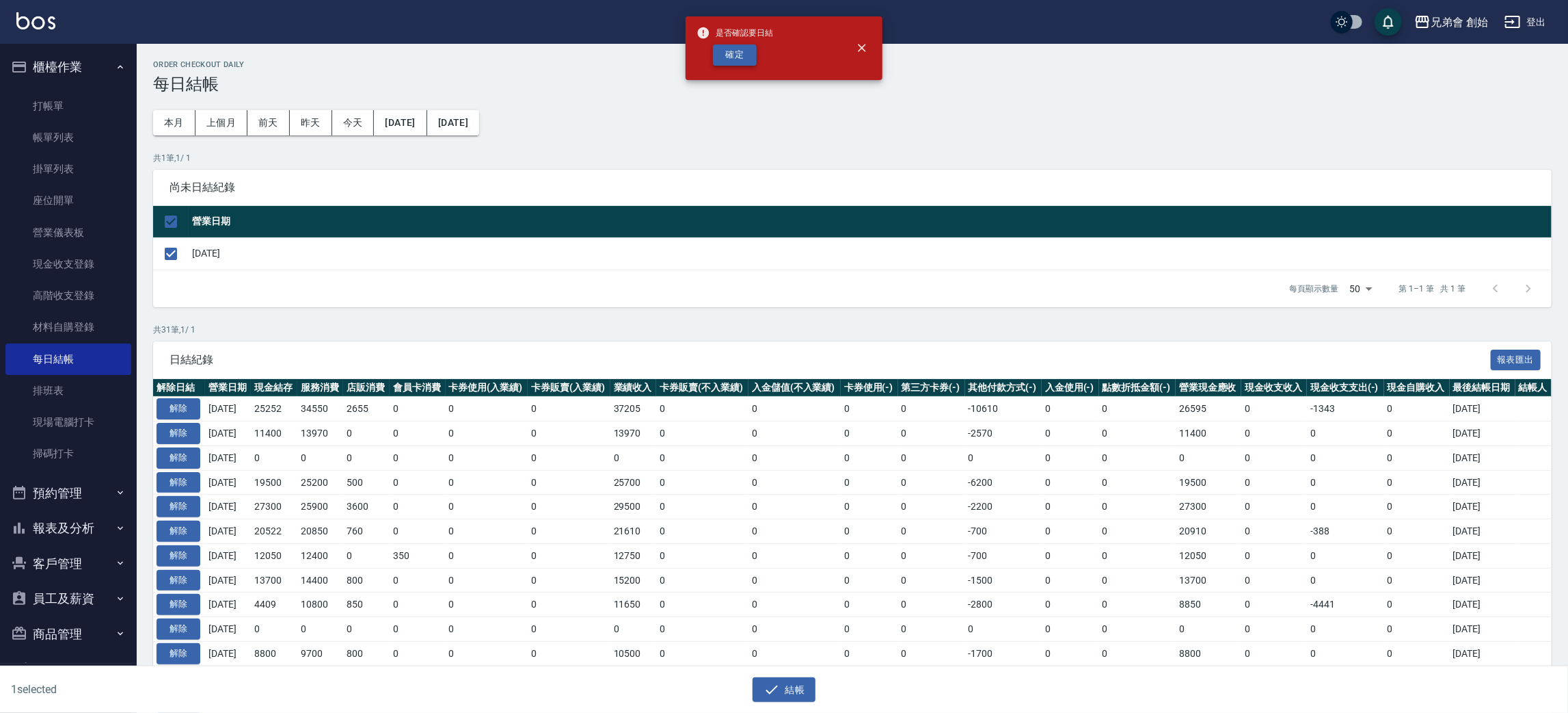
click at [727, 52] on button "確定" at bounding box center [735, 55] width 44 height 21
checkbox input "false"
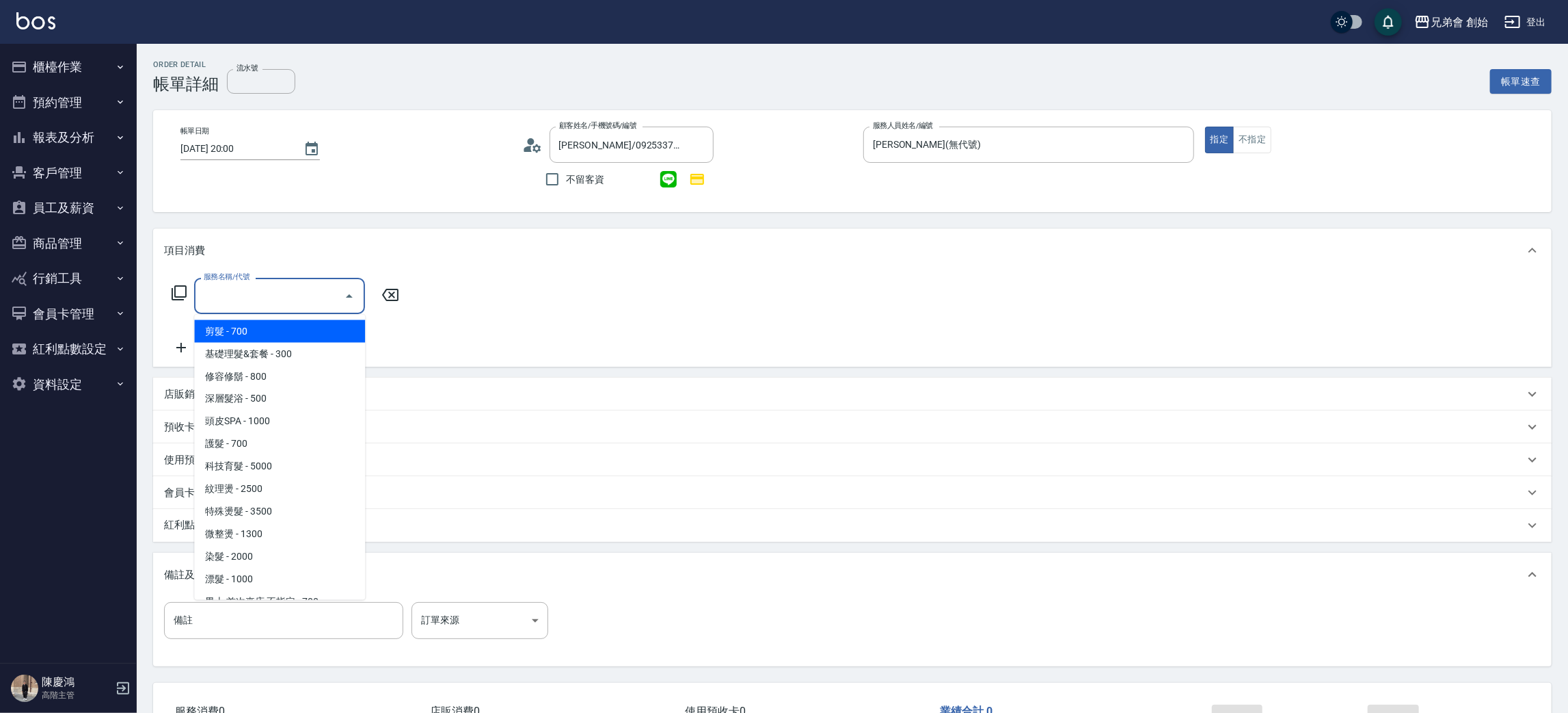
click at [245, 291] on input "服務名稱/代號" at bounding box center [269, 296] width 138 height 24
click at [247, 324] on span "剪髮 - 700" at bounding box center [279, 331] width 171 height 23
type input "剪髮(A01)"
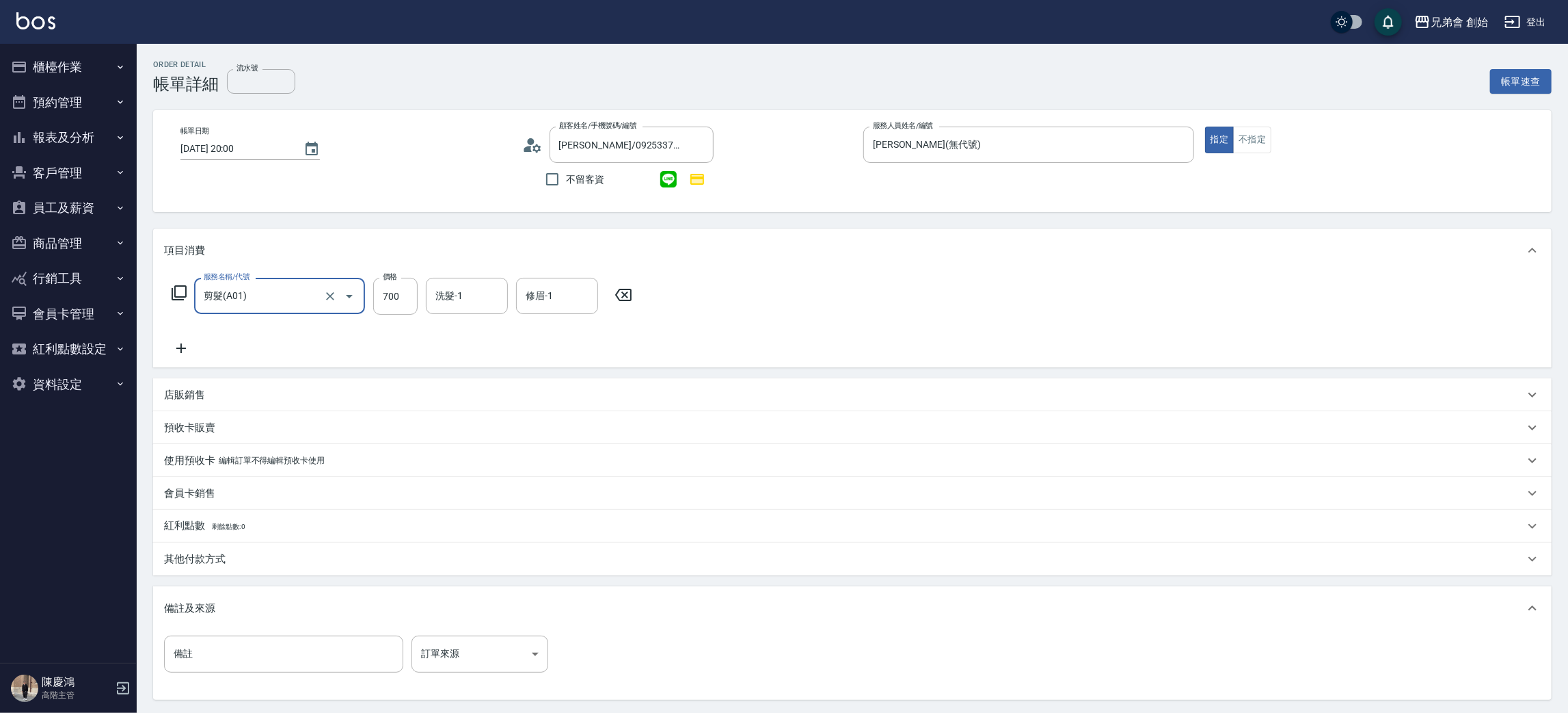
click at [187, 357] on div "服務名稱/代號 剪髮(A01) 服務名稱/代號 價格 700 價格 洗髮-1 洗髮-1 修眉-1 修眉-1" at bounding box center [852, 319] width 1398 height 95
click at [228, 343] on div "服務名稱/代號 剪髮(A01) 服務名稱/代號 價格 700 價格 洗髮-1 洗髮-1 修眉-1 修眉-1" at bounding box center [402, 317] width 476 height 79
click at [177, 354] on icon at bounding box center [181, 347] width 34 height 16
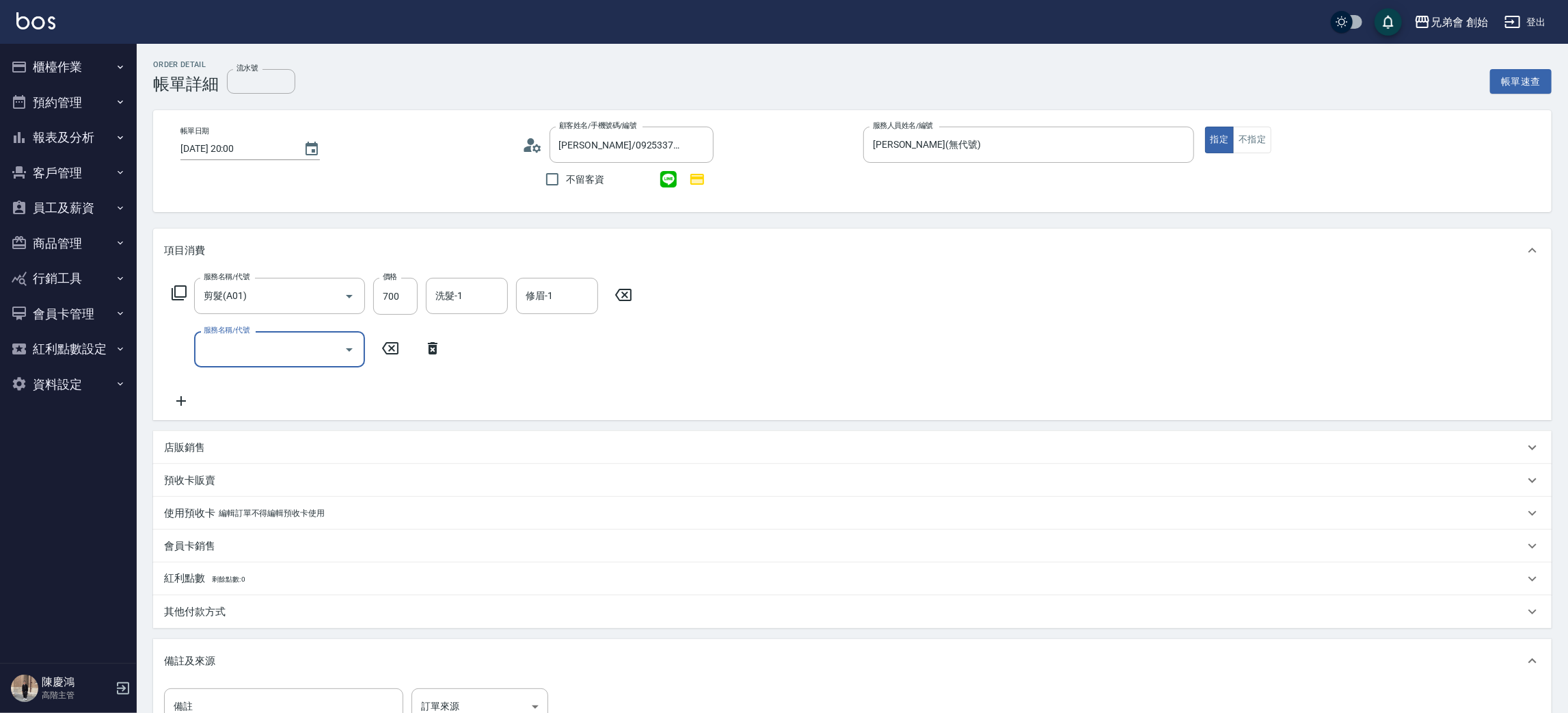
click at [242, 351] on input "服務名稱/代號" at bounding box center [269, 349] width 138 height 24
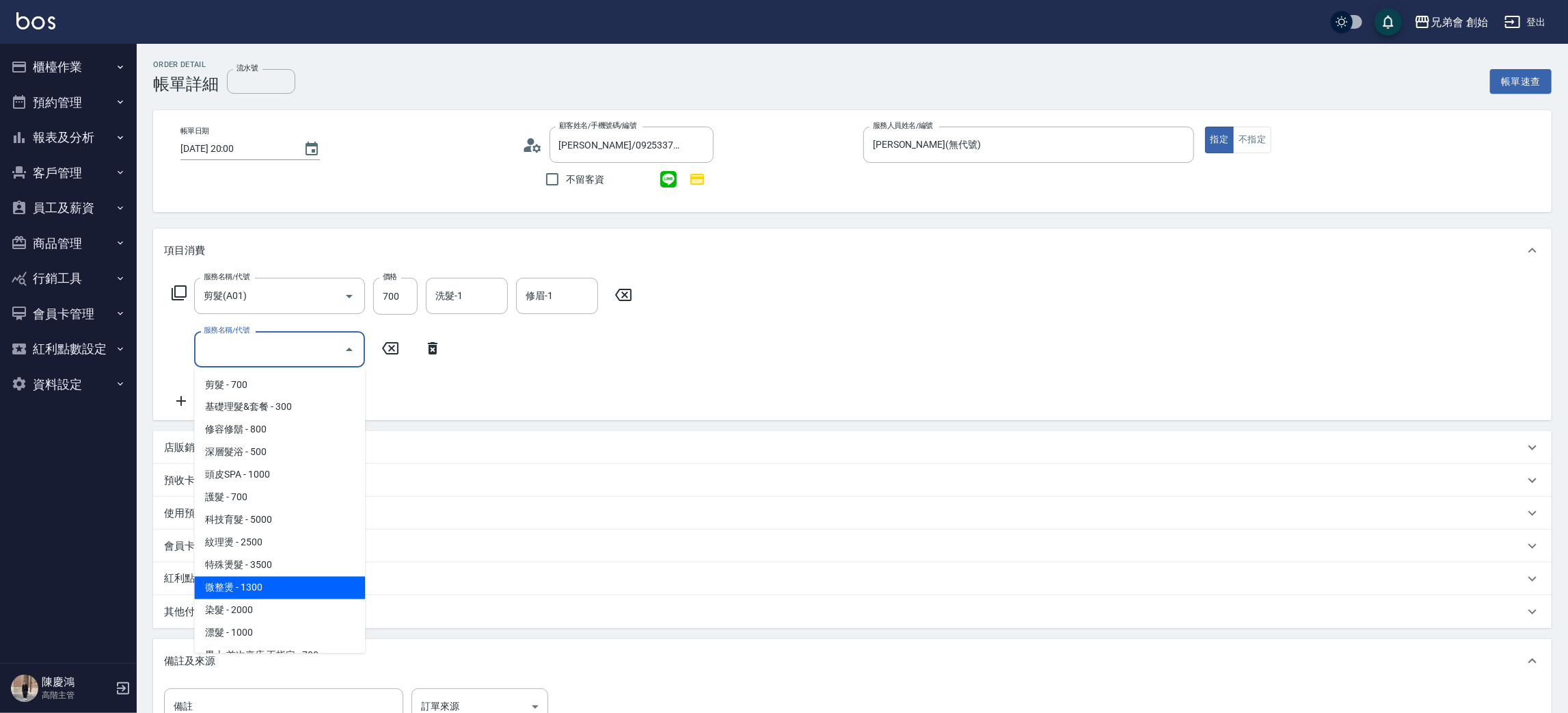
click at [285, 582] on span "微整燙 - 1300" at bounding box center [279, 587] width 171 height 23
type input "微整燙(D03)"
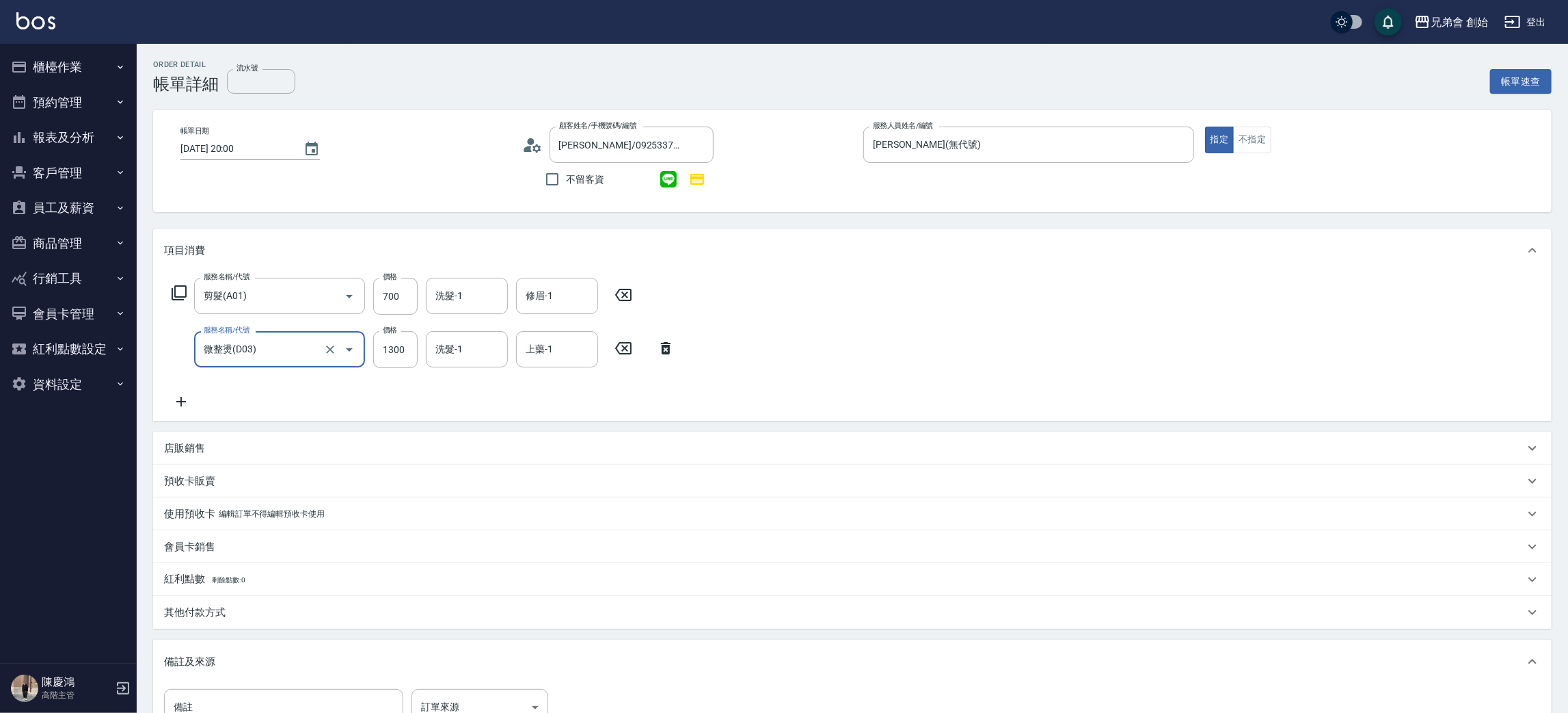
scroll to position [185, 0]
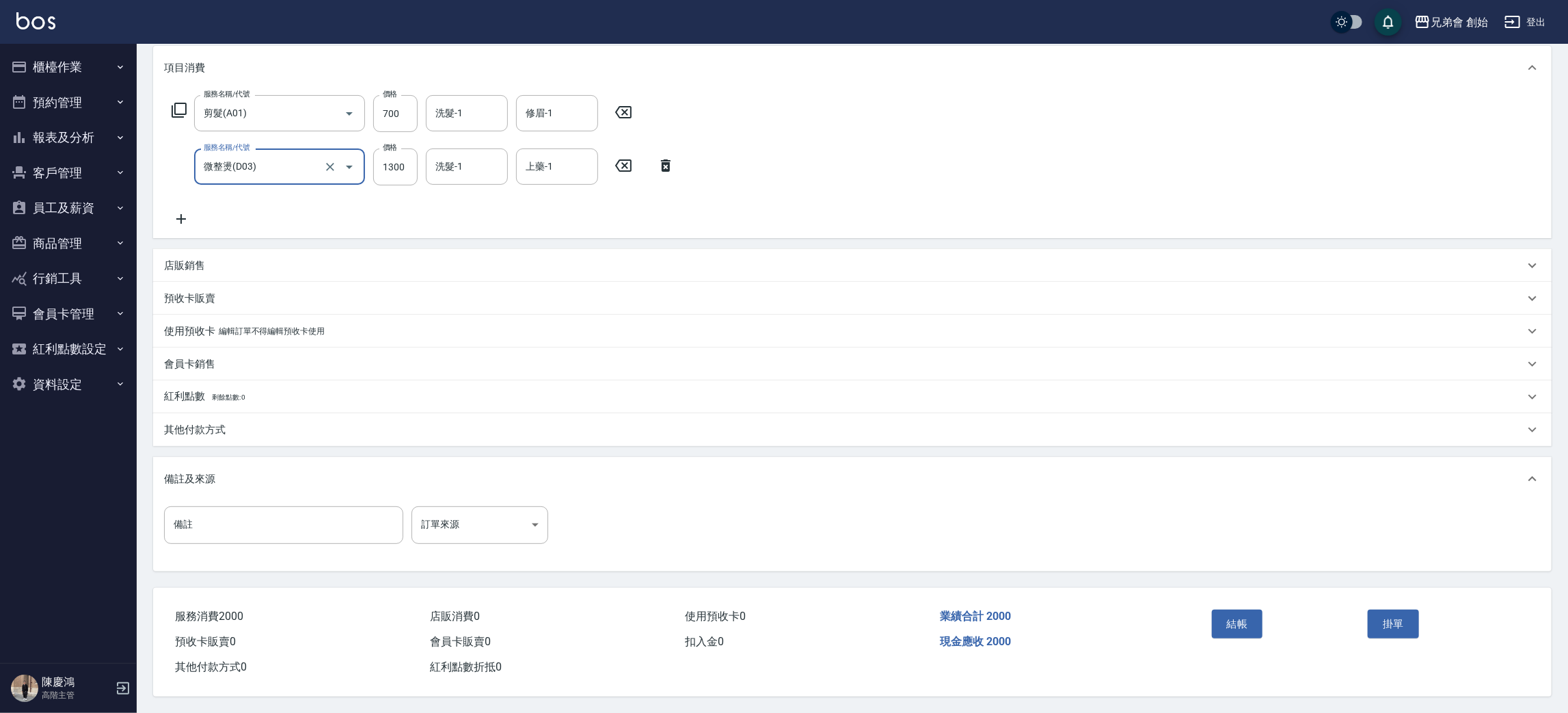
click at [212, 422] on p "其他付款方式" at bounding box center [194, 429] width 62 height 14
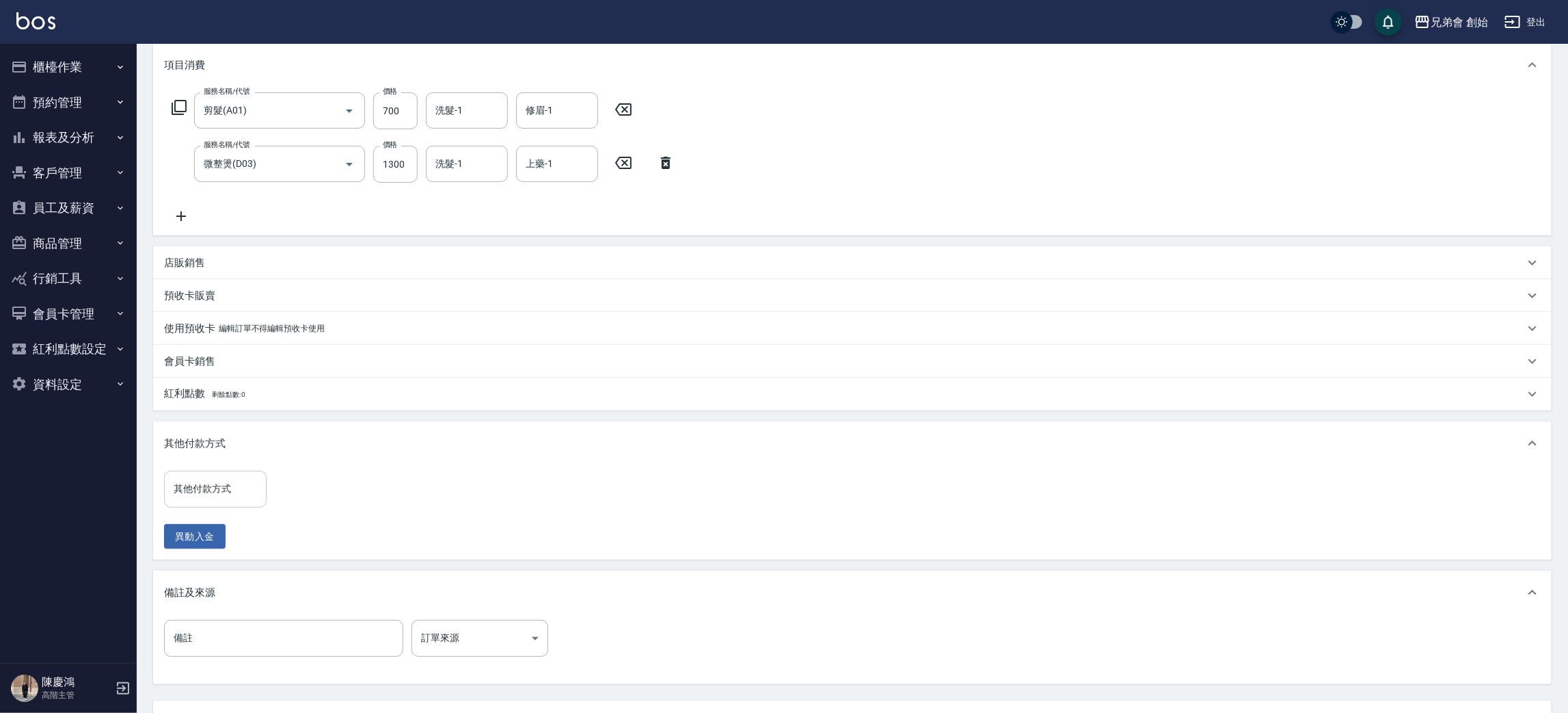
click at [193, 496] on input "其他付款方式" at bounding box center [215, 488] width 90 height 24
click at [228, 537] on span "轉帳" at bounding box center [214, 547] width 102 height 23
type input "轉帳"
click at [383, 478] on div "其他付款方式 轉帳 其他付款方式 轉帳金額 0 轉帳金額" at bounding box center [274, 489] width 221 height 37
click at [351, 508] on div "其他付款方式 轉帳 其他付款方式 轉帳金額 0 轉帳金額 異動入金" at bounding box center [274, 509] width 221 height 79
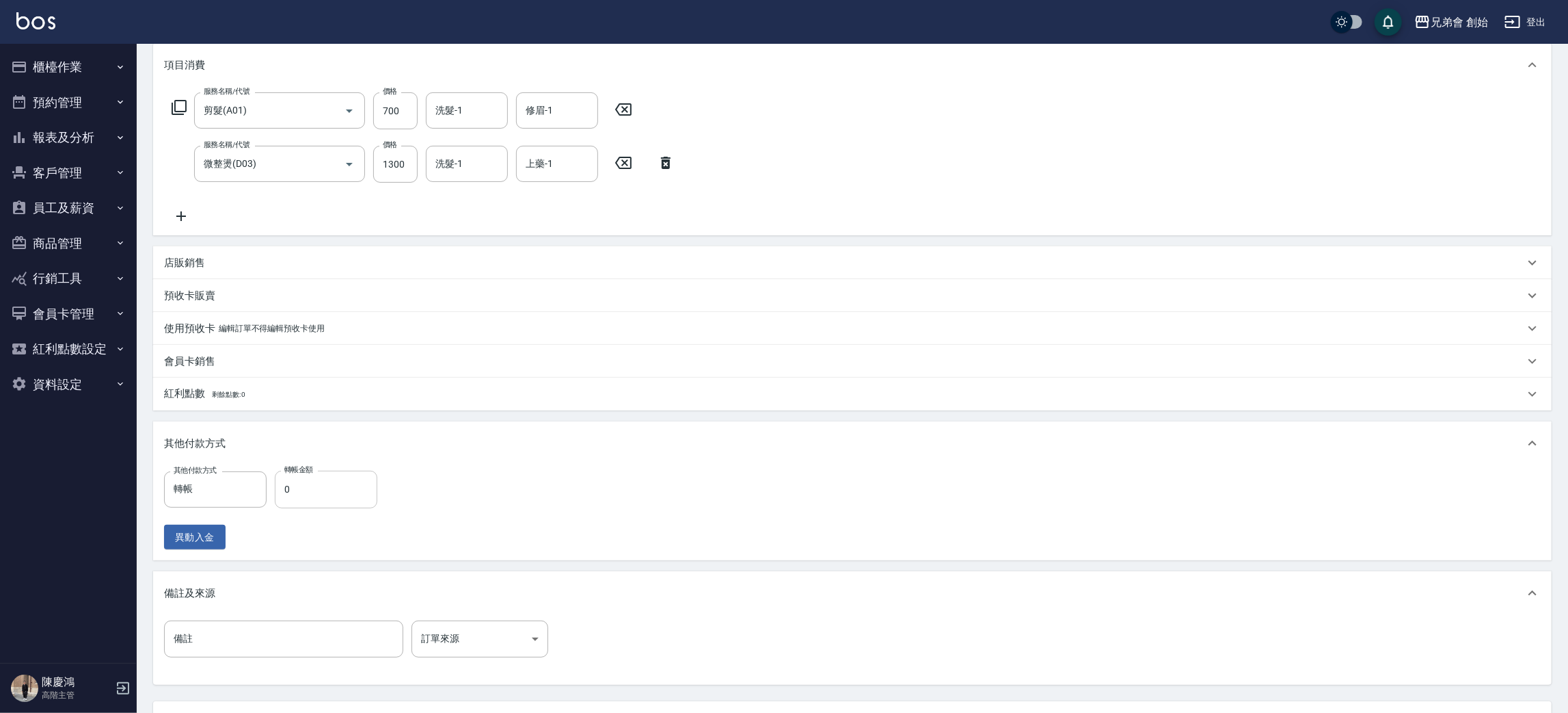
click at [343, 499] on input "0" at bounding box center [325, 489] width 102 height 37
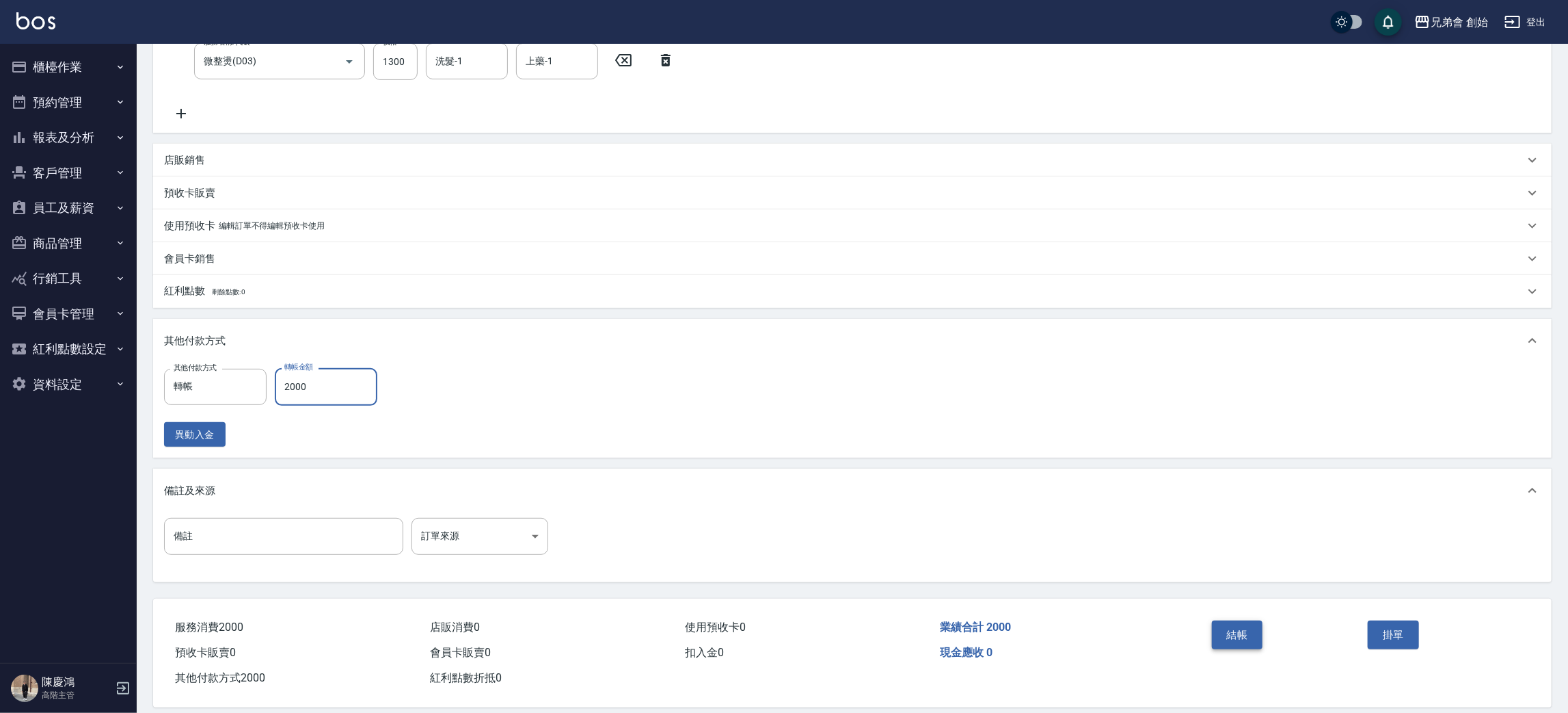
type input "2000"
click at [1237, 642] on button "結帳" at bounding box center [1237, 634] width 52 height 29
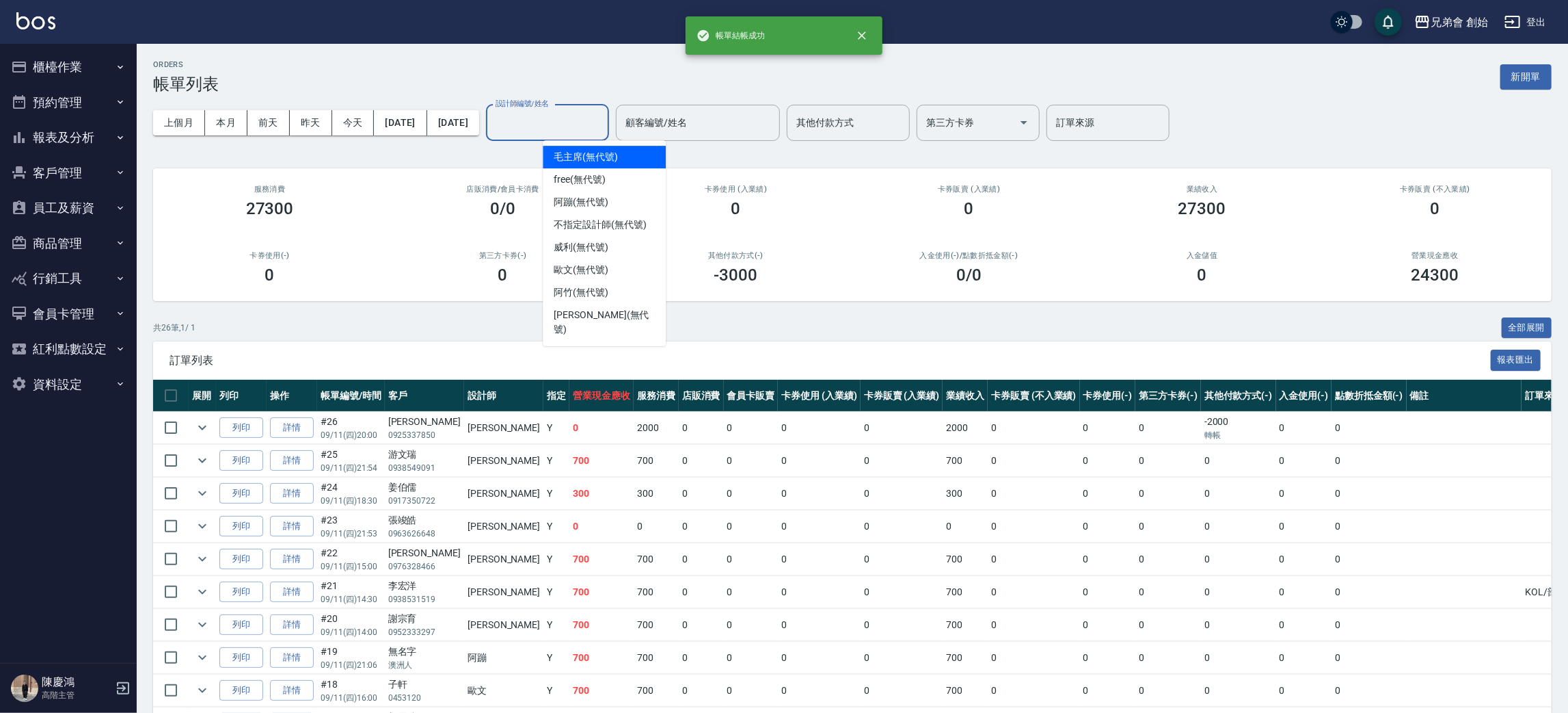
click at [582, 129] on input "設計師編號/姓名" at bounding box center [547, 122] width 111 height 24
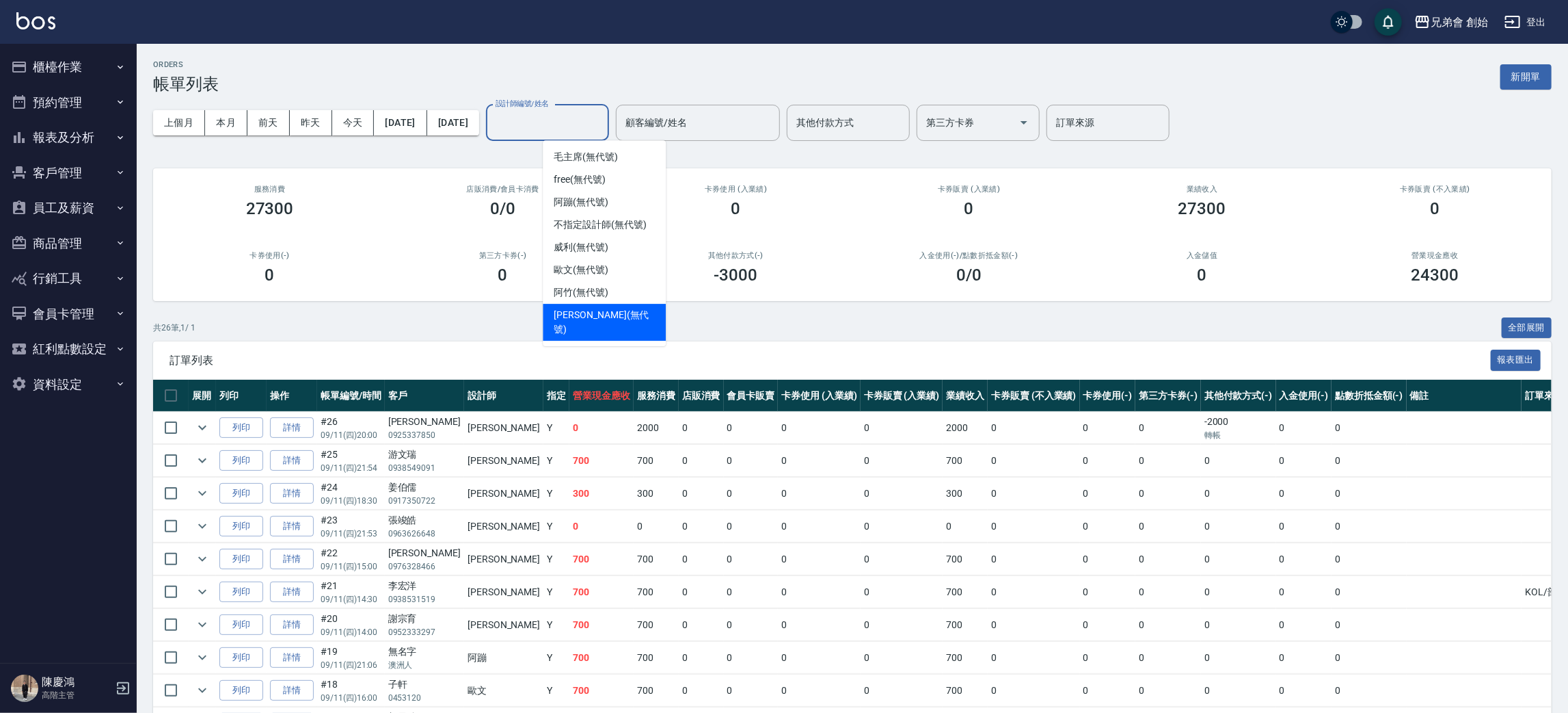
click at [583, 318] on span "[PERSON_NAME] (無代號)" at bounding box center [605, 322] width 101 height 29
type input "[PERSON_NAME](無代號)"
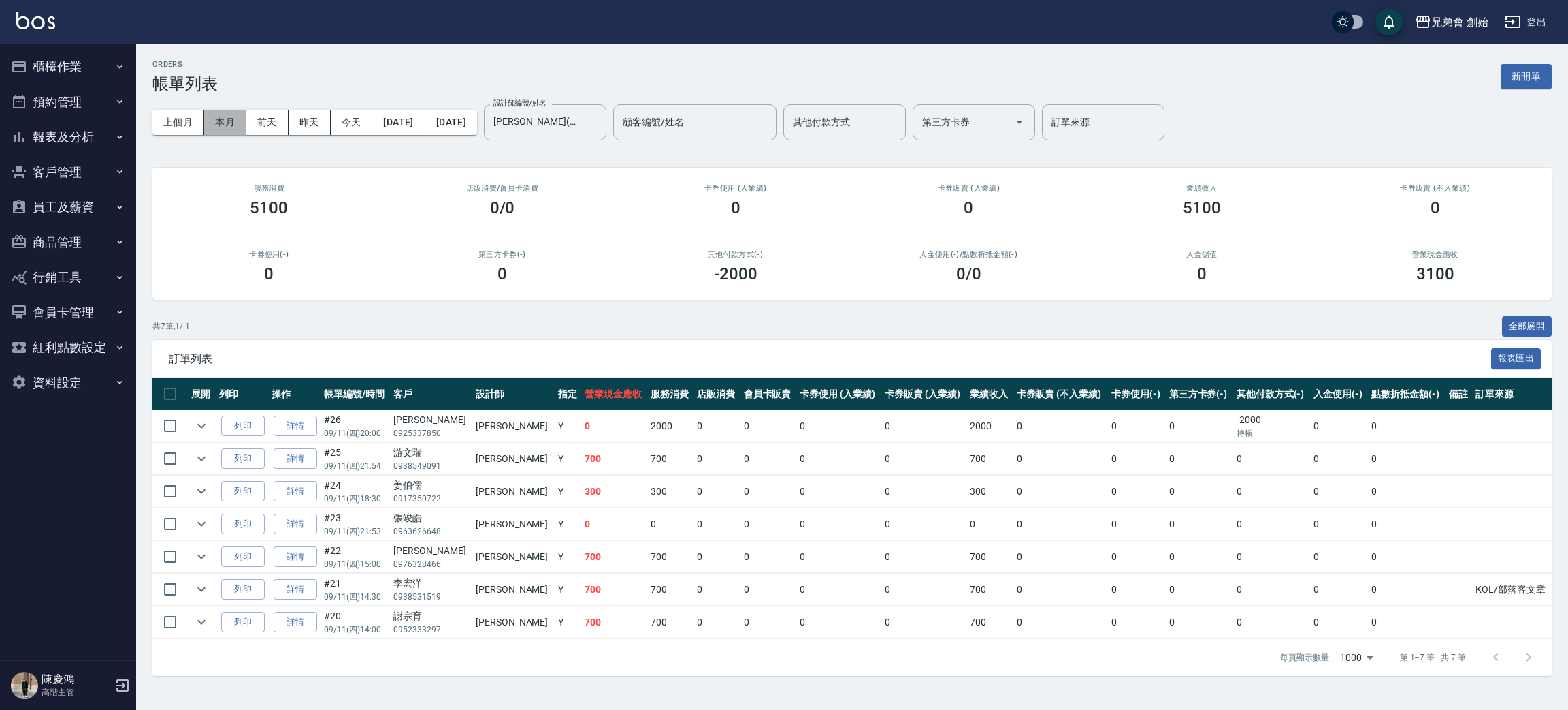
click at [234, 133] on button "本月" at bounding box center [225, 122] width 42 height 25
